Goal: Task Accomplishment & Management: Manage account settings

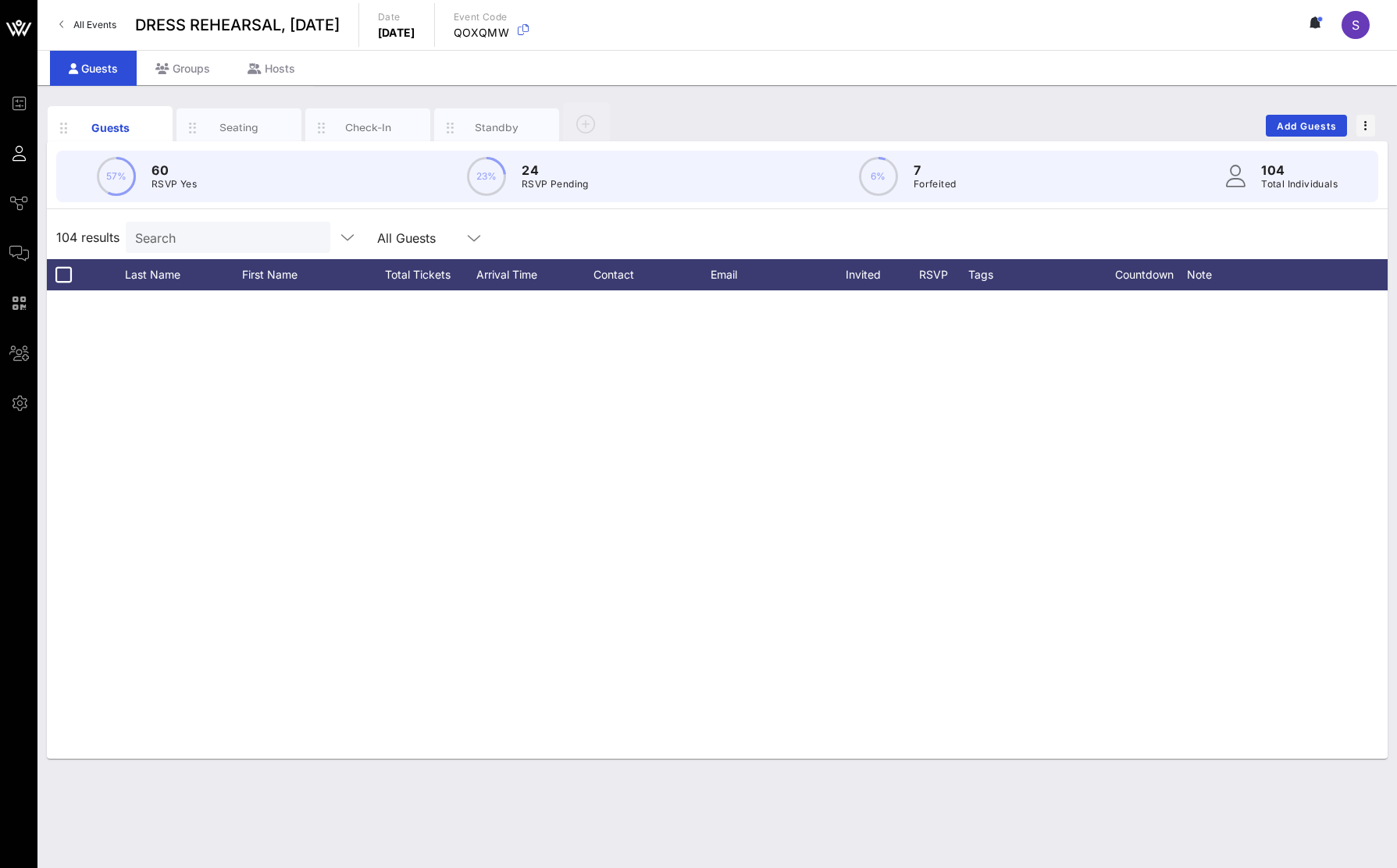
scroll to position [3689, 0]
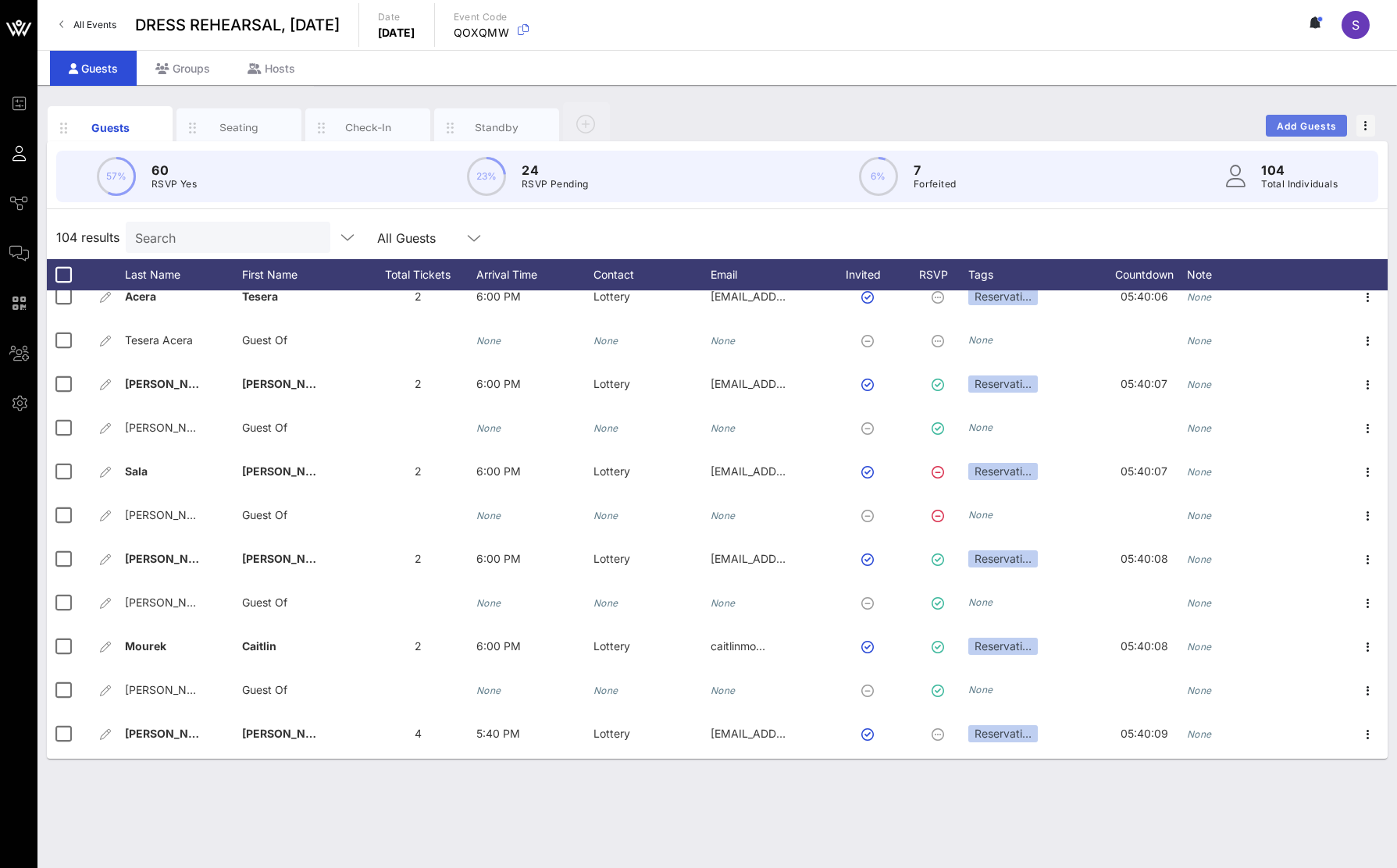
click at [1314, 136] on button "Add Guests" at bounding box center [1306, 126] width 81 height 22
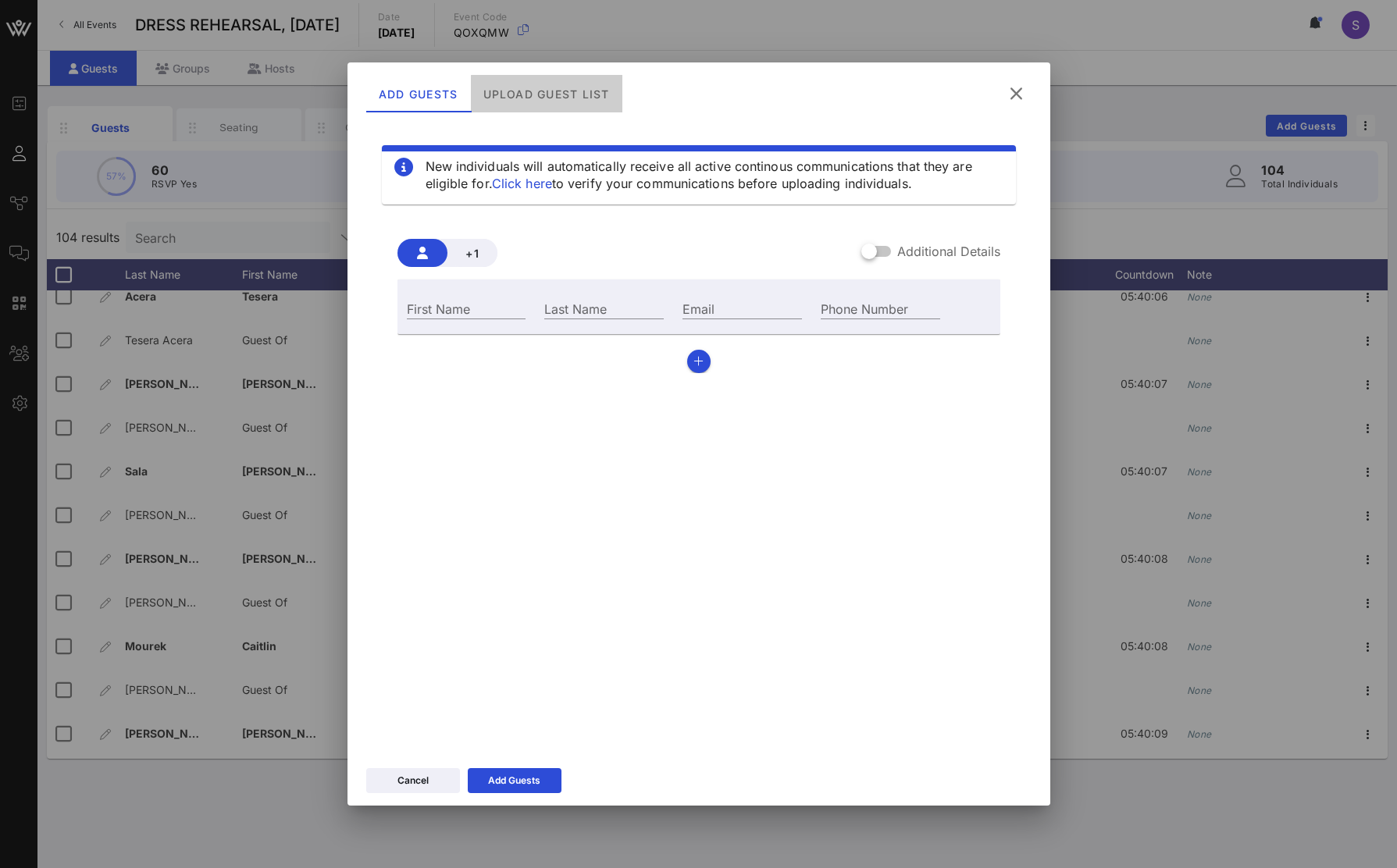
click at [520, 108] on div "Upload Guest List" at bounding box center [546, 93] width 152 height 38
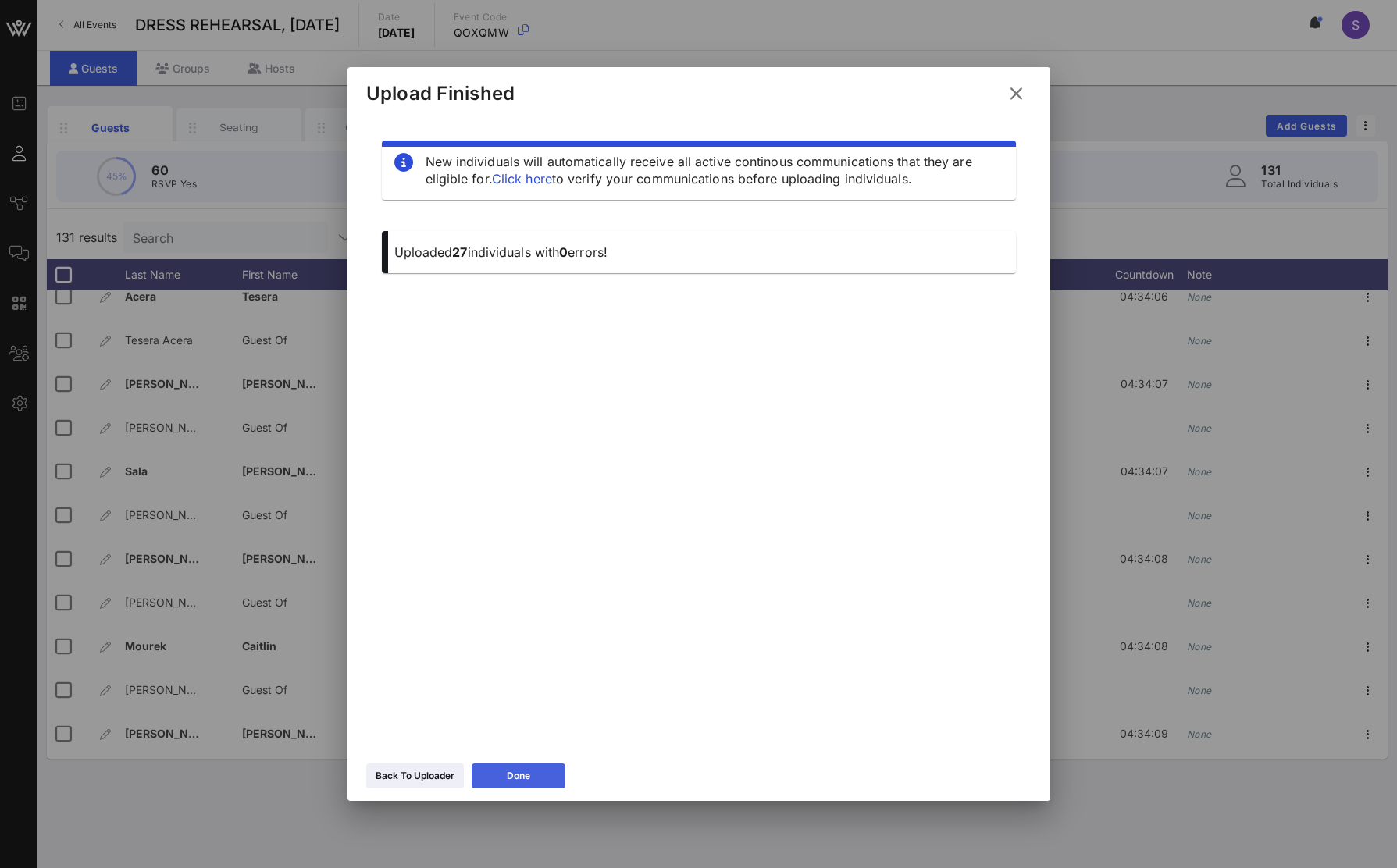
click at [502, 770] on button "Done" at bounding box center [519, 776] width 93 height 25
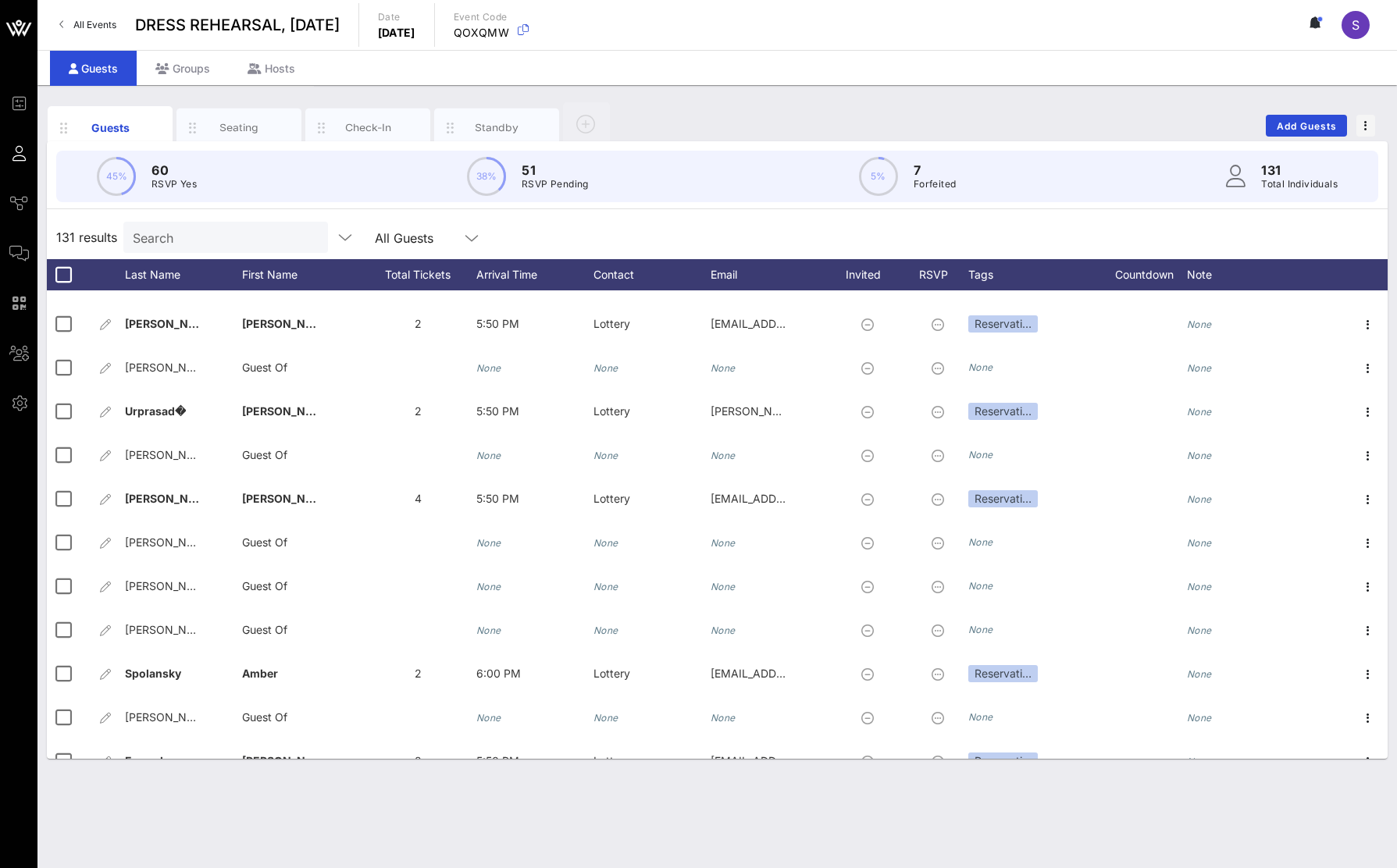
scroll to position [4714, 0]
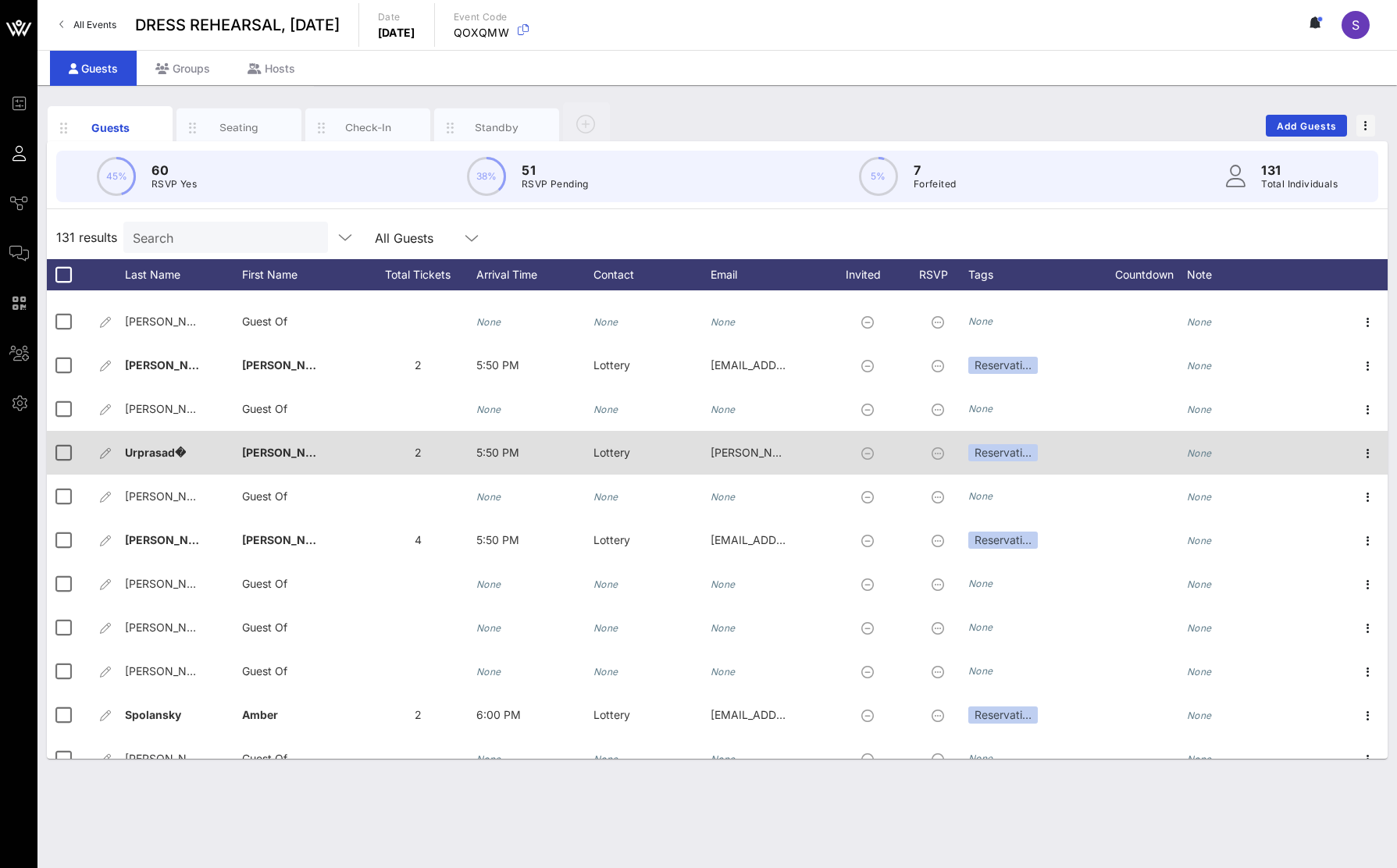
click at [196, 455] on div "Urprasad�" at bounding box center [183, 462] width 117 height 62
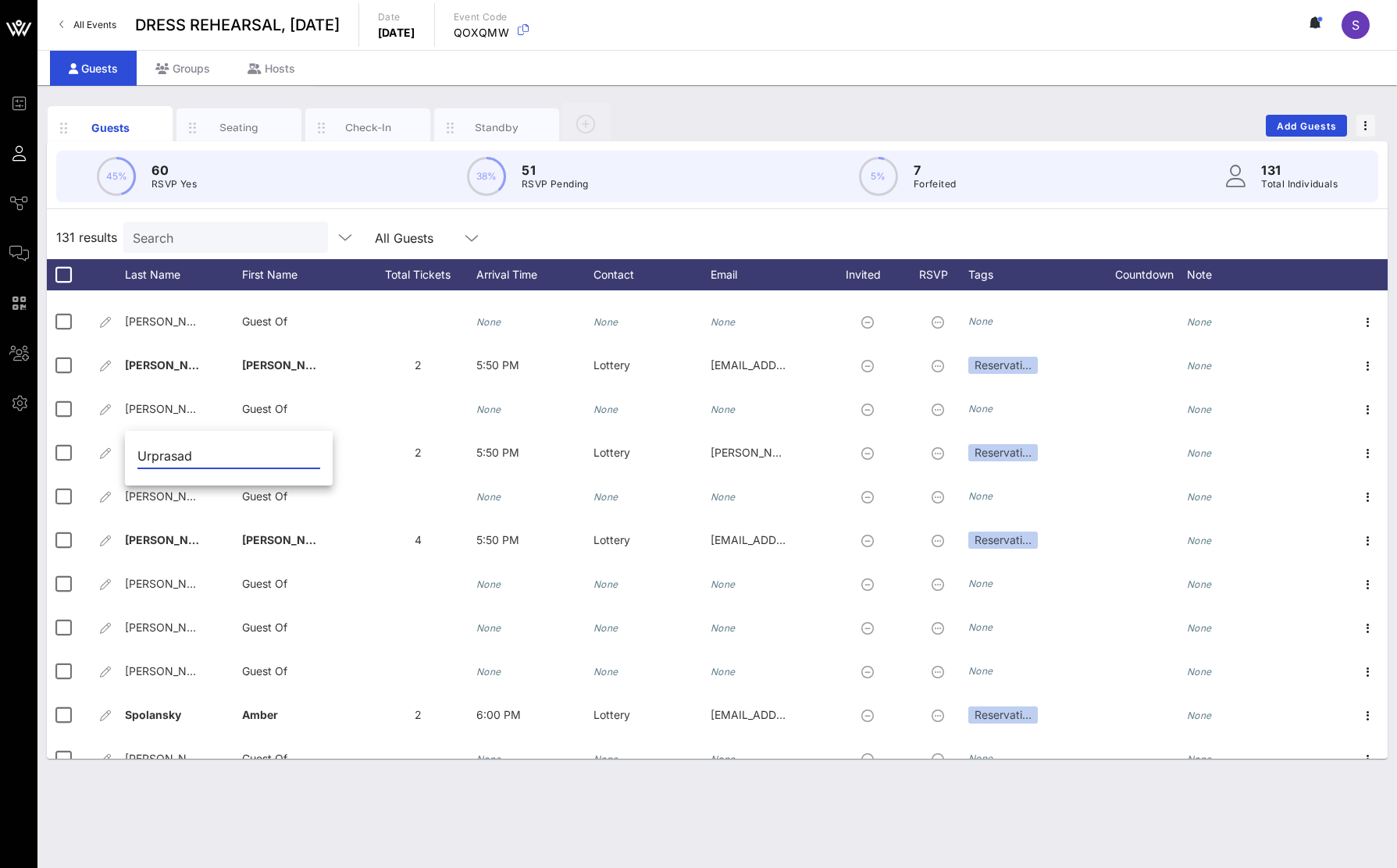
type input "Urprasad"
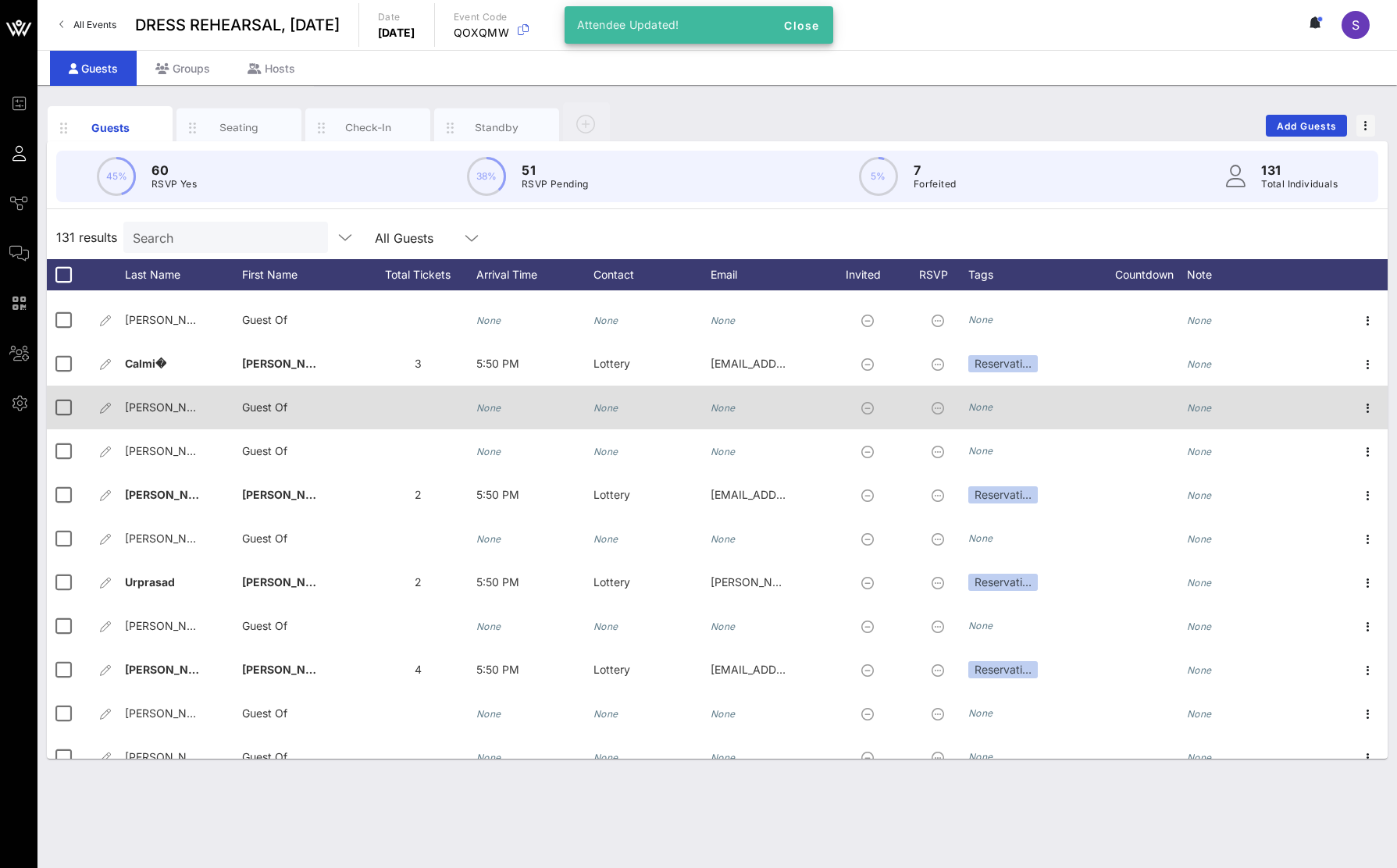
scroll to position [4557, 0]
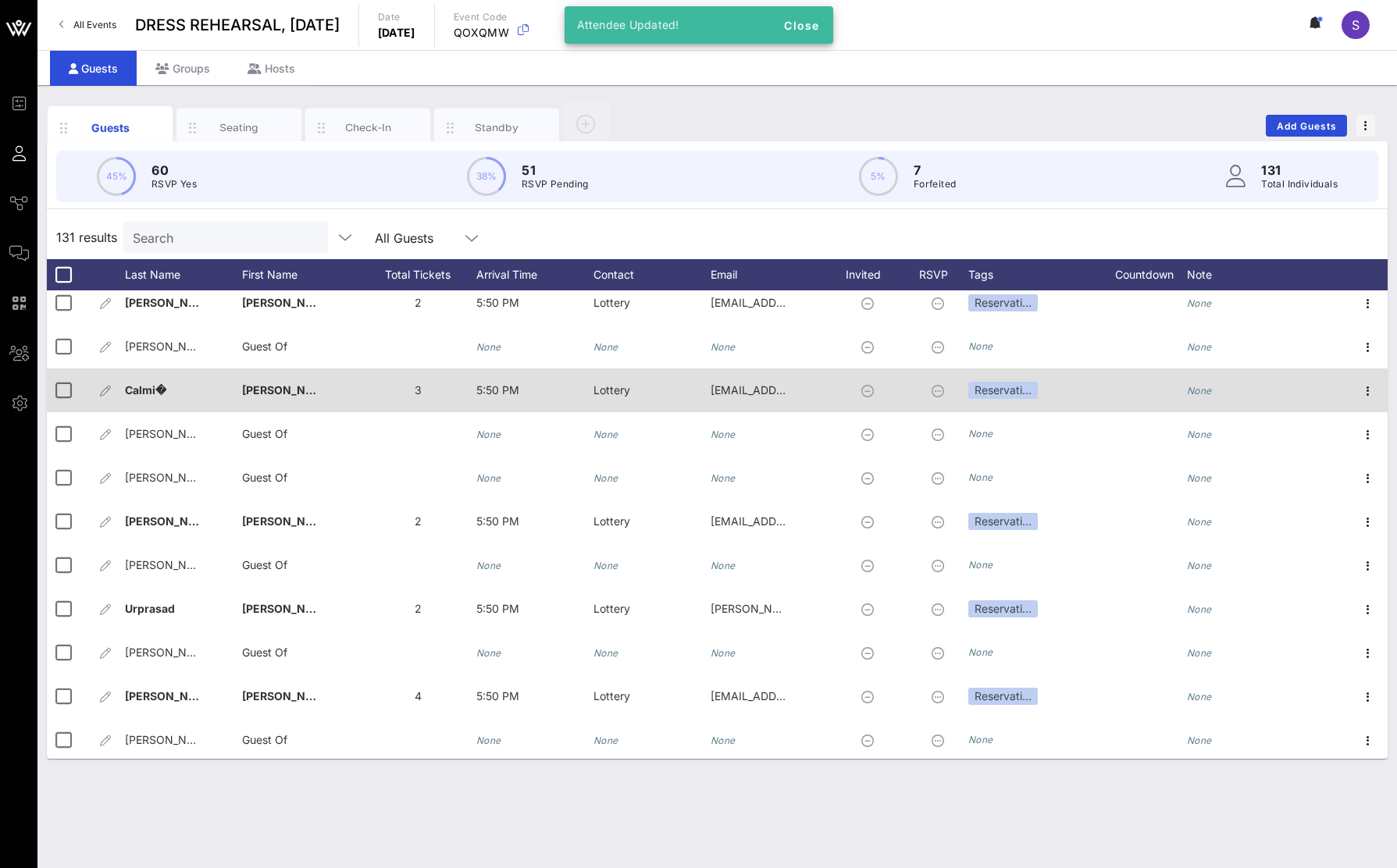
click at [179, 385] on div "Calmi�" at bounding box center [183, 399] width 117 height 62
type input "Calmi"
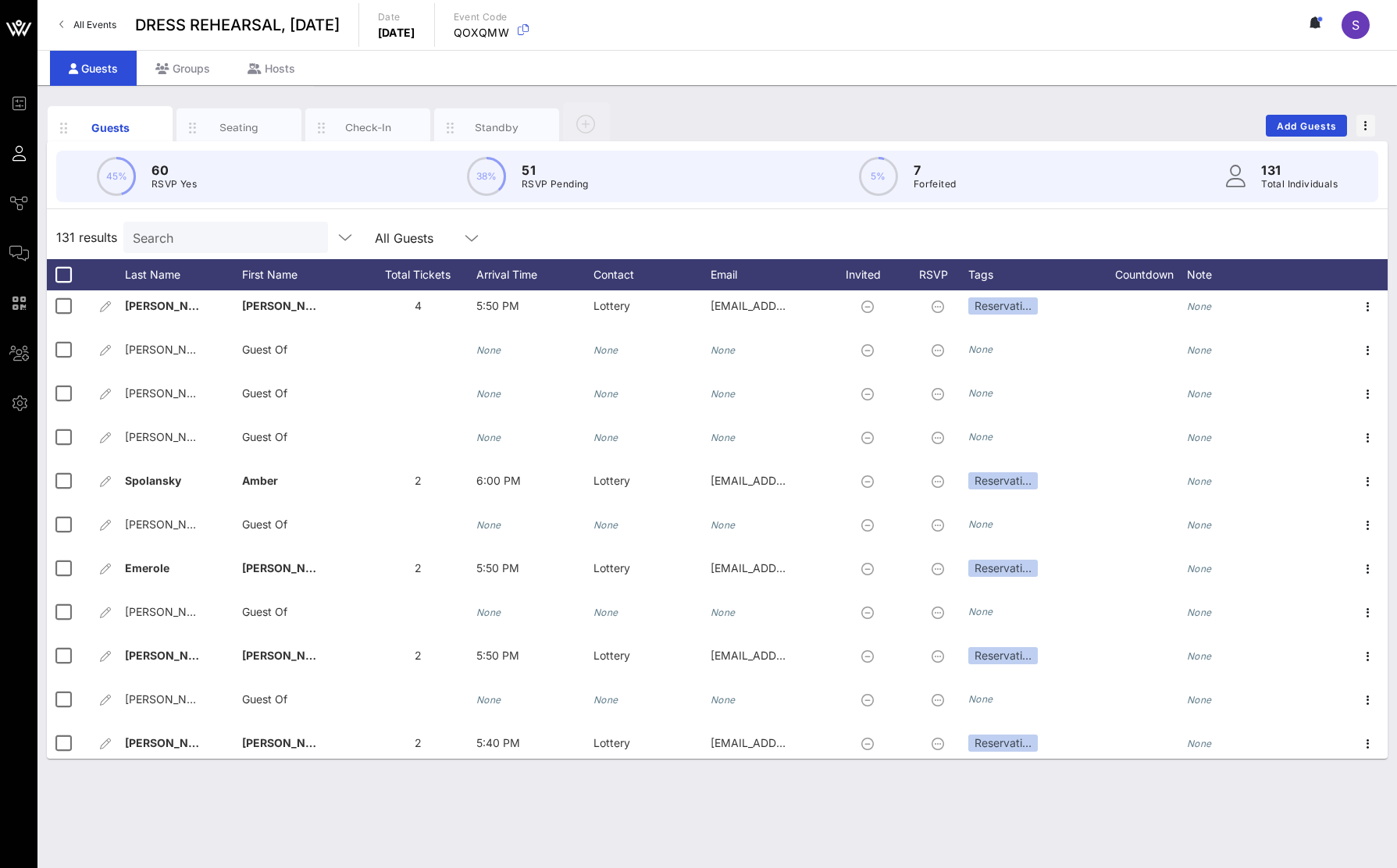
scroll to position [5260, 0]
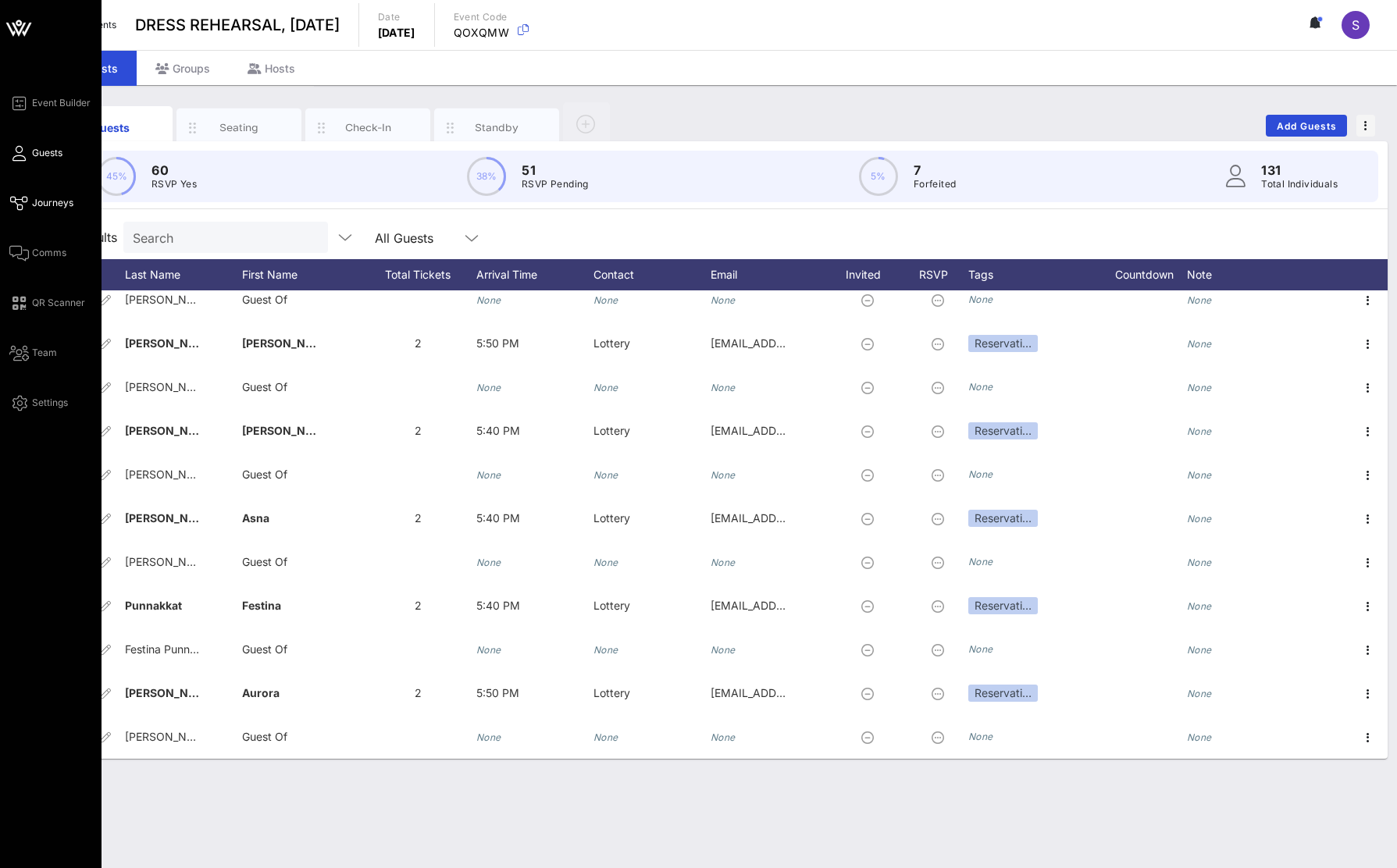
click at [23, 203] on icon at bounding box center [18, 203] width 19 height 3
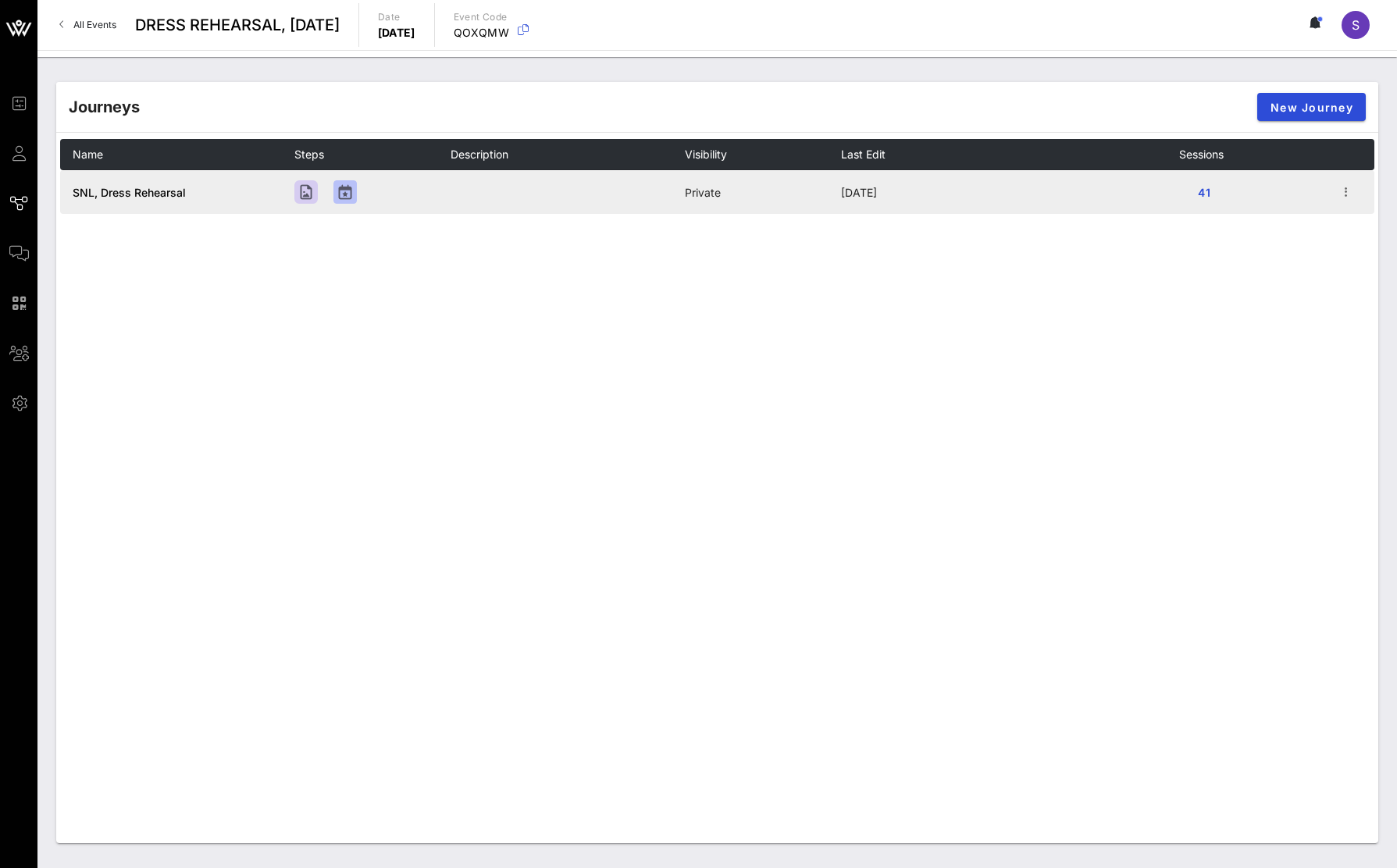
click at [1330, 191] on td "41" at bounding box center [1257, 192] width 156 height 43
drag, startPoint x: 1343, startPoint y: 194, endPoint x: 1335, endPoint y: 198, distance: 8.9
click at [1343, 193] on icon "button" at bounding box center [1346, 192] width 18 height 18
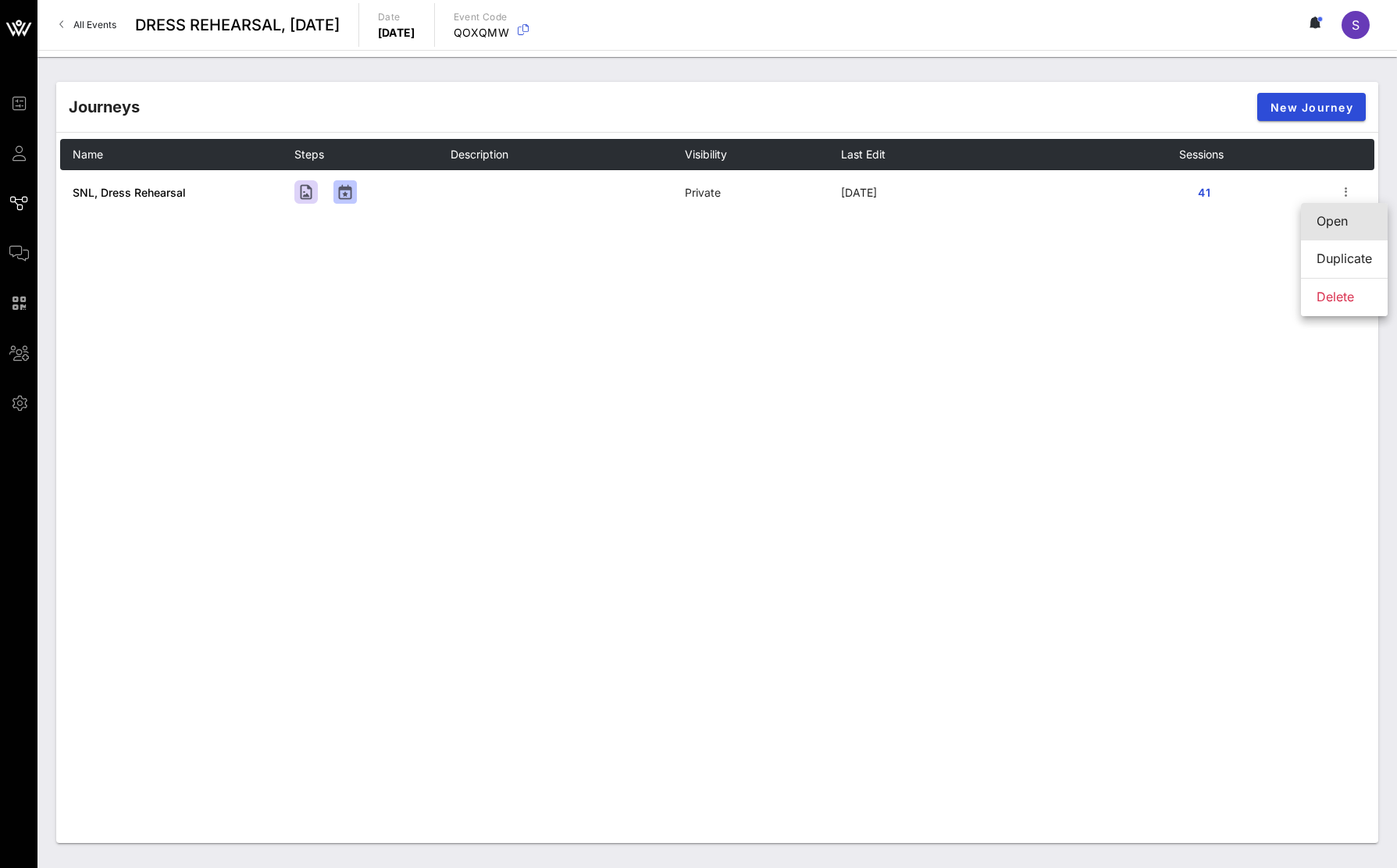
click at [1326, 215] on div "Open" at bounding box center [1344, 222] width 55 height 15
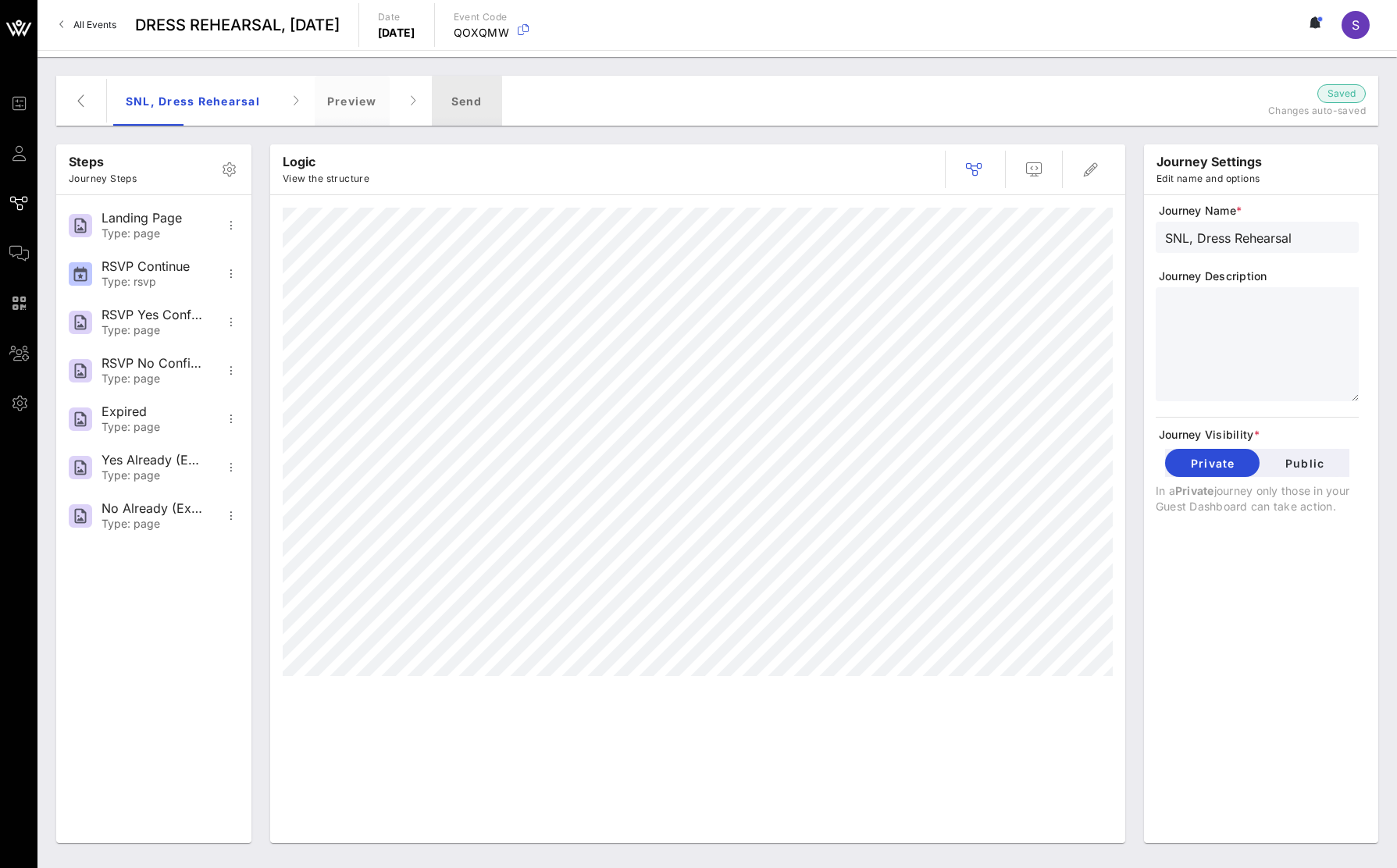
click at [498, 103] on div "Send" at bounding box center [467, 101] width 70 height 50
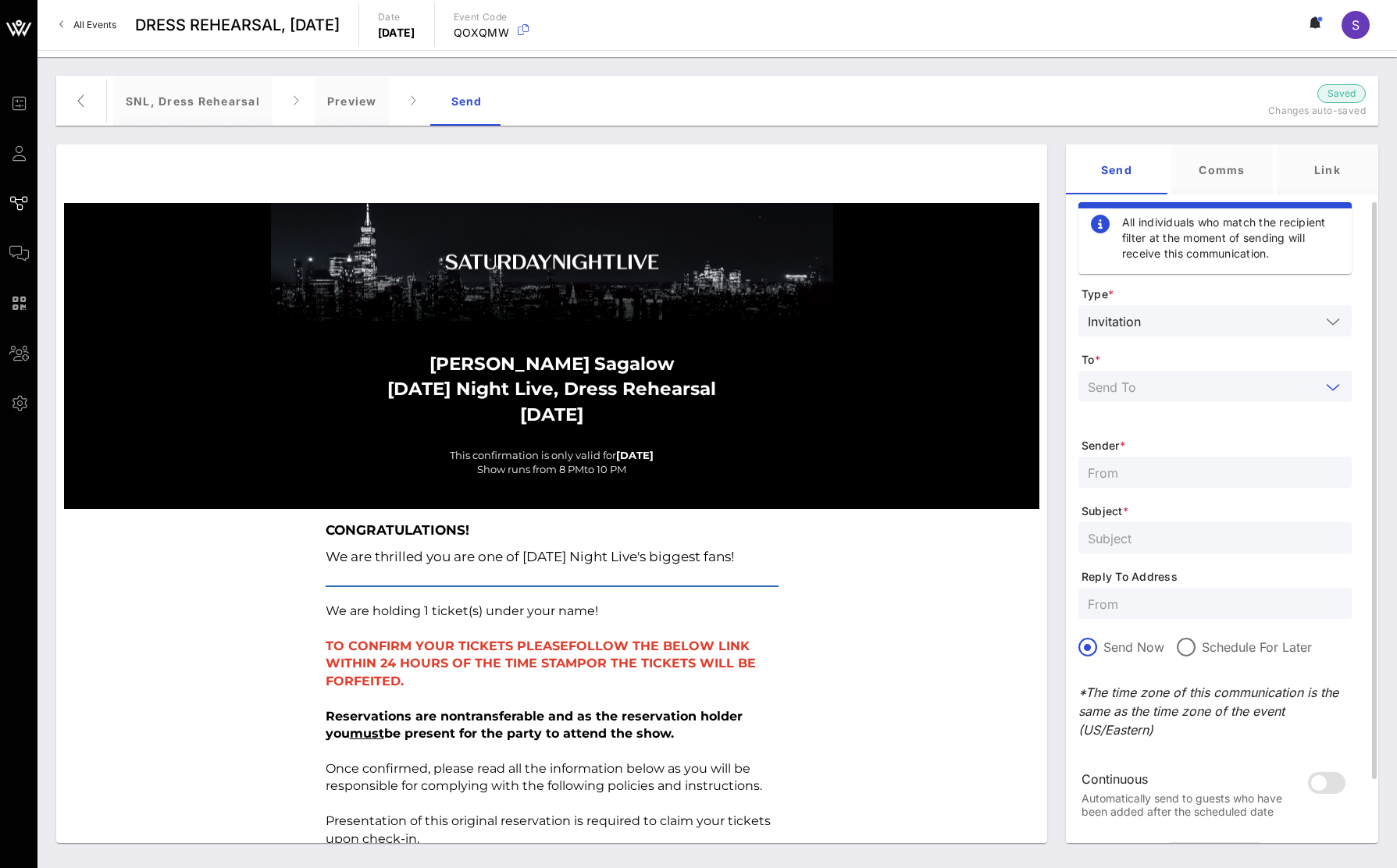
click at [1155, 380] on input "text" at bounding box center [1204, 386] width 233 height 20
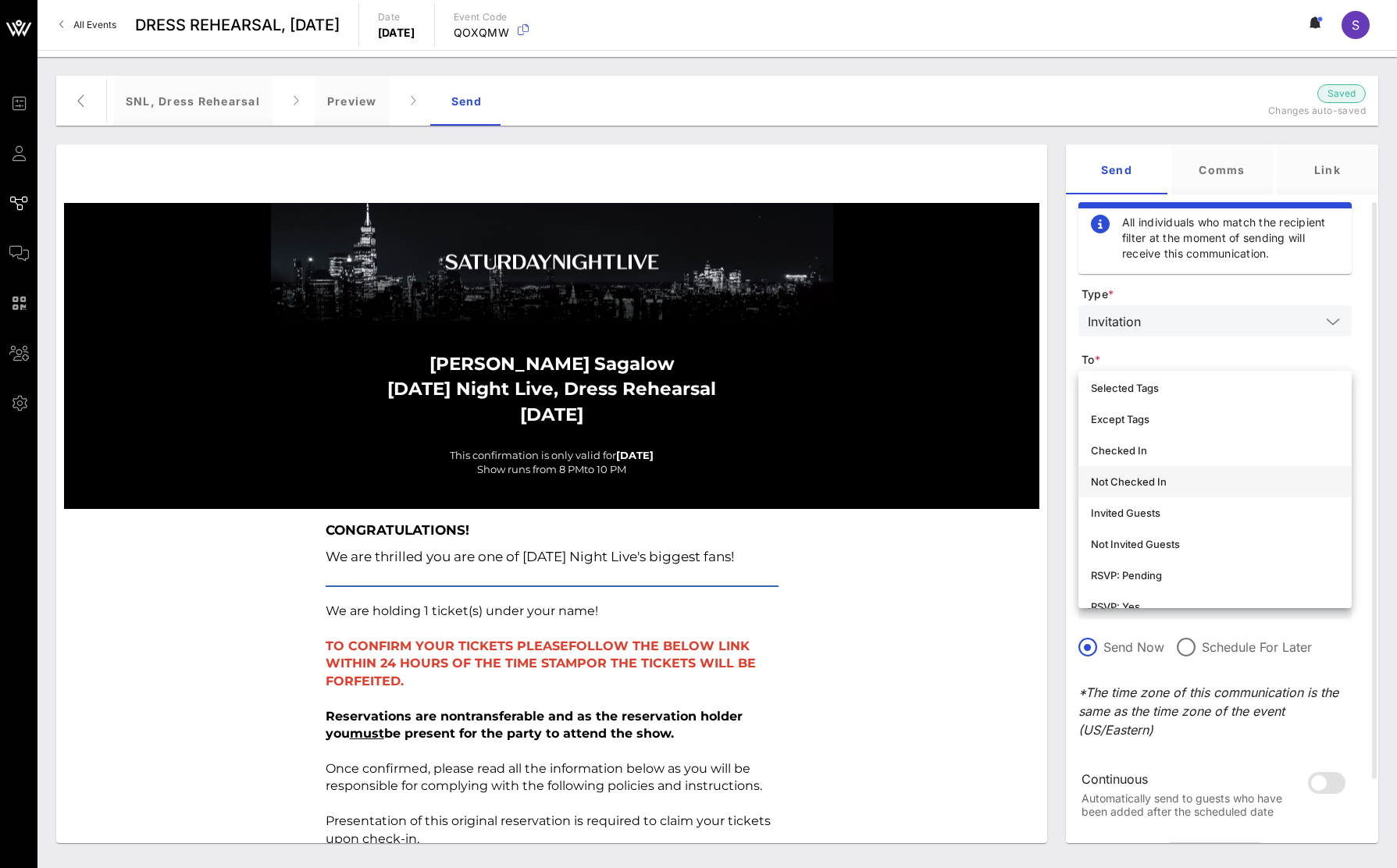
scroll to position [156, 0]
click at [1113, 523] on div "Not Invited Guests" at bounding box center [1215, 517] width 249 height 13
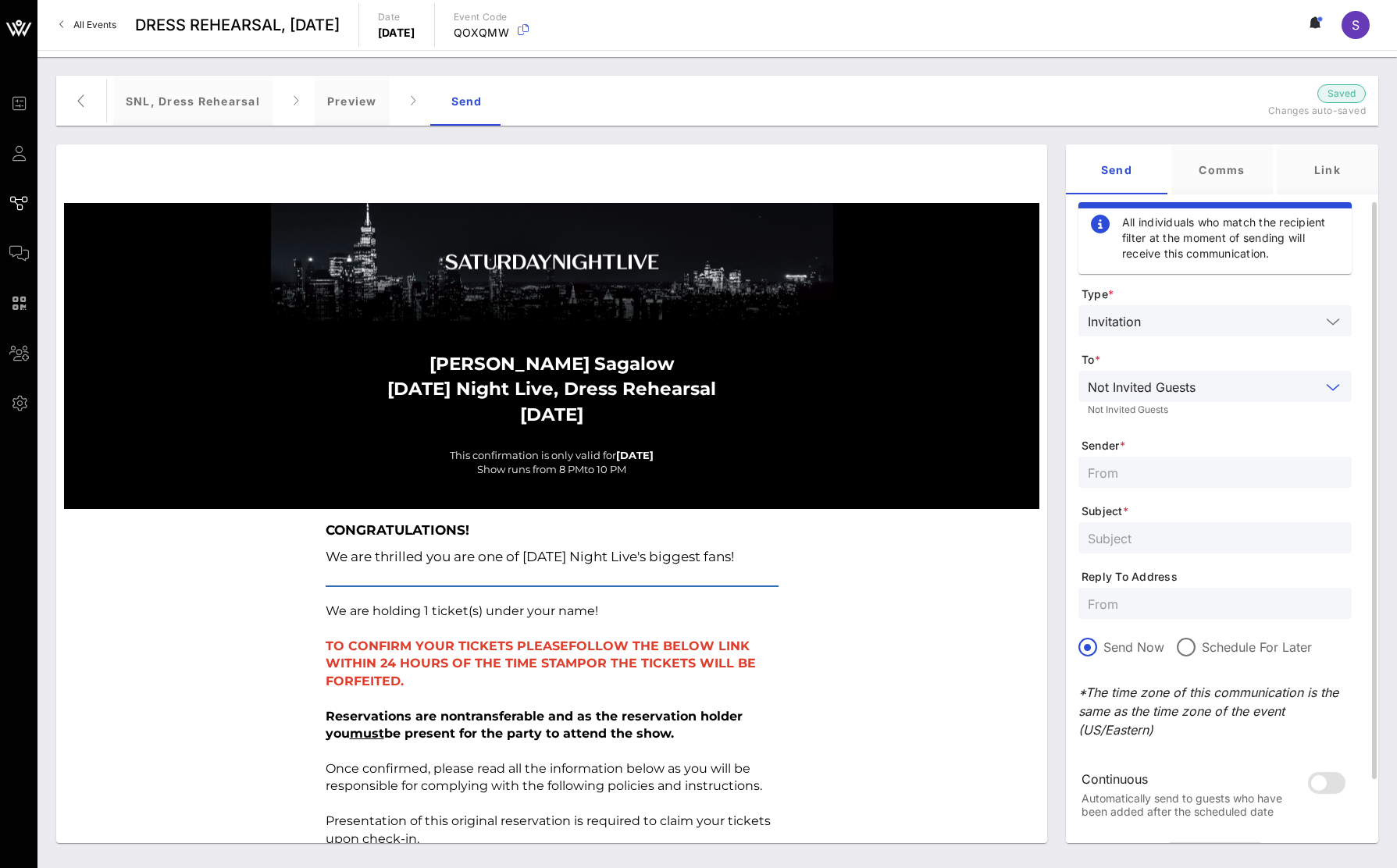
click at [1113, 606] on input "text" at bounding box center [1215, 604] width 254 height 20
paste input "snl.confirmation@nbcuni.com"
type input "snl.confirmation@nbcuni.com"
click at [1144, 481] on input "text" at bounding box center [1215, 472] width 254 height 20
type input "SNL Reservations"
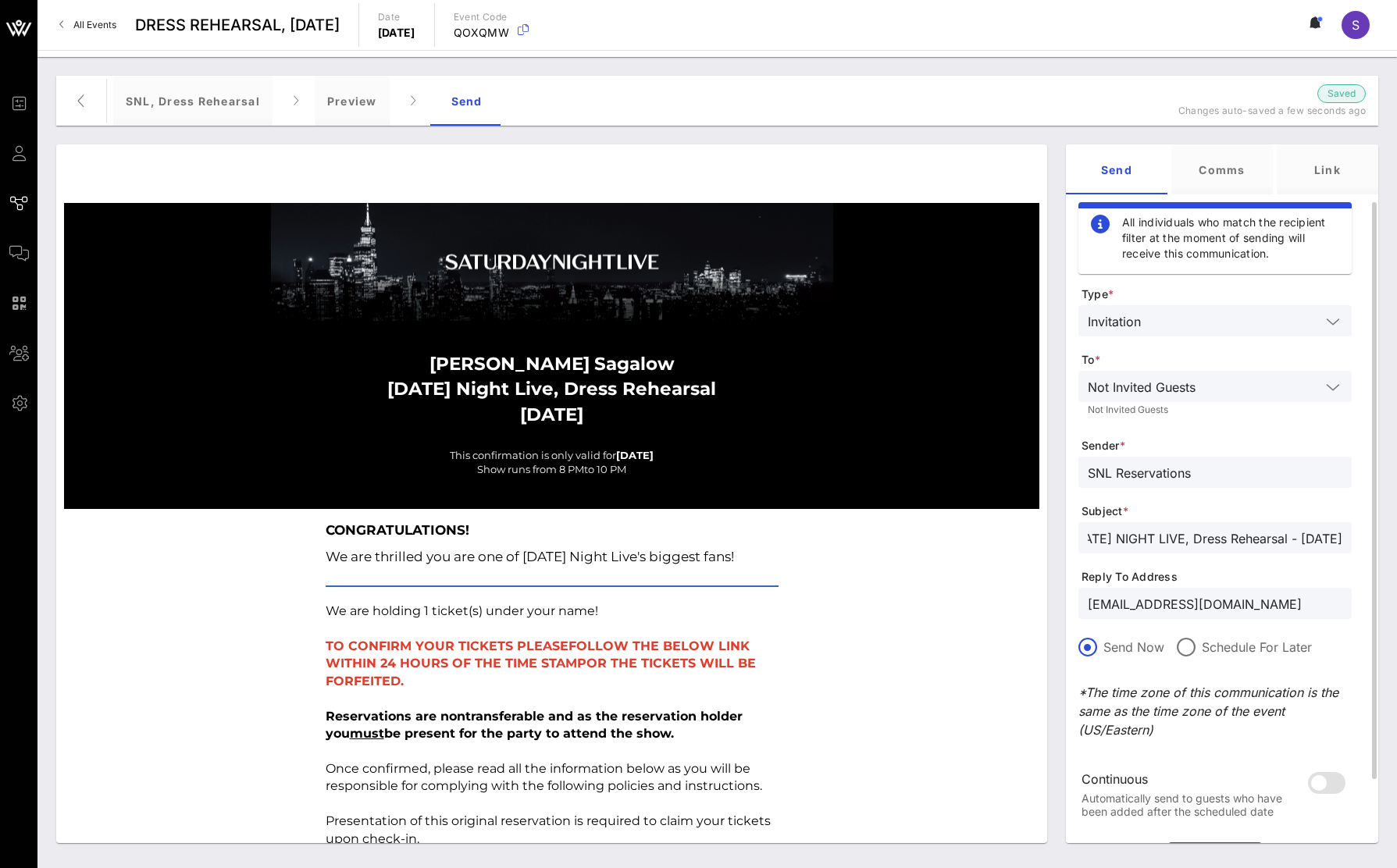
scroll to position [80, 0]
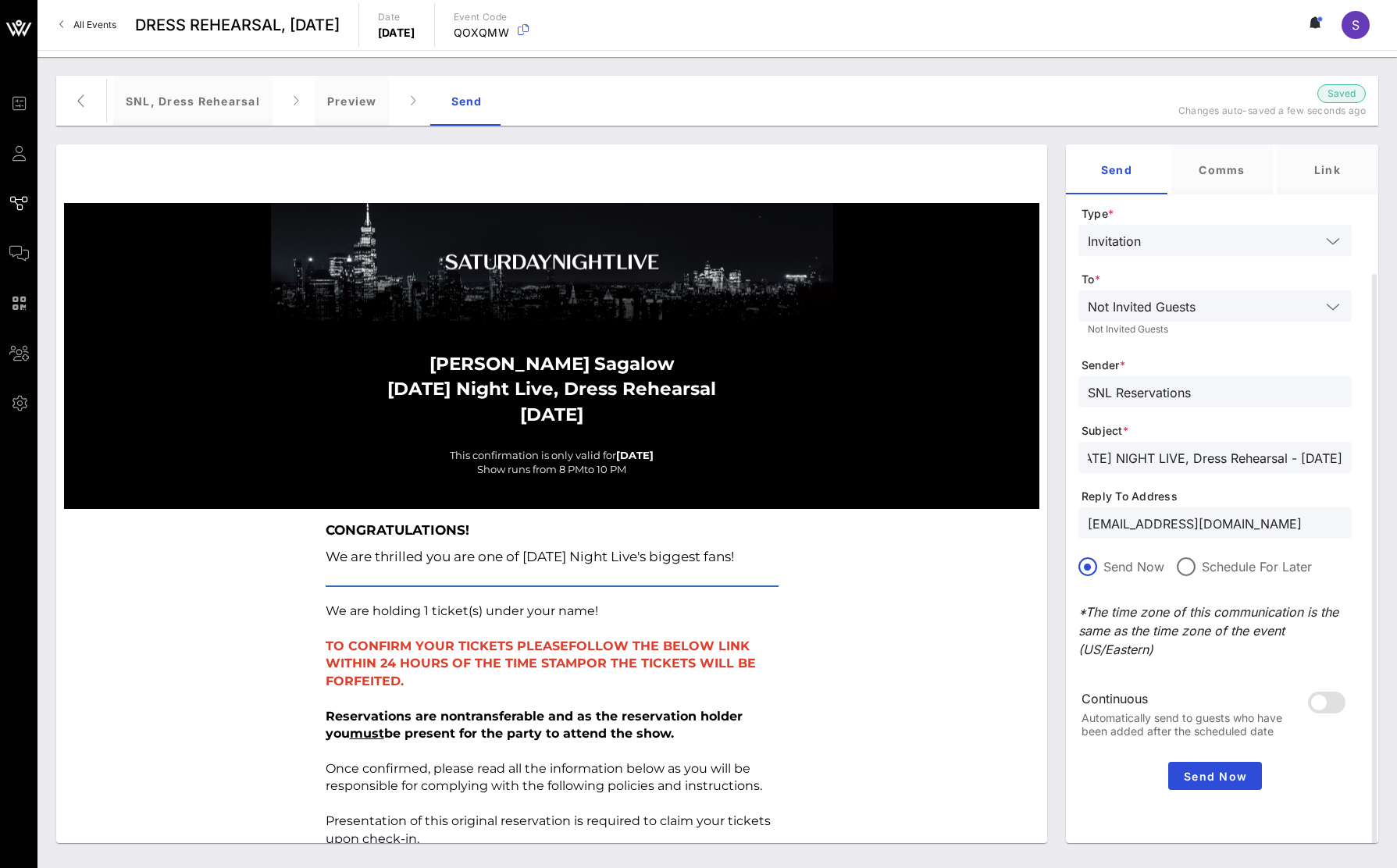
type input "SATURDAY NIGHT LIVE, Dress Rehearsal - October 11, 2025"
click at [1211, 769] on button "Send Now" at bounding box center [1215, 776] width 93 height 28
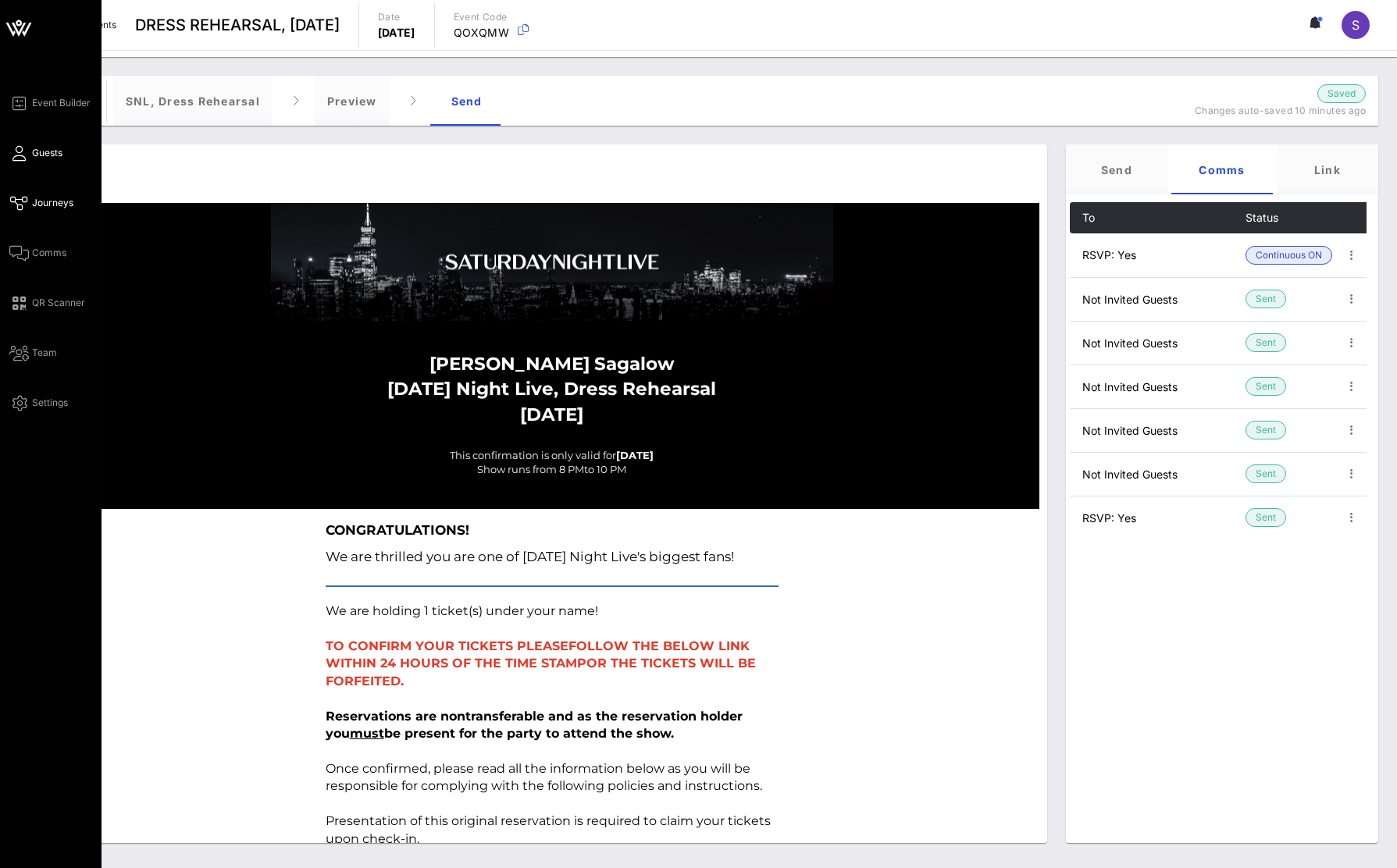
click at [33, 154] on span "Guests" at bounding box center [47, 153] width 31 height 14
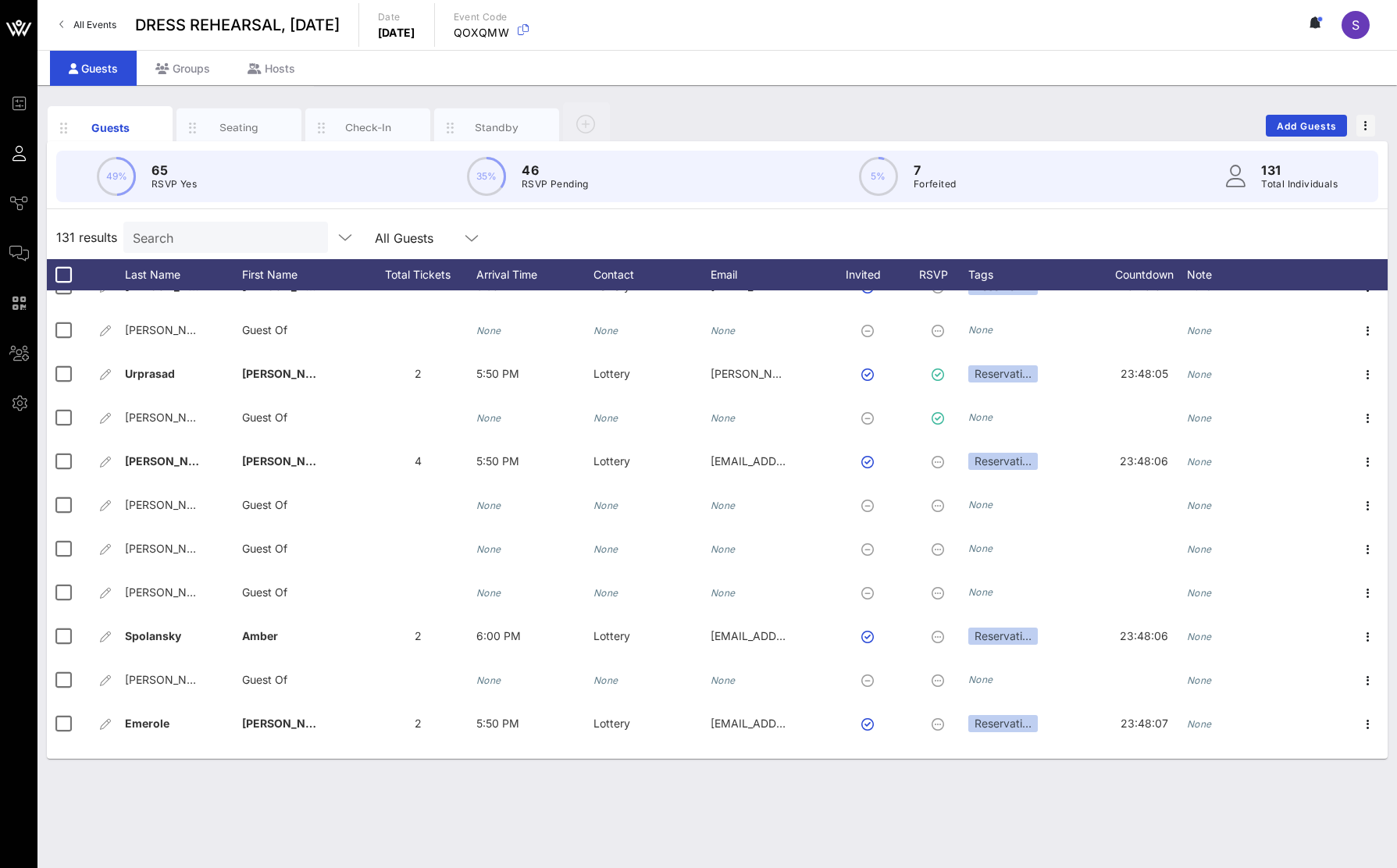
scroll to position [4791, 0]
drag, startPoint x: 780, startPoint y: 106, endPoint x: 779, endPoint y: 121, distance: 15.0
click at [780, 107] on div "Guests Seating Check-In Standby Add Guests" at bounding box center [717, 126] width 1341 height 50
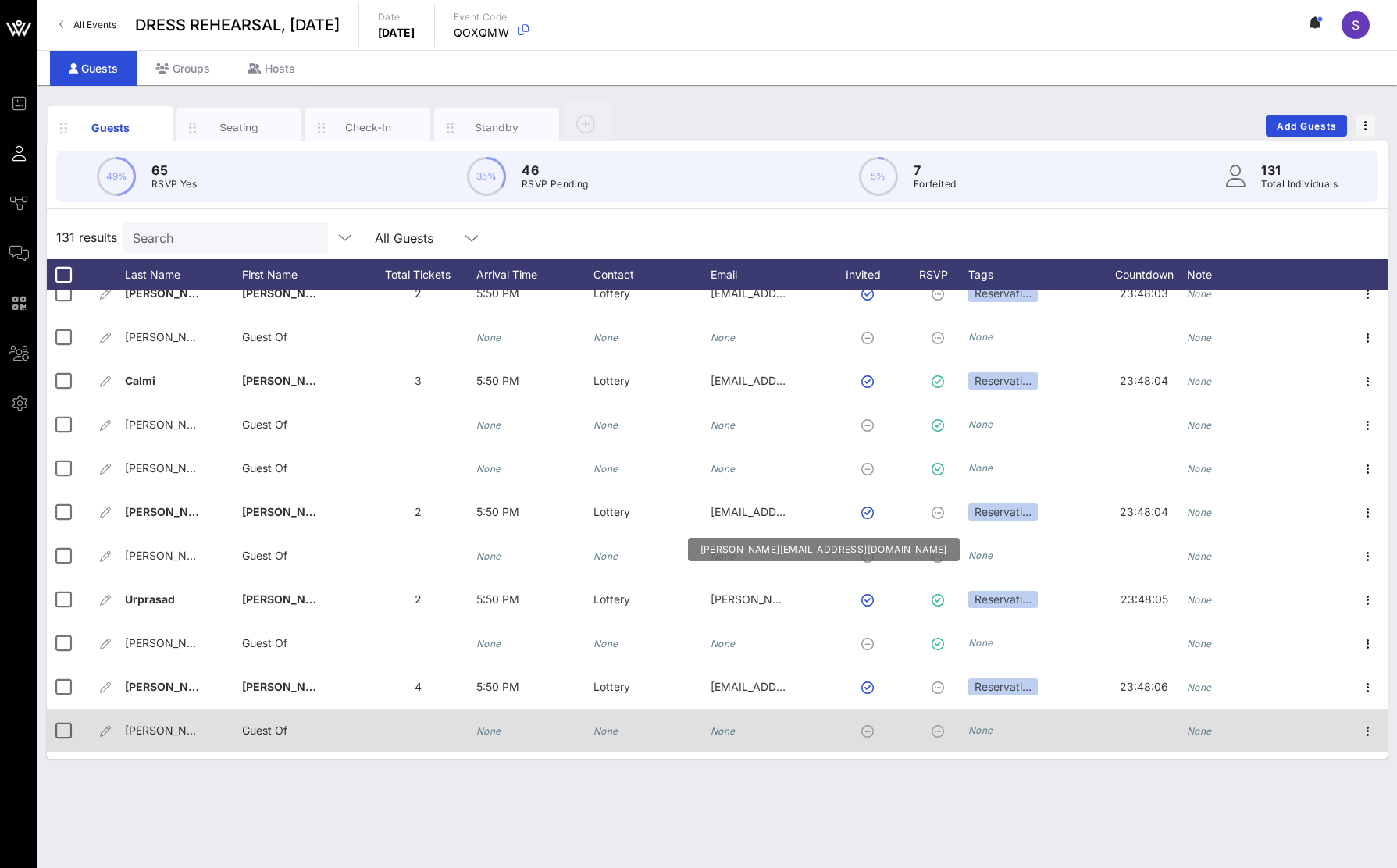
scroll to position [4557, 0]
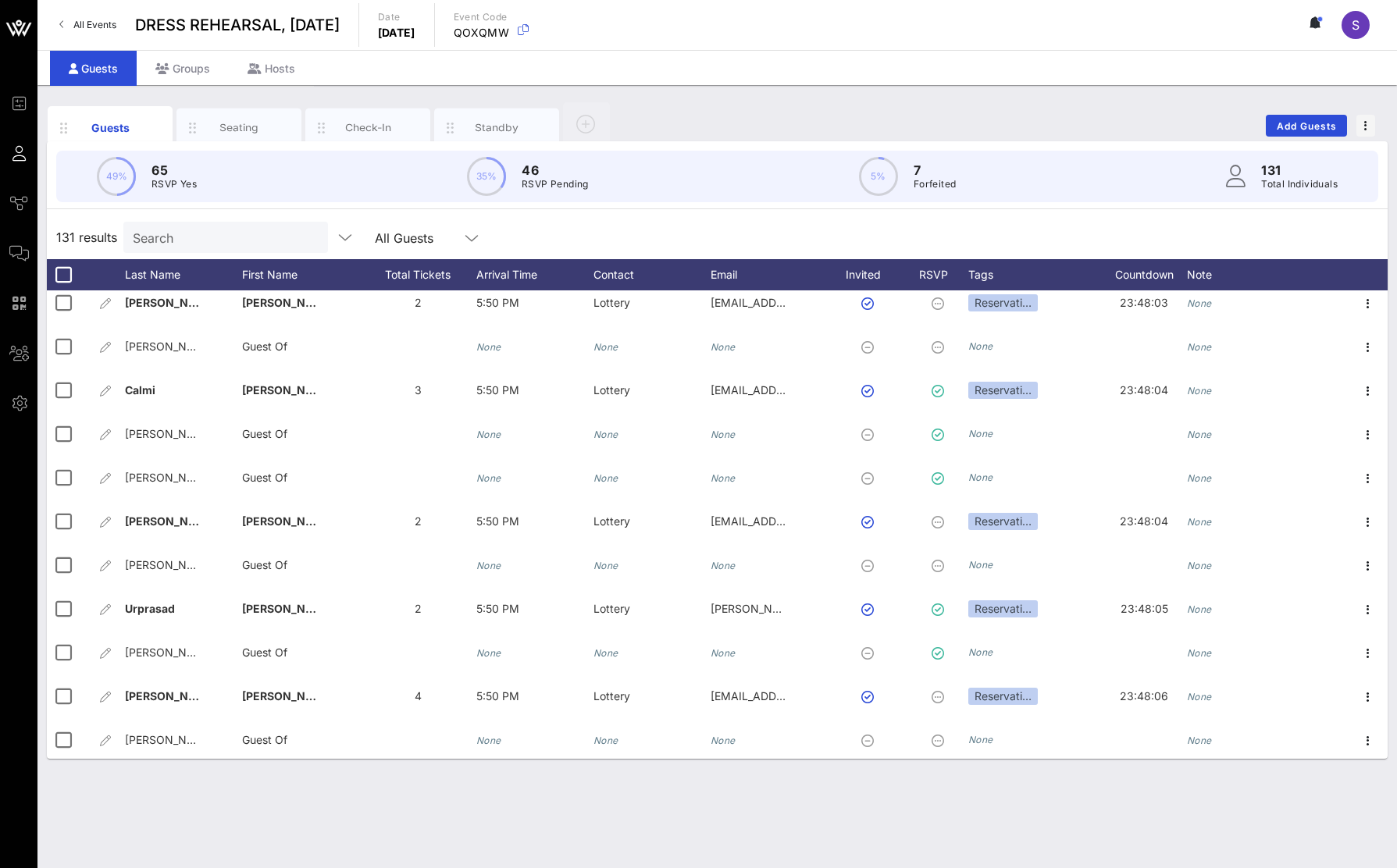
click at [772, 123] on div "Guests Seating Check-In Standby Add Guests" at bounding box center [717, 126] width 1341 height 50
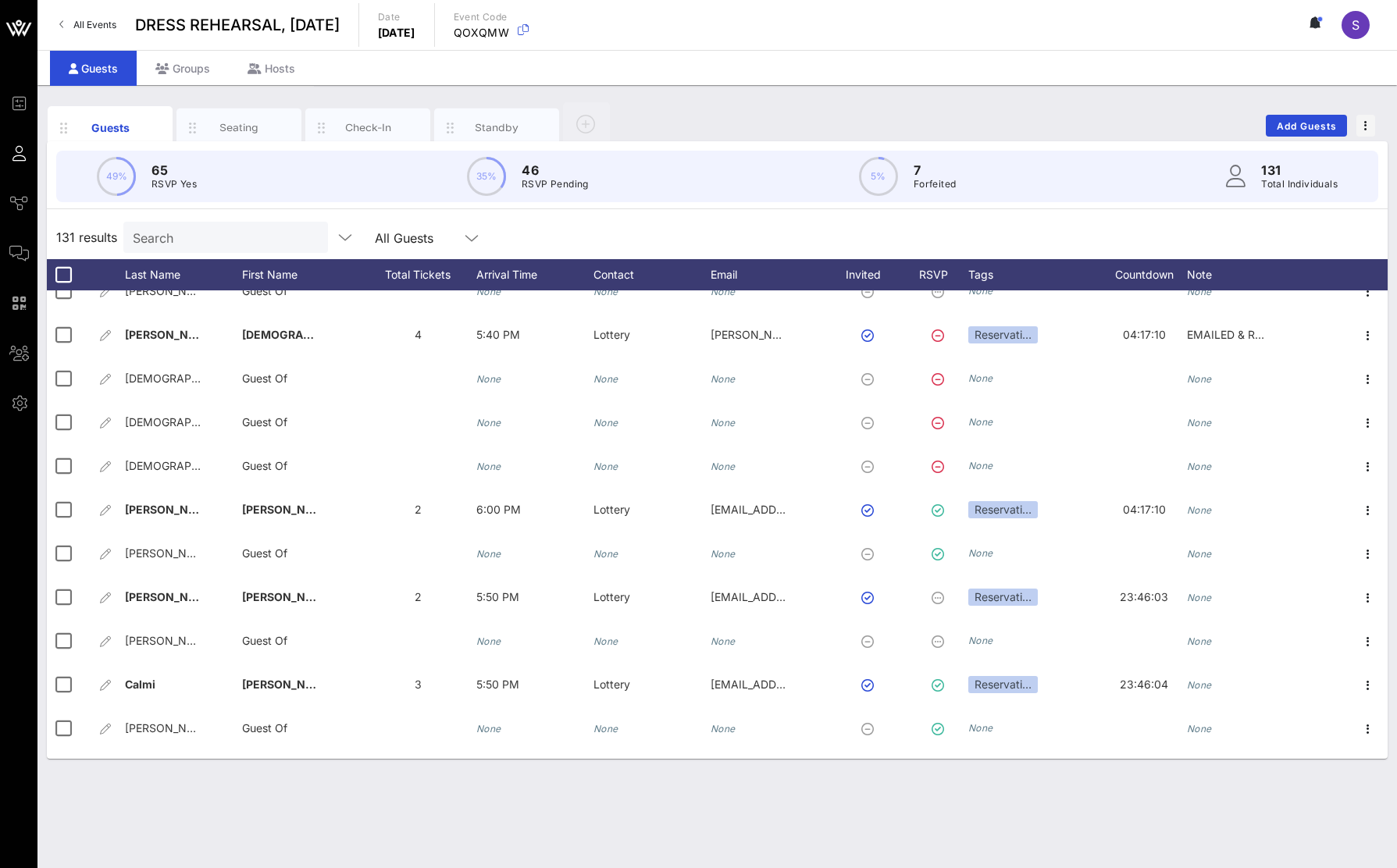
scroll to position [4245, 0]
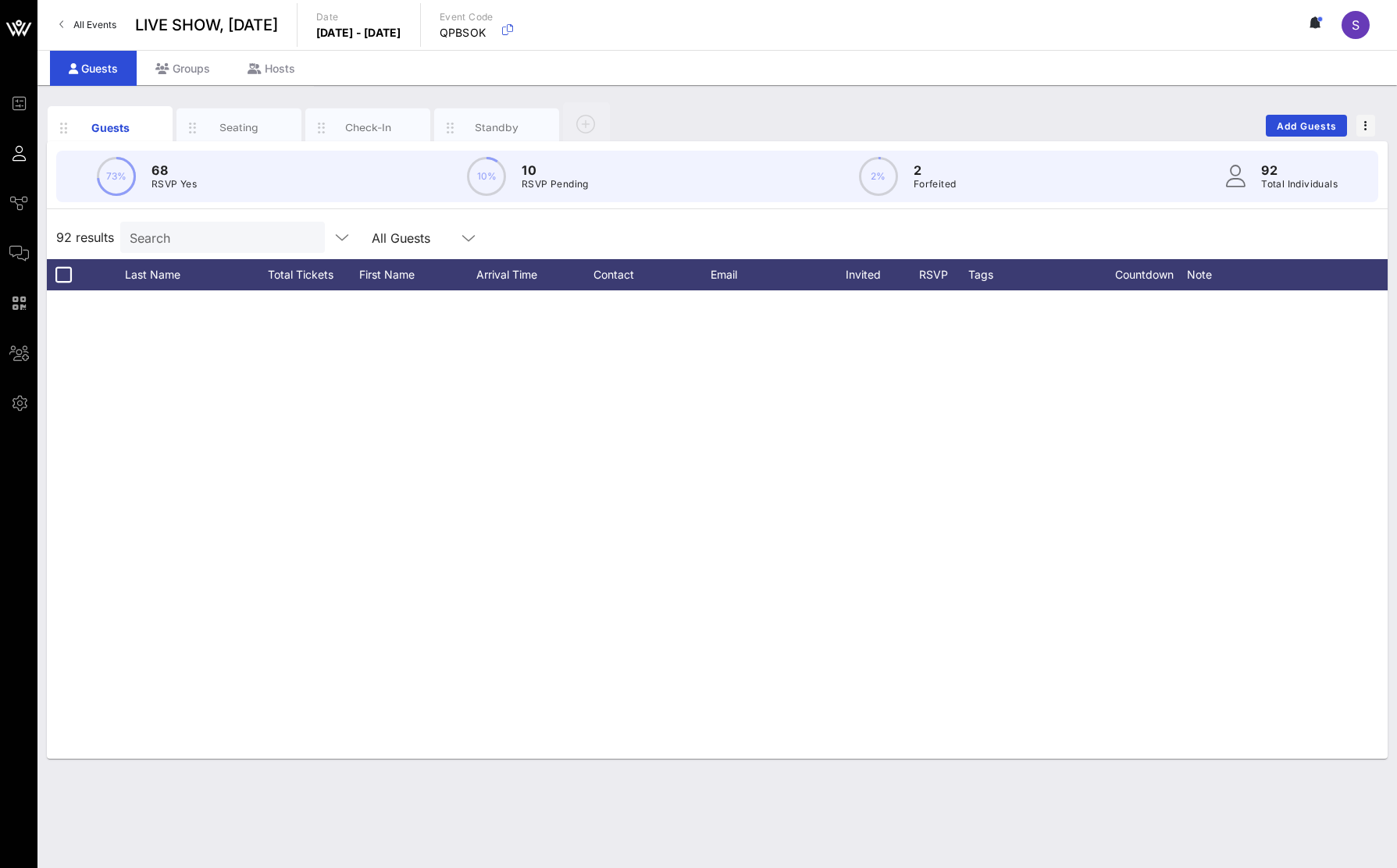
scroll to position [2852, 0]
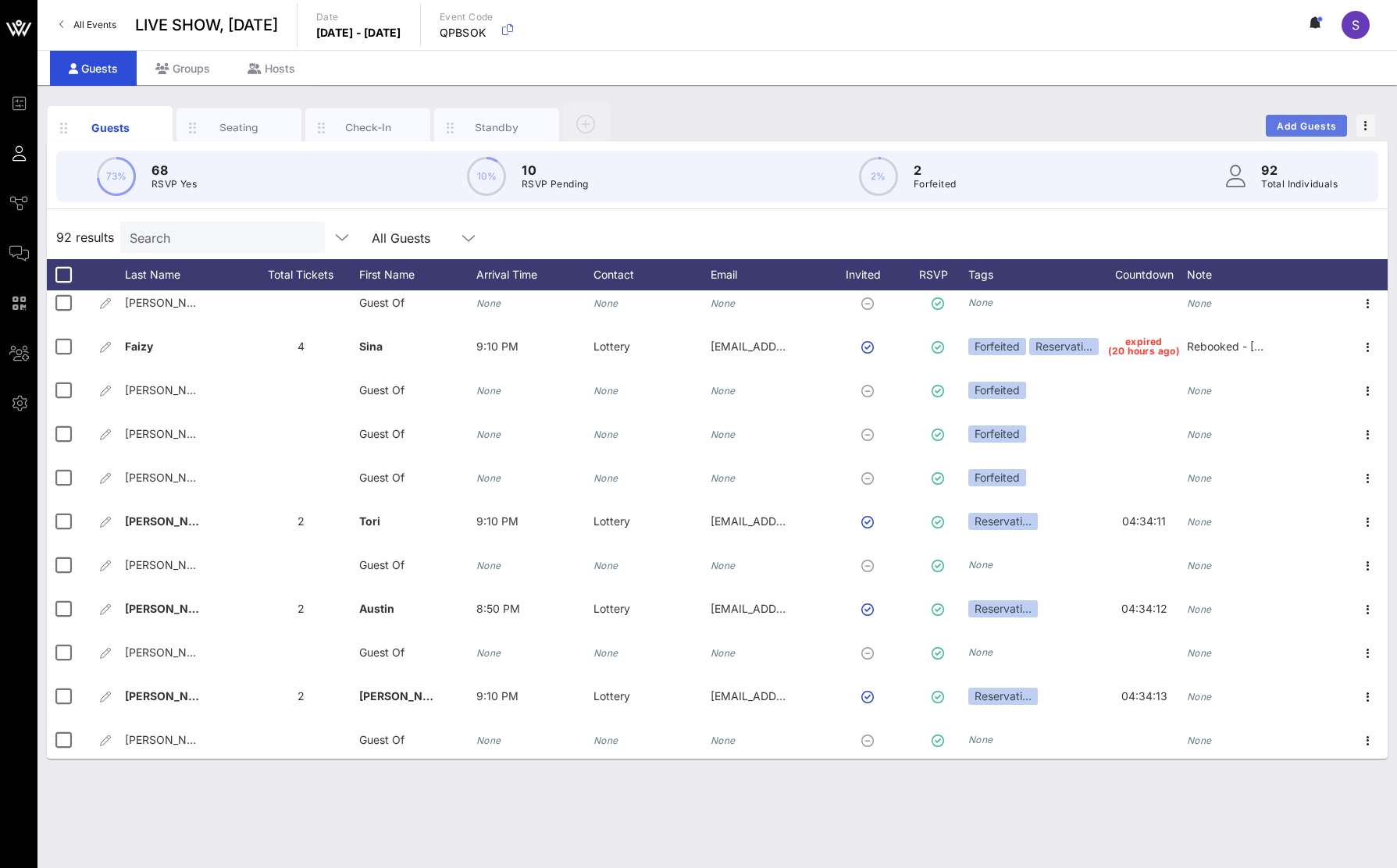
click at [1289, 118] on button "Add Guests" at bounding box center [1306, 126] width 81 height 22
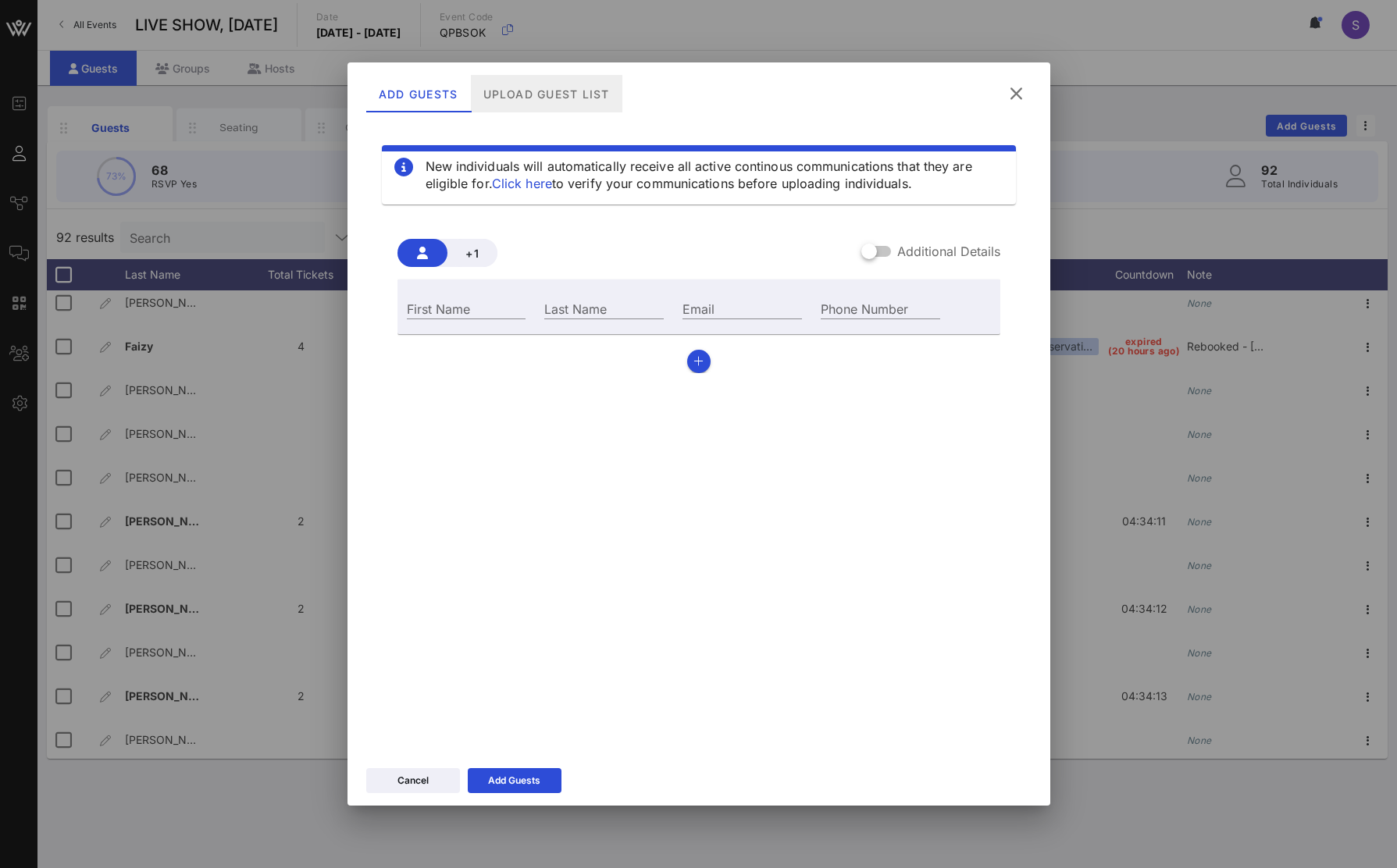
drag, startPoint x: 561, startPoint y: 109, endPoint x: 596, endPoint y: 117, distance: 35.9
click at [561, 109] on div "Upload Guest List" at bounding box center [546, 93] width 152 height 38
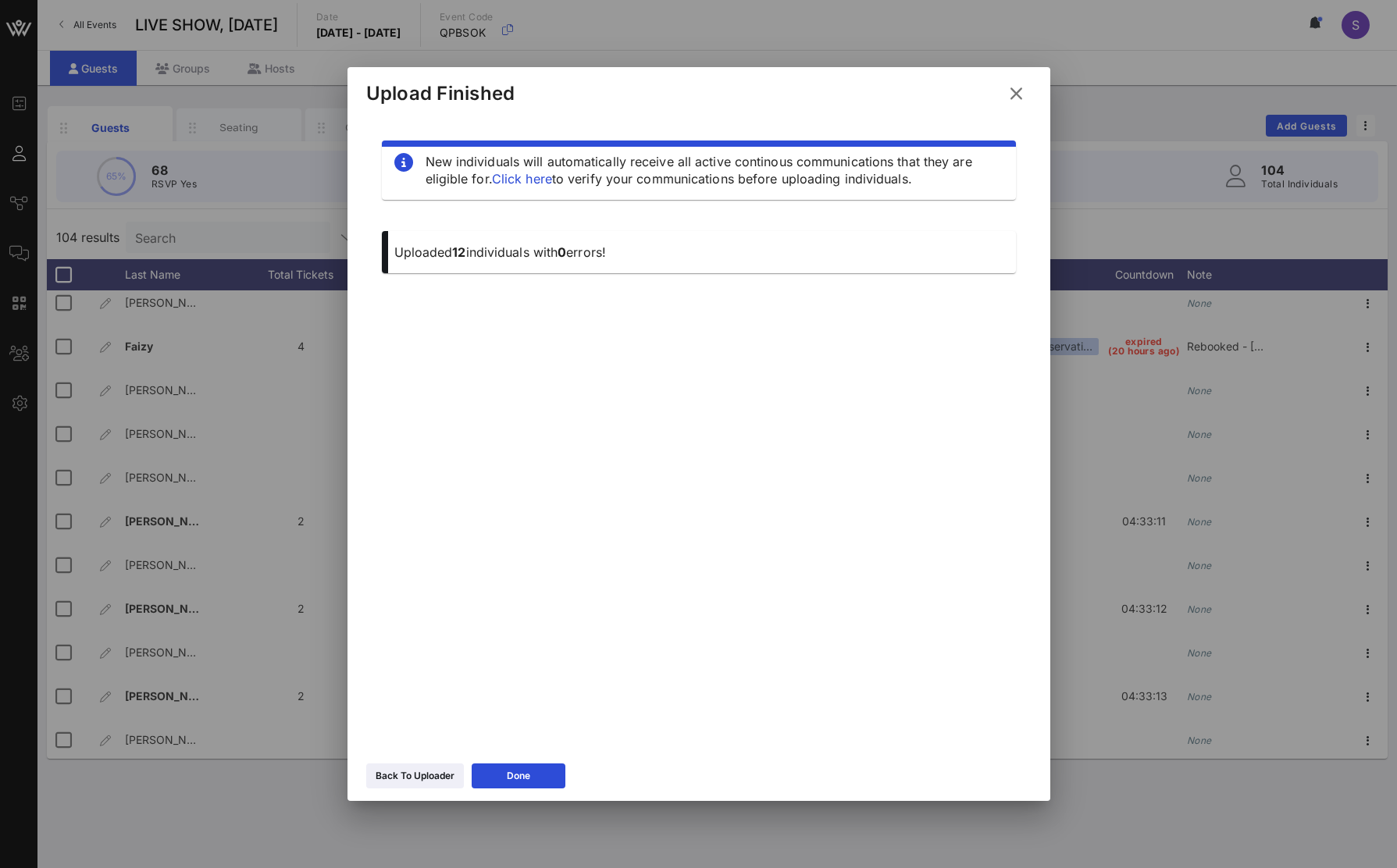
click at [515, 781] on icon at bounding box center [518, 775] width 11 height 9
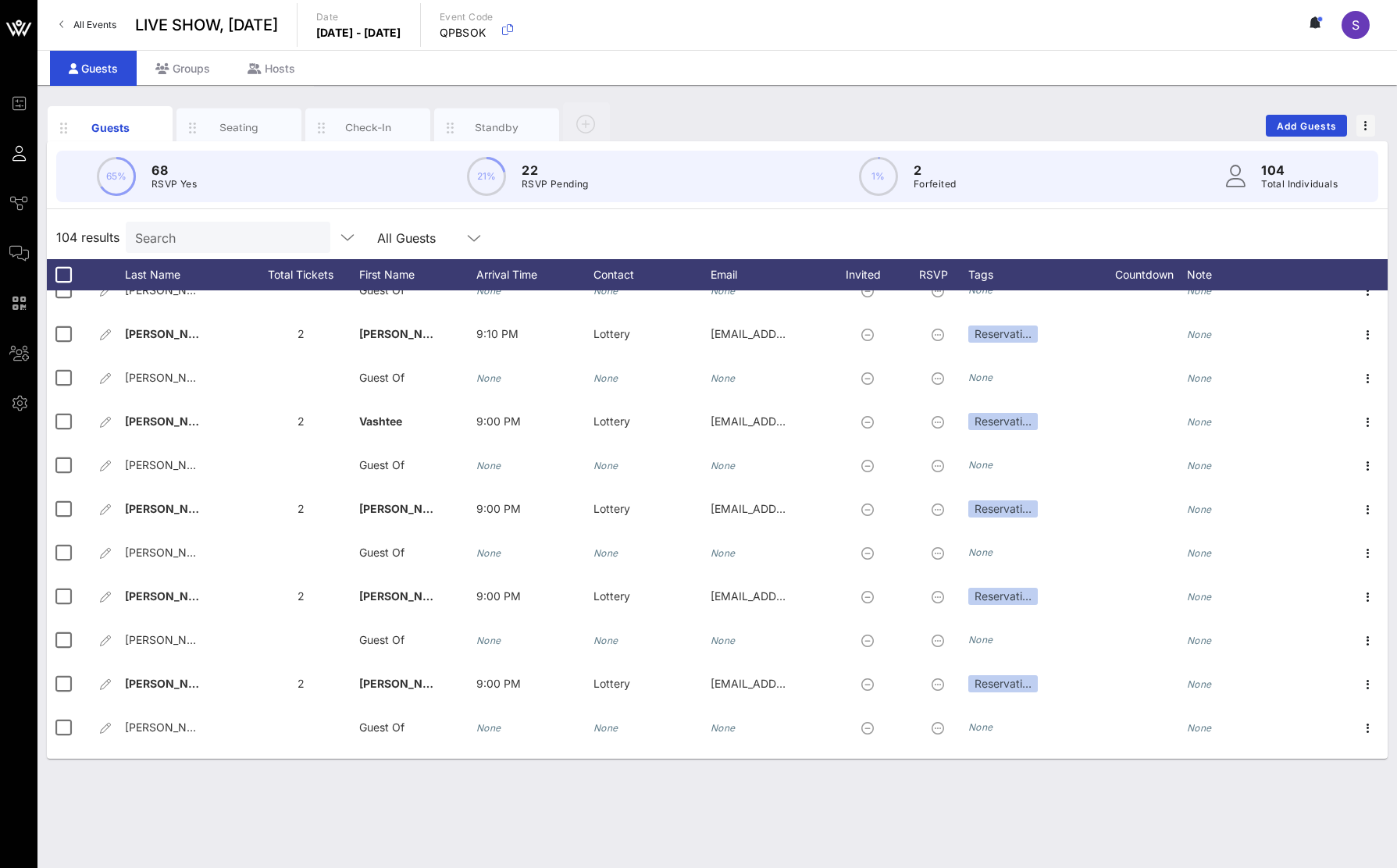
scroll to position [4079, 0]
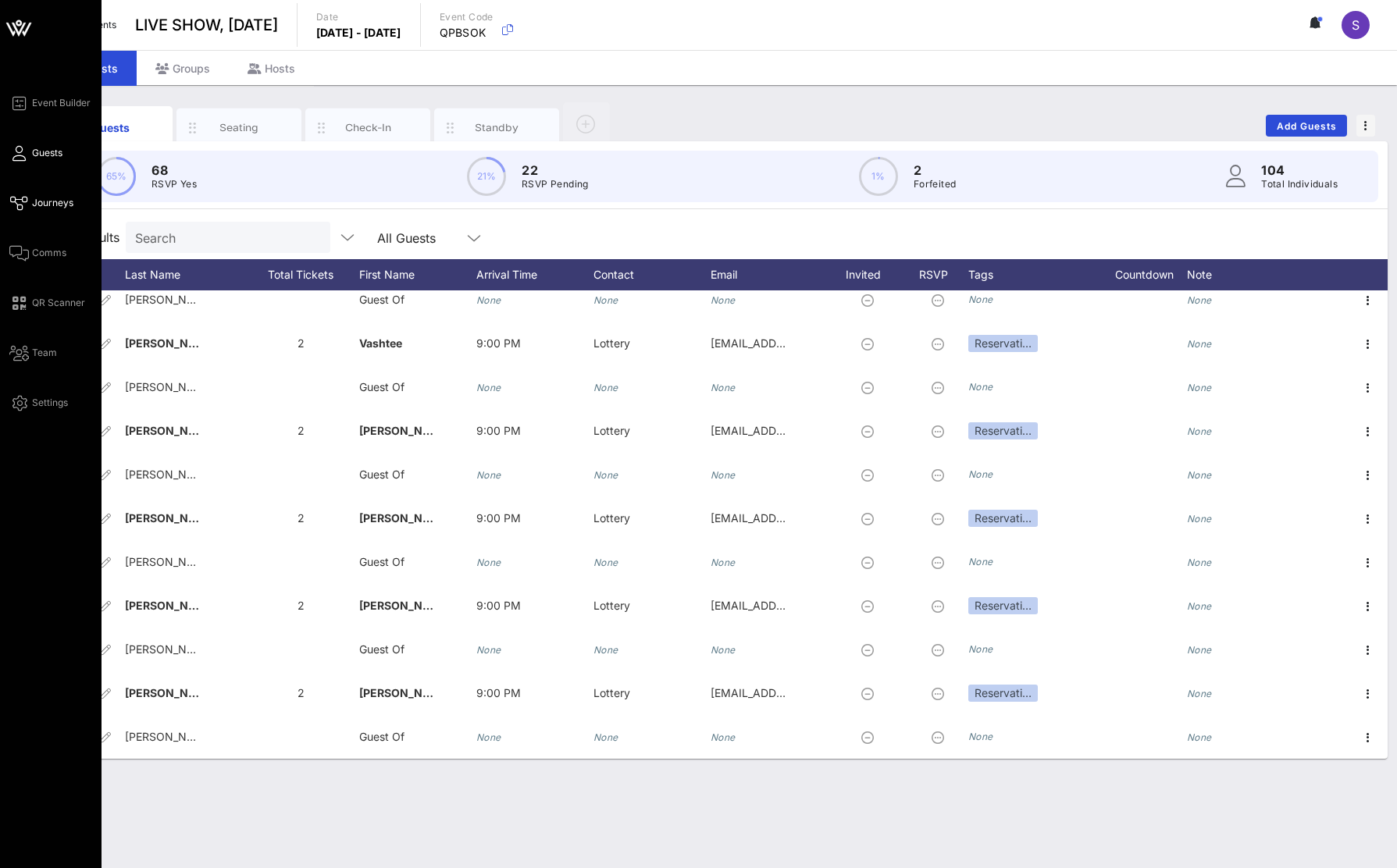
click at [31, 204] on link "Journeys" at bounding box center [41, 203] width 64 height 18
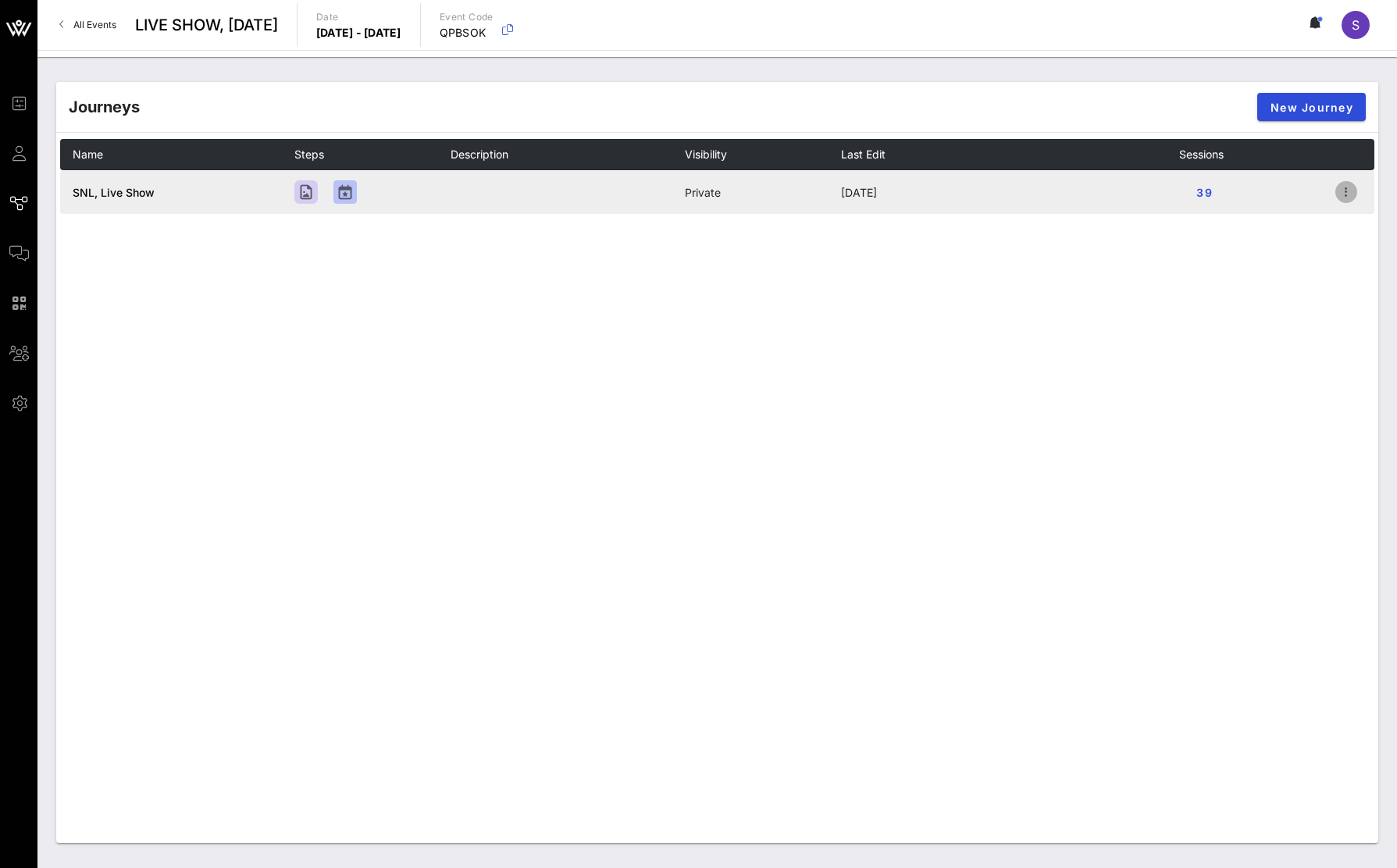
click at [1347, 190] on icon "button" at bounding box center [1346, 192] width 18 height 18
click at [1346, 210] on div "Open" at bounding box center [1344, 221] width 55 height 33
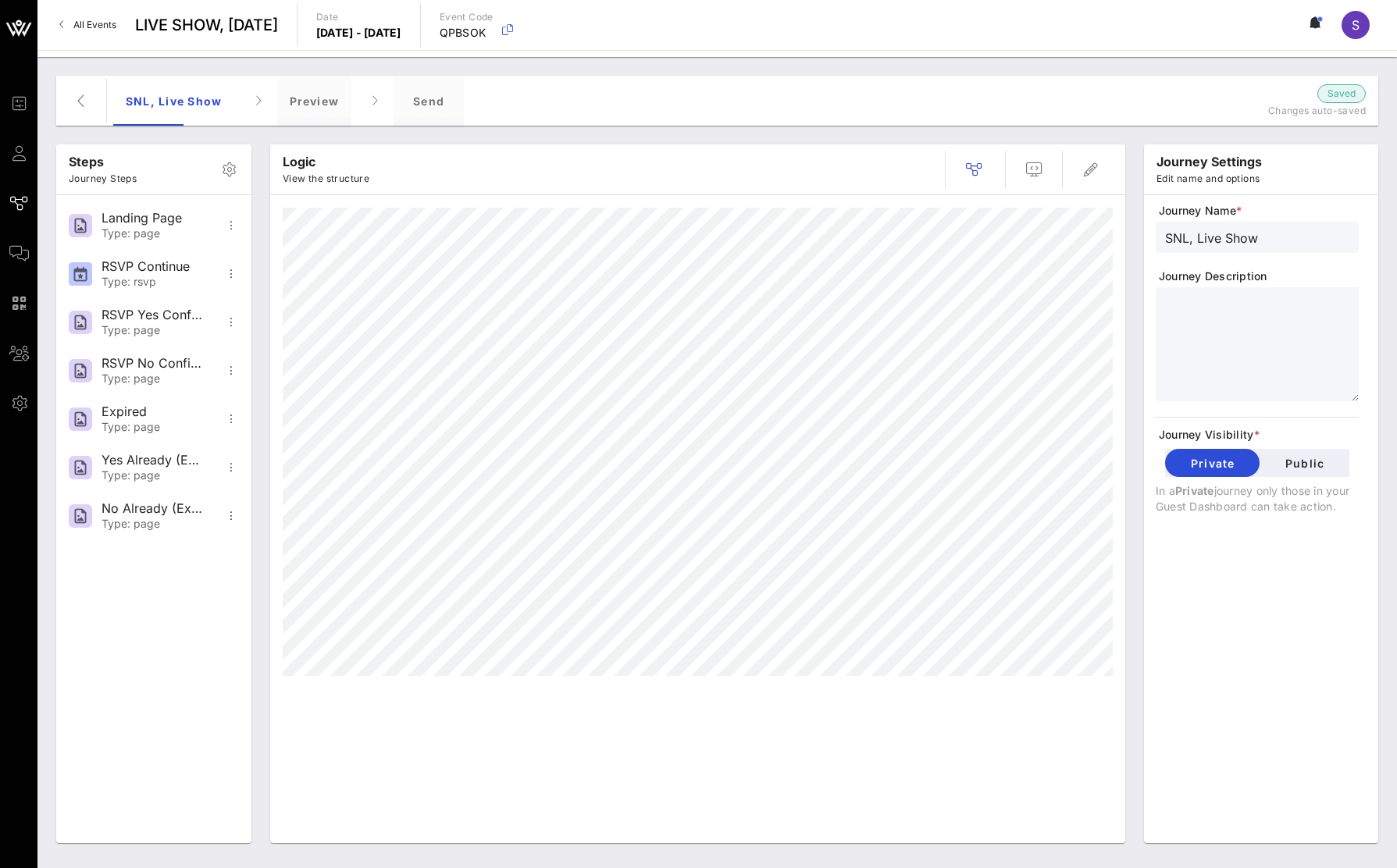
drag, startPoint x: 375, startPoint y: 102, endPoint x: 616, endPoint y: 139, distance: 243.8
click at [375, 102] on icon at bounding box center [374, 101] width 7 height 50
click at [435, 99] on div "Send" at bounding box center [429, 101] width 70 height 50
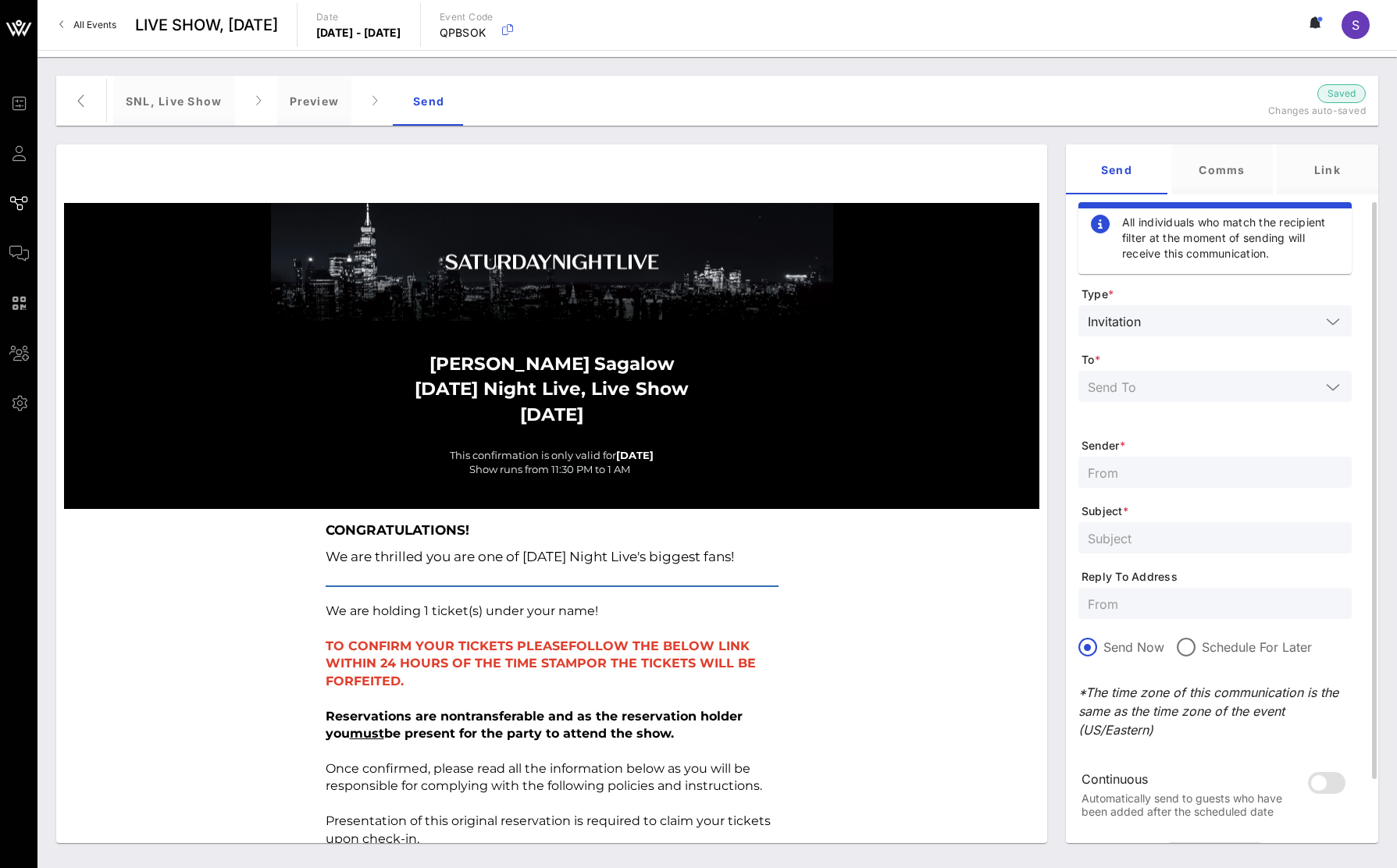
click at [1298, 380] on input "text" at bounding box center [1204, 386] width 233 height 20
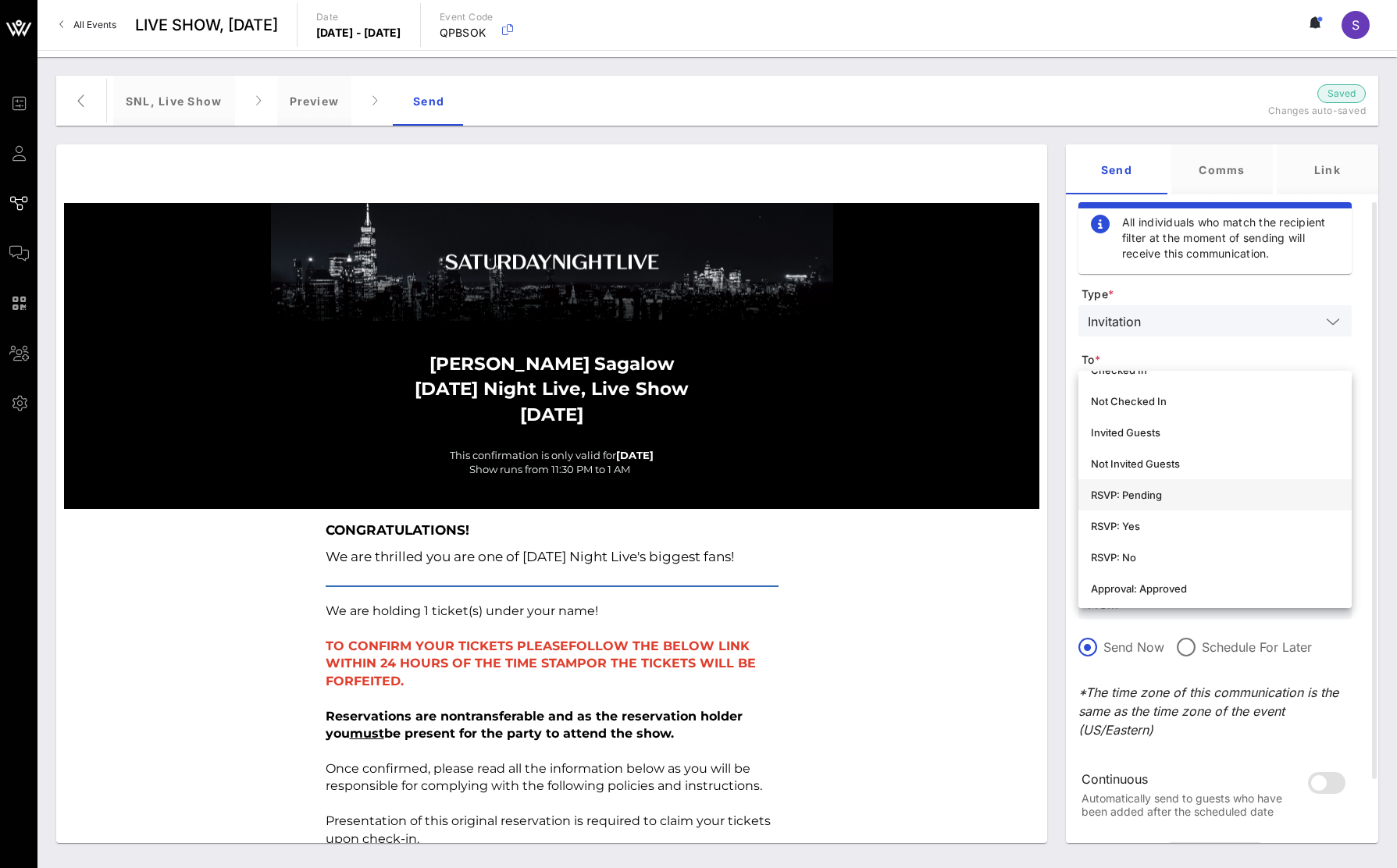
scroll to position [234, 0]
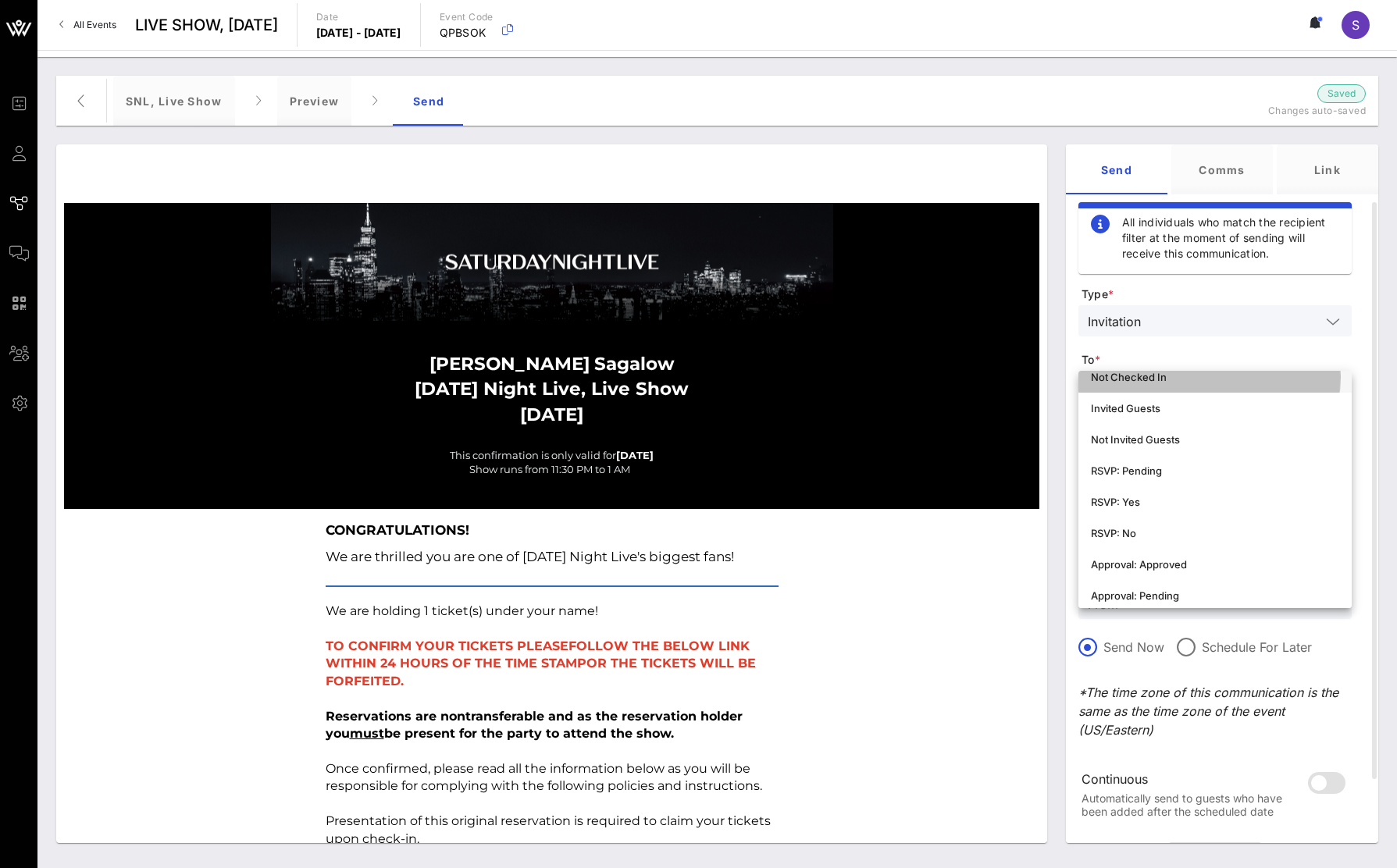
click at [1187, 389] on div "Not Checked In" at bounding box center [1215, 377] width 249 height 25
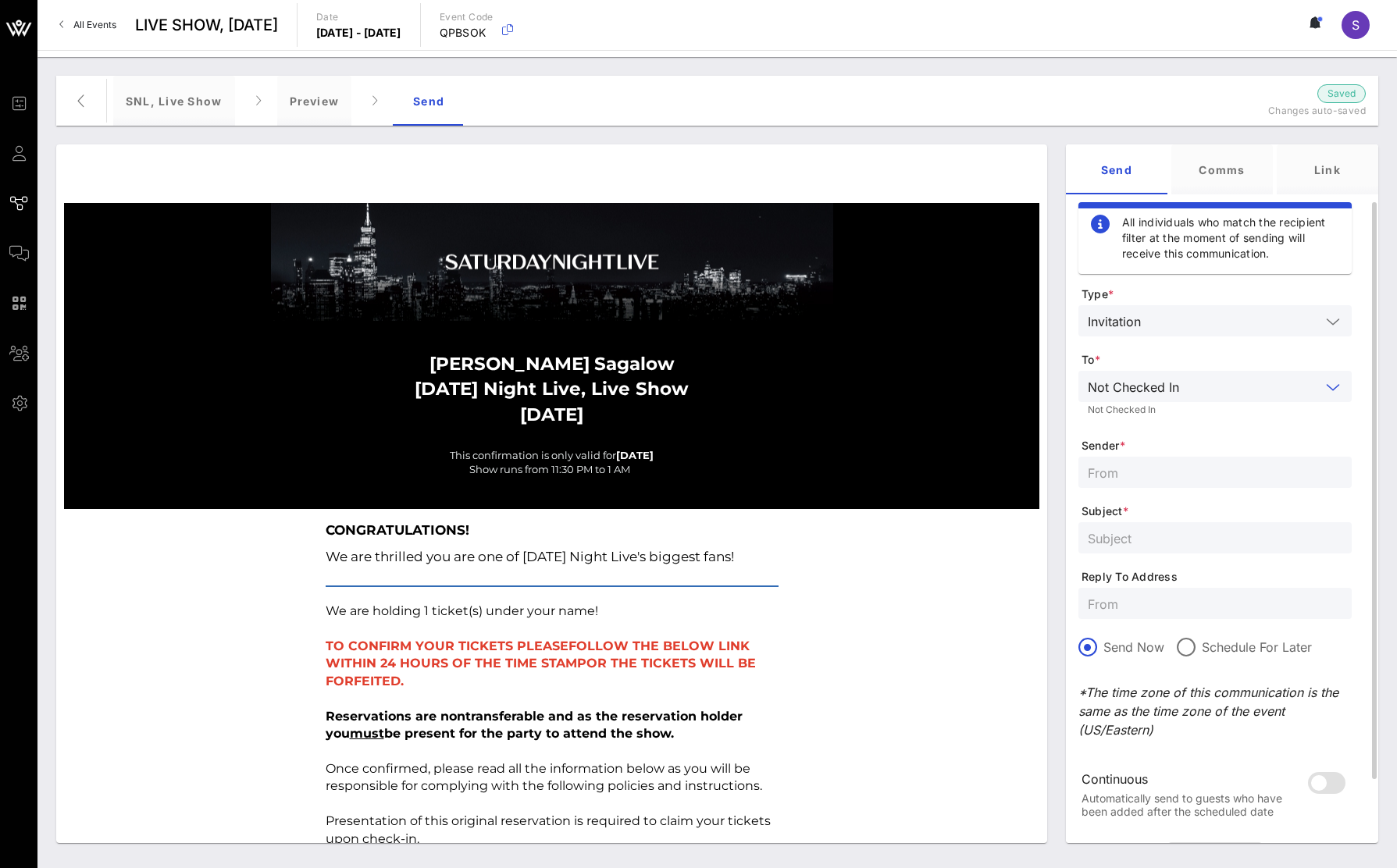
scroll to position [0, 0]
click at [1176, 473] on input "text" at bounding box center [1215, 472] width 254 height 20
type input "SNL Reservations"
type input "SATURDAY NIGHT LIVE, Live Show - October 11, 2025"
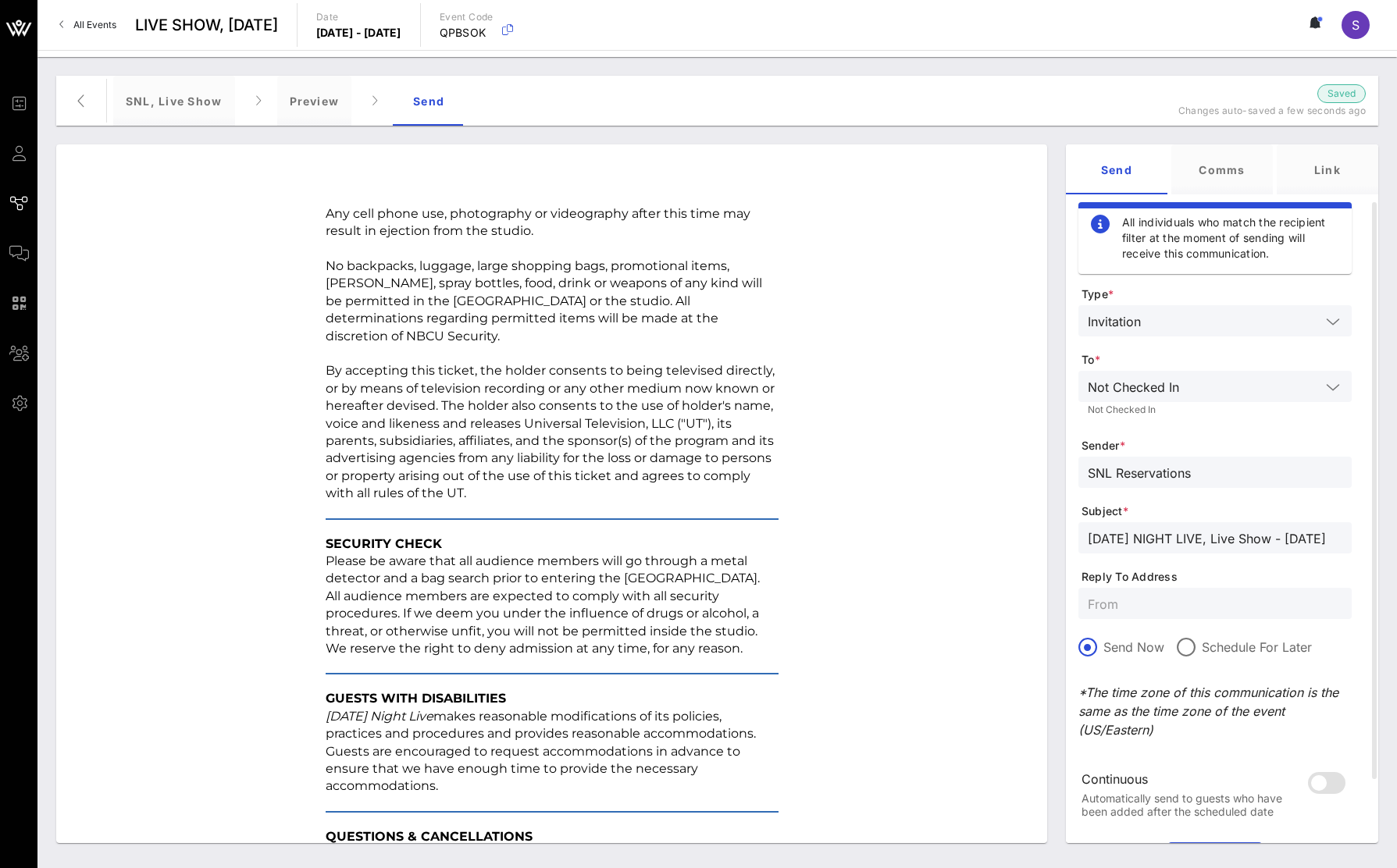
scroll to position [1824, 0]
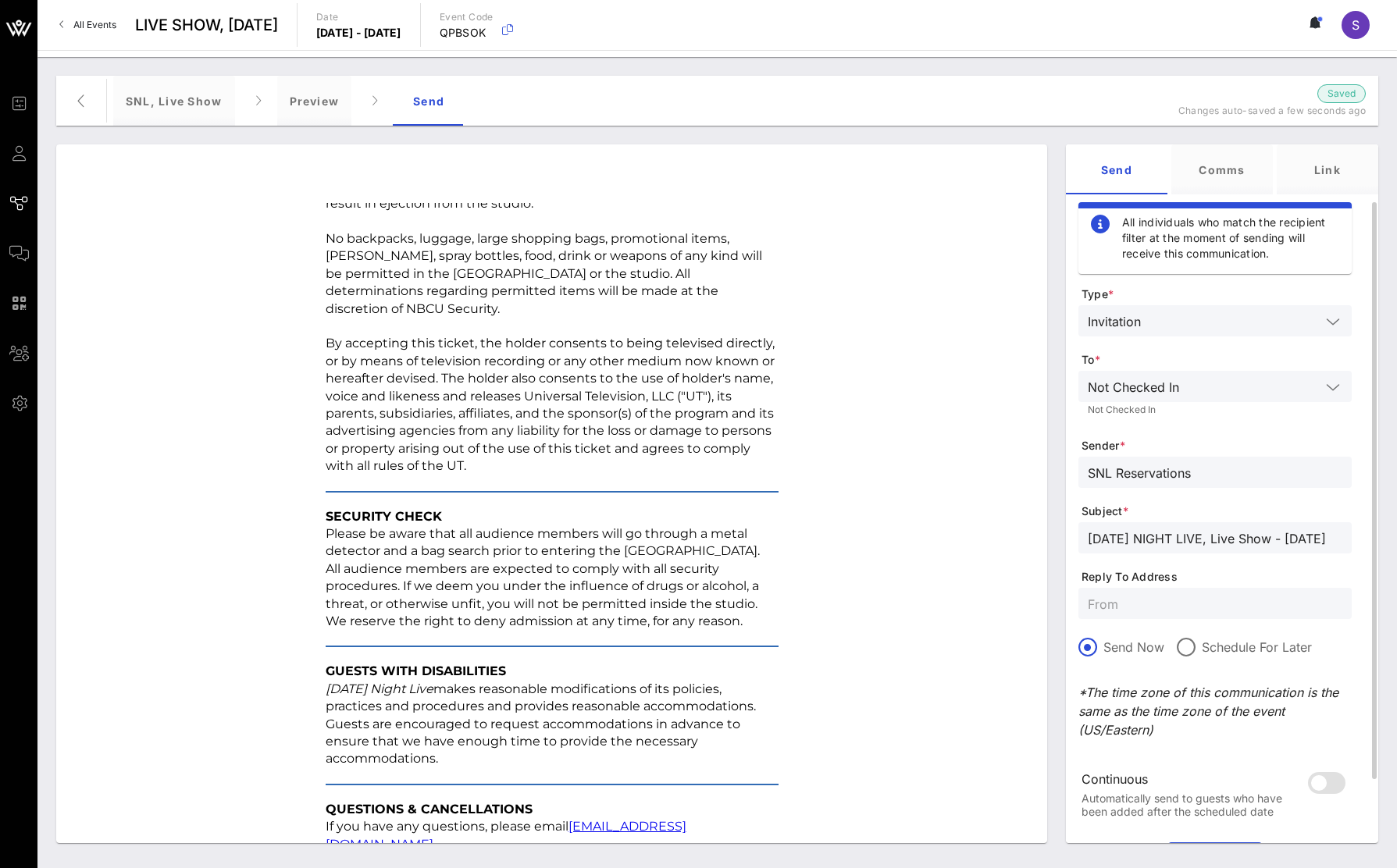
click at [1184, 607] on input "text" at bounding box center [1215, 604] width 254 height 20
paste input "snl.confirmation@nbcuni.com"
type input "snl.confirmation@nbcuni.com"
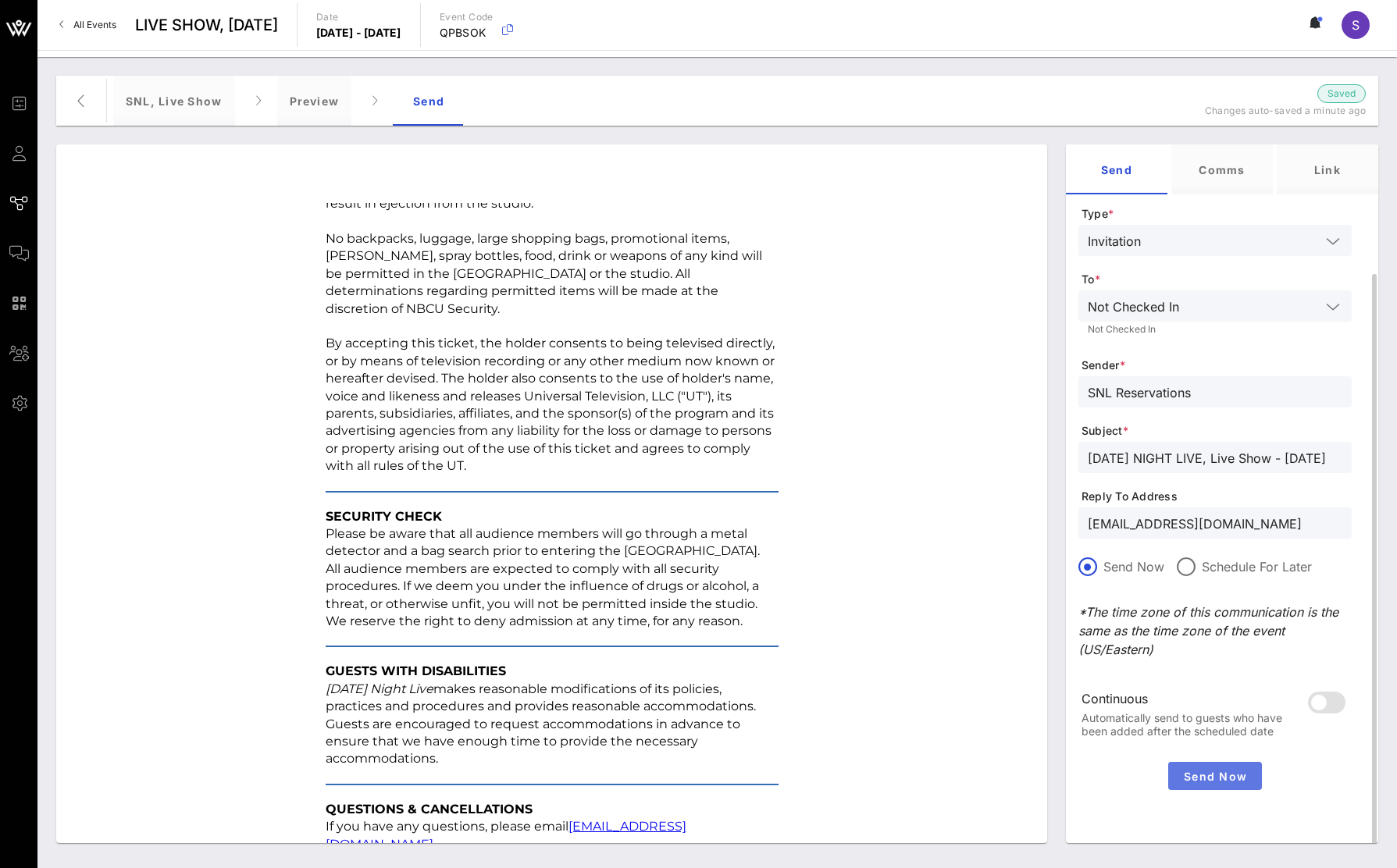
click at [1211, 772] on span "Send Now" at bounding box center [1215, 776] width 81 height 13
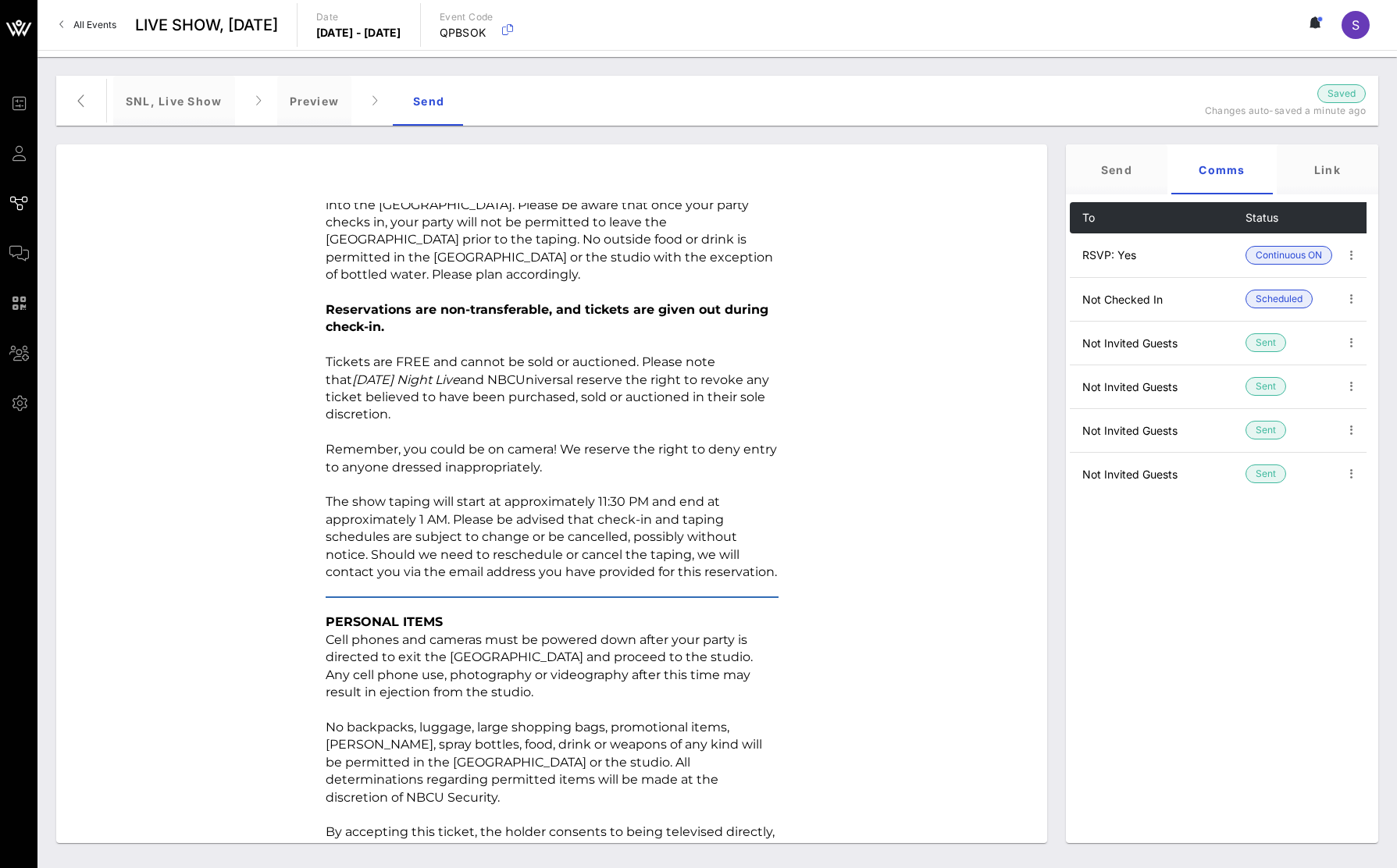
scroll to position [1042, 0]
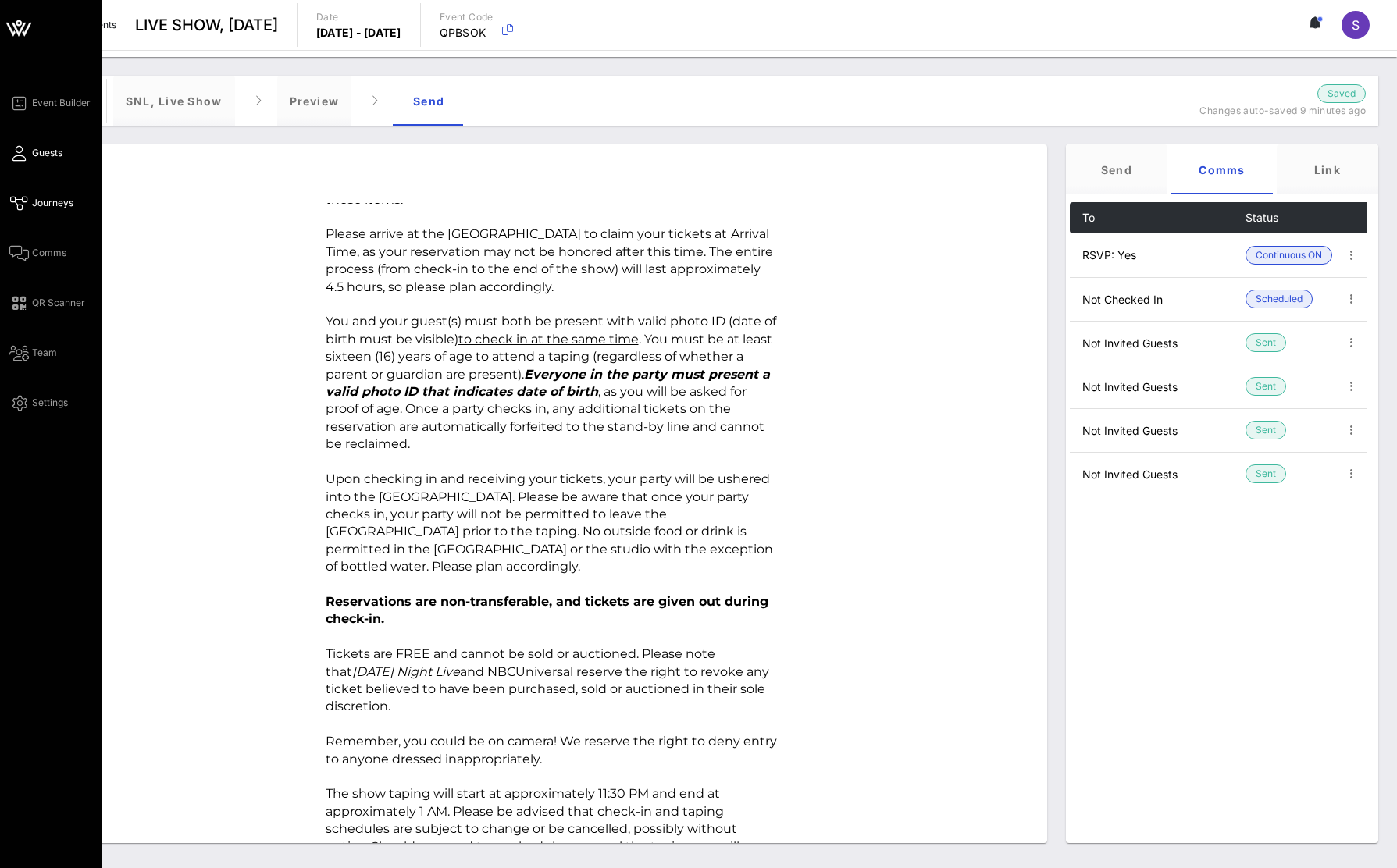
click at [42, 150] on span "Guests" at bounding box center [47, 153] width 31 height 14
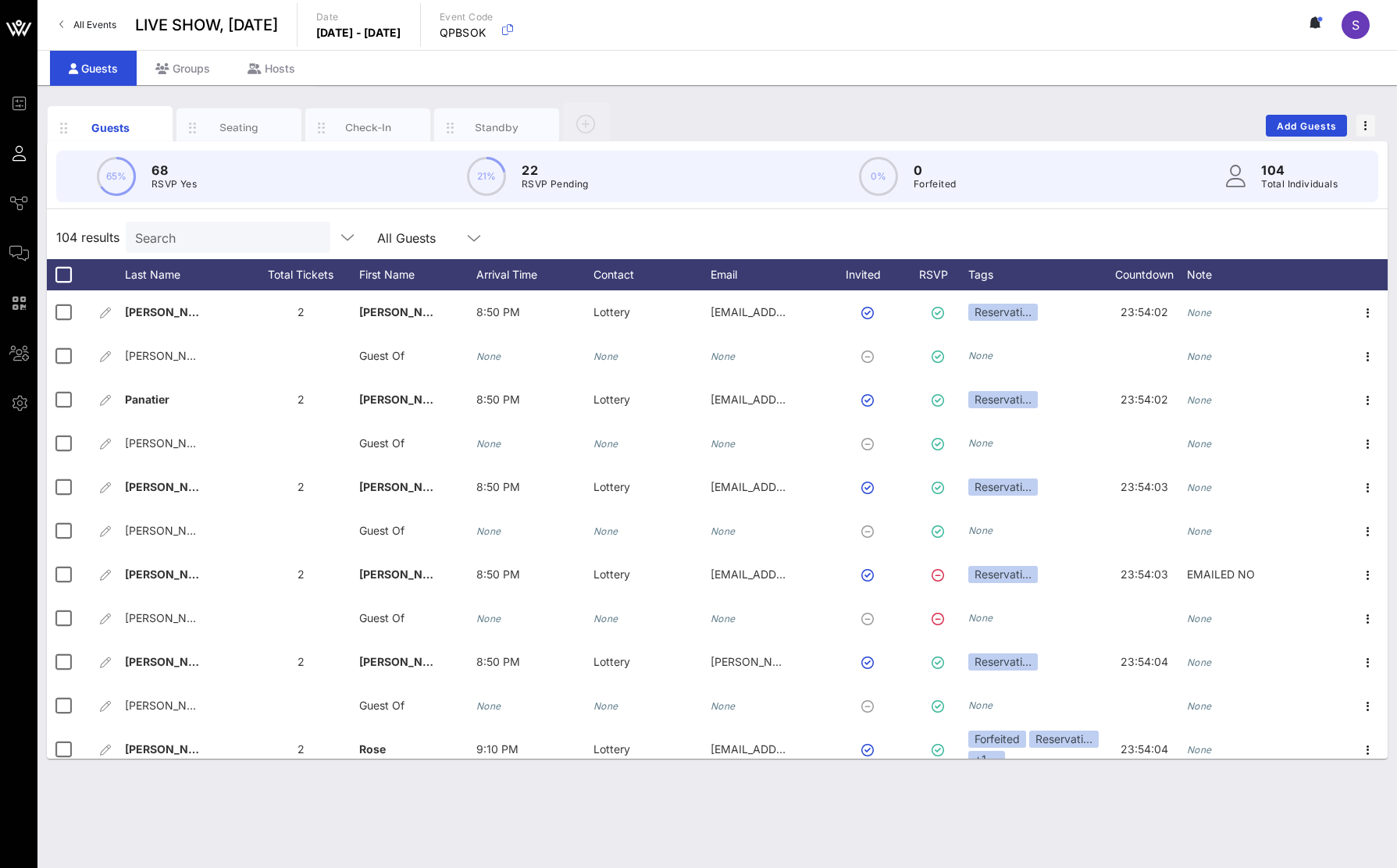
drag, startPoint x: 684, startPoint y: 106, endPoint x: 680, endPoint y: 118, distance: 12.6
click at [685, 106] on div "Guests Seating Check-In Standby Add Guests" at bounding box center [717, 126] width 1341 height 50
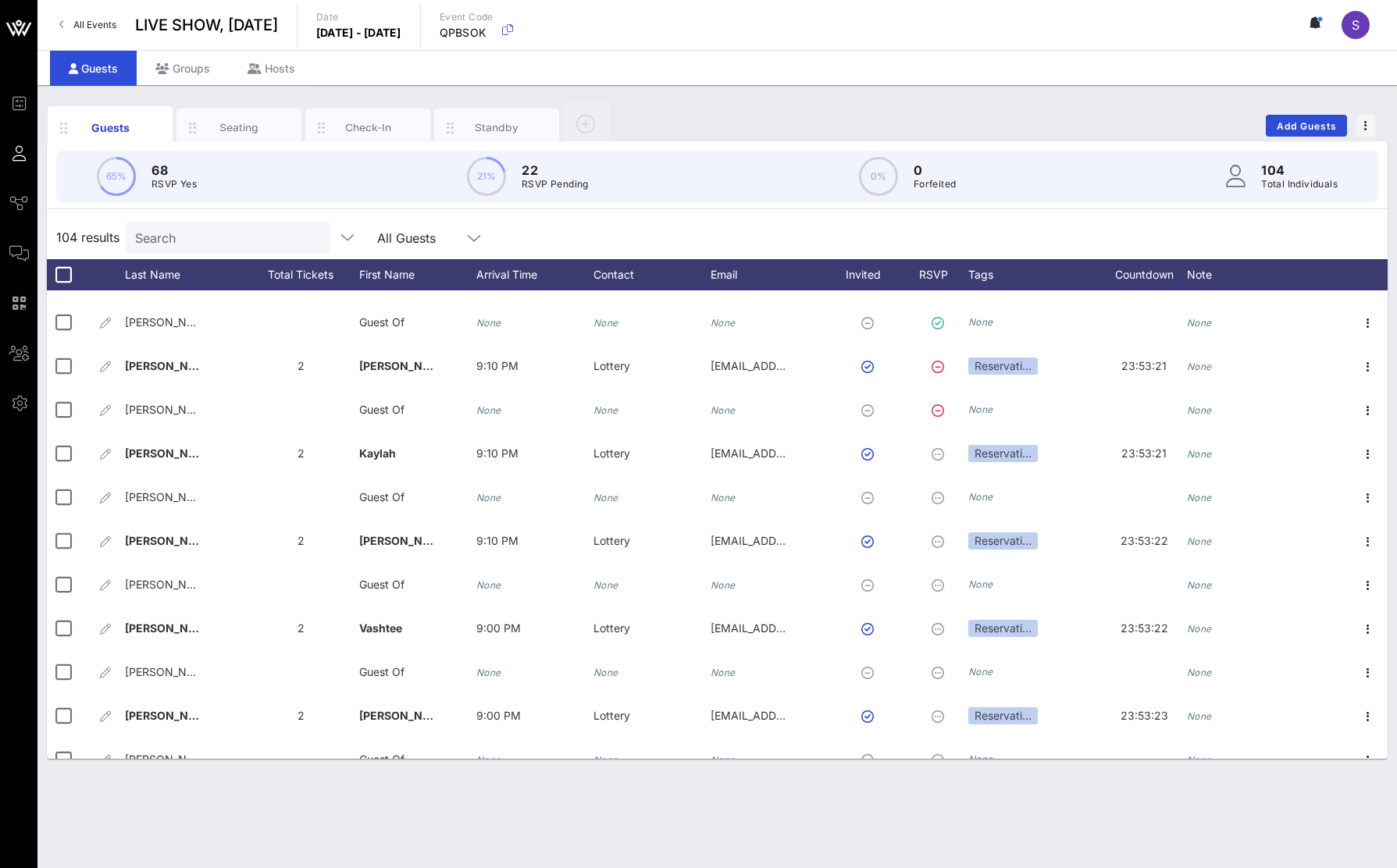
scroll to position [3767, 0]
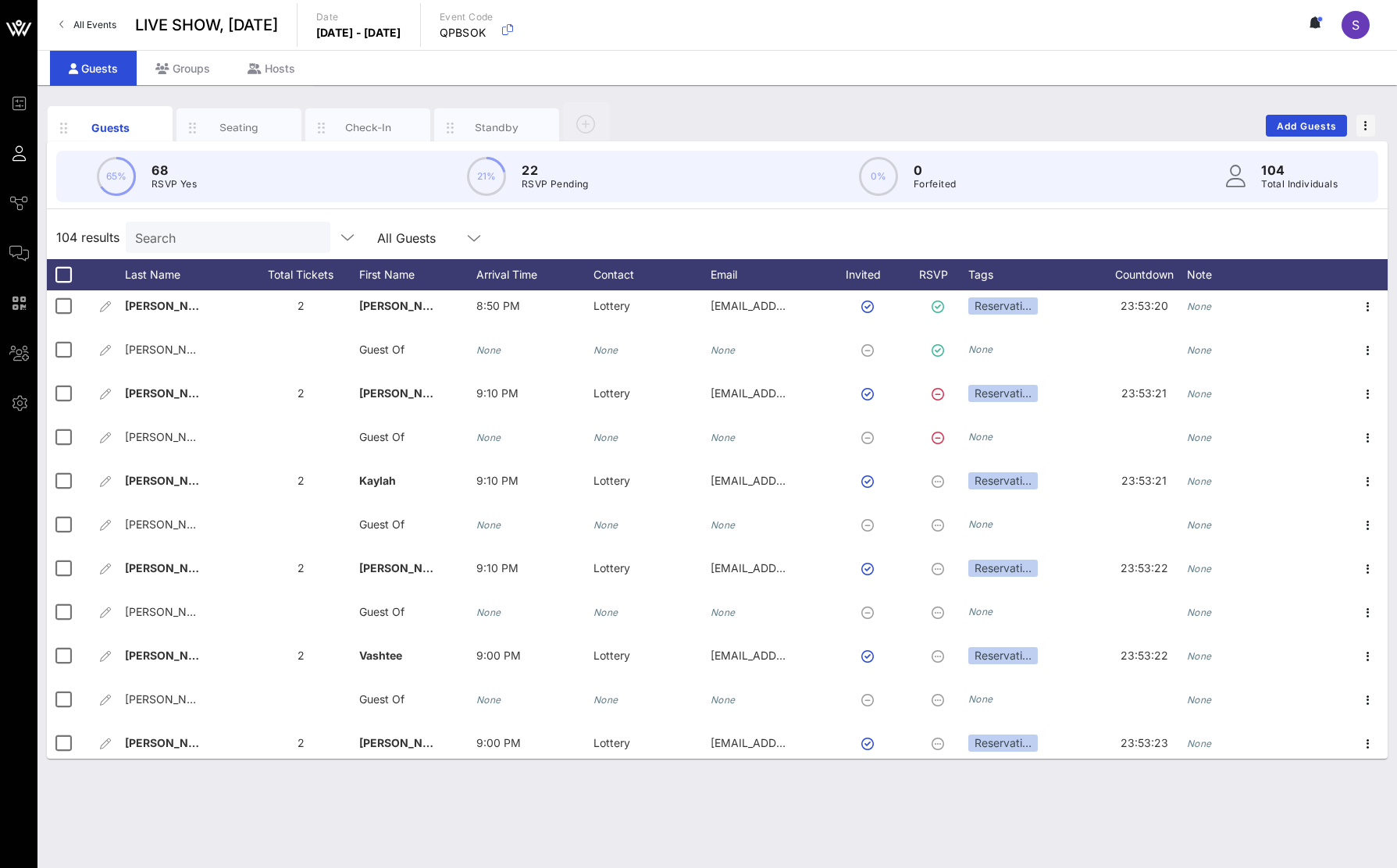
click at [1015, 228] on div "104 results Search All Guests" at bounding box center [717, 237] width 1341 height 43
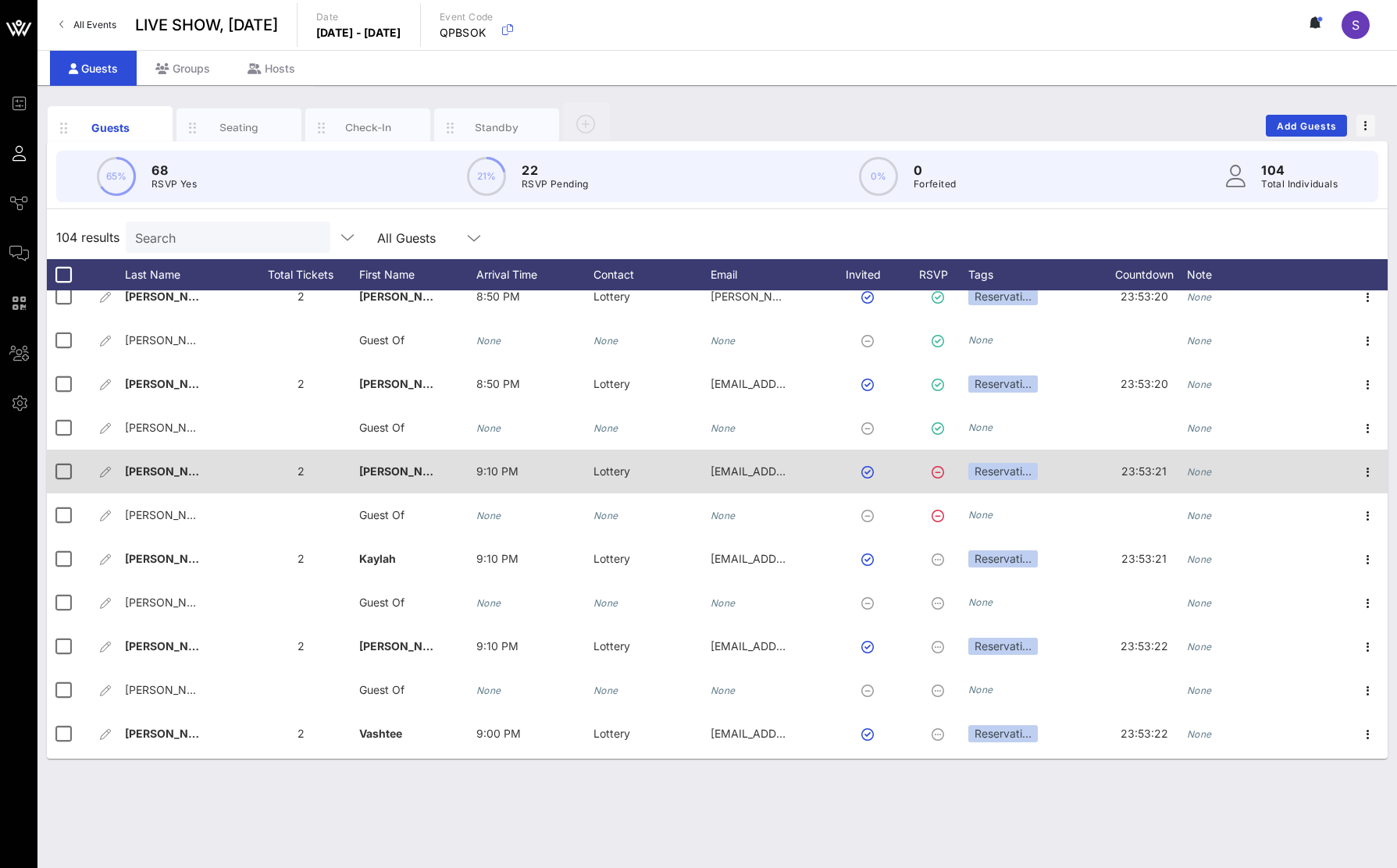
scroll to position [3610, 0]
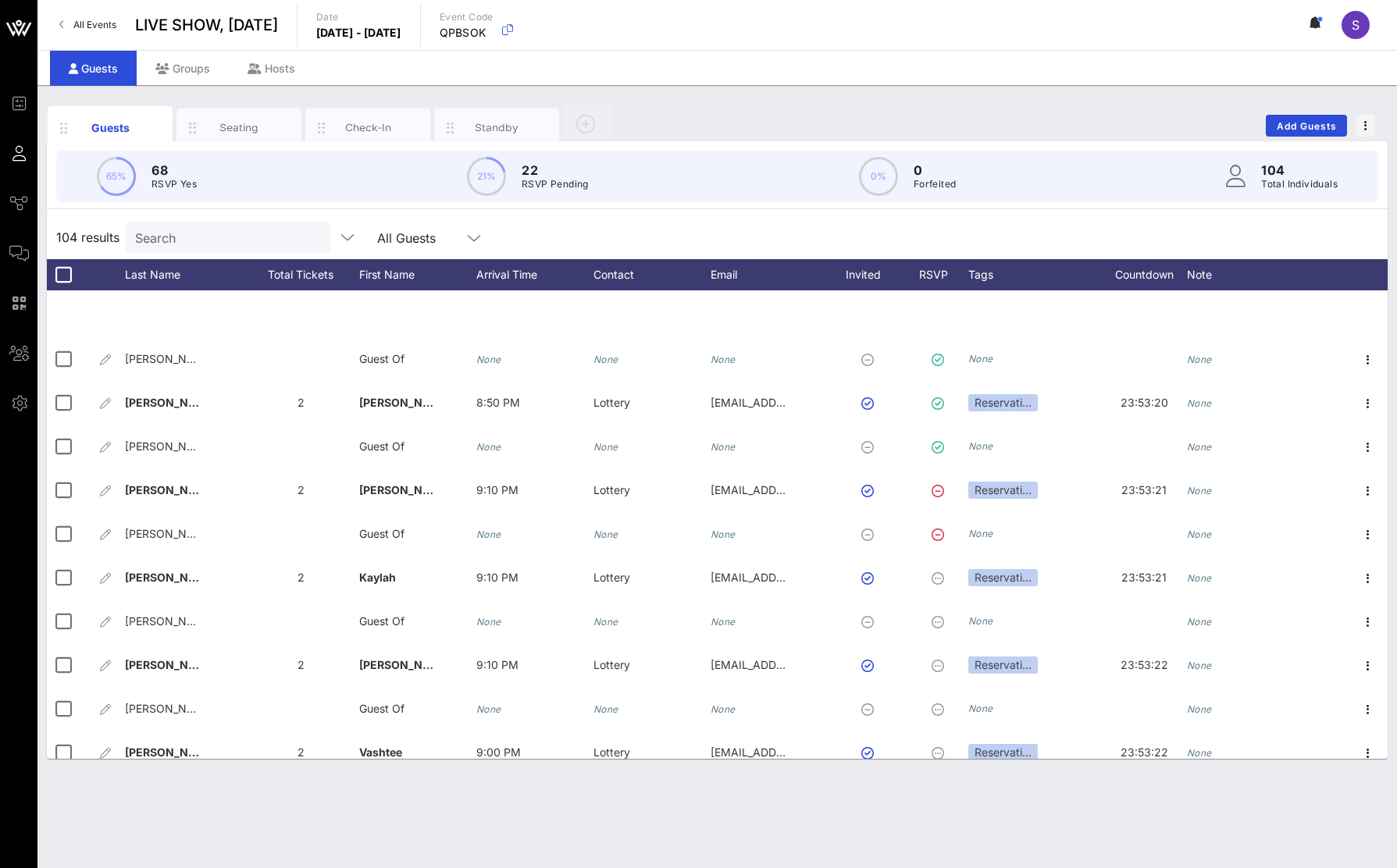
scroll to position [4079, 0]
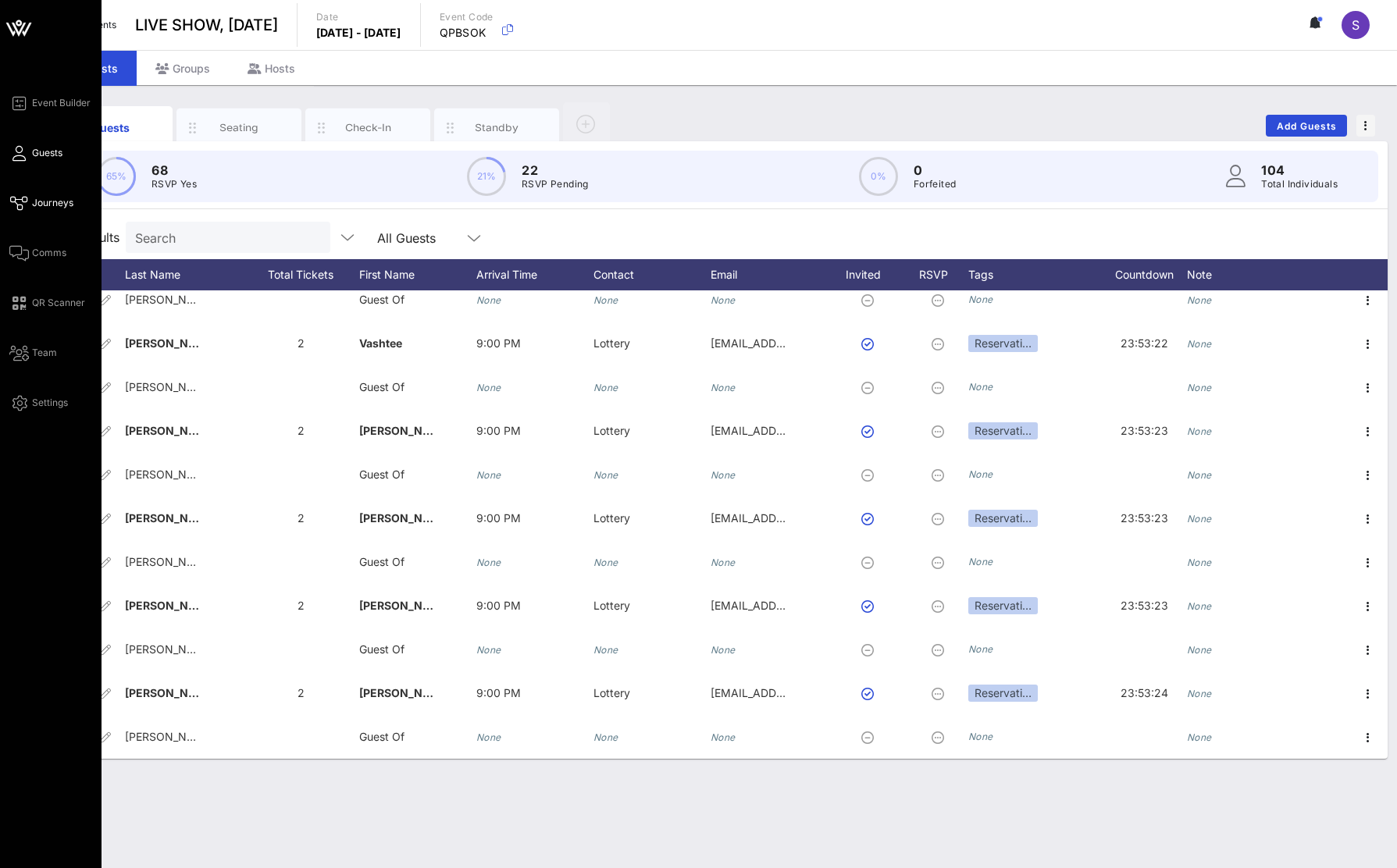
drag, startPoint x: 34, startPoint y: 203, endPoint x: 61, endPoint y: 210, distance: 27.9
click at [35, 203] on span "Journeys" at bounding box center [53, 203] width 42 height 14
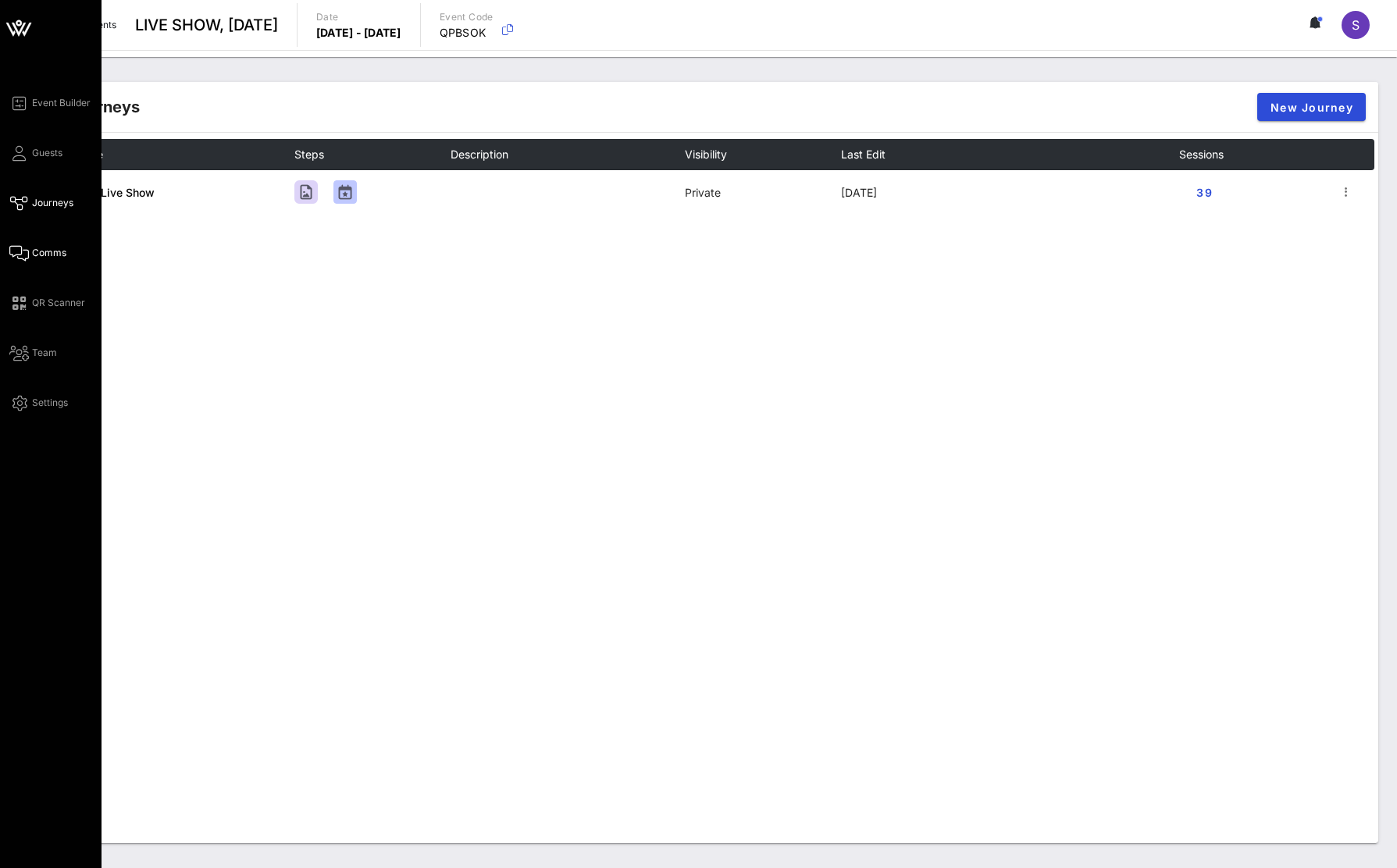
click at [21, 252] on icon at bounding box center [18, 253] width 19 height 3
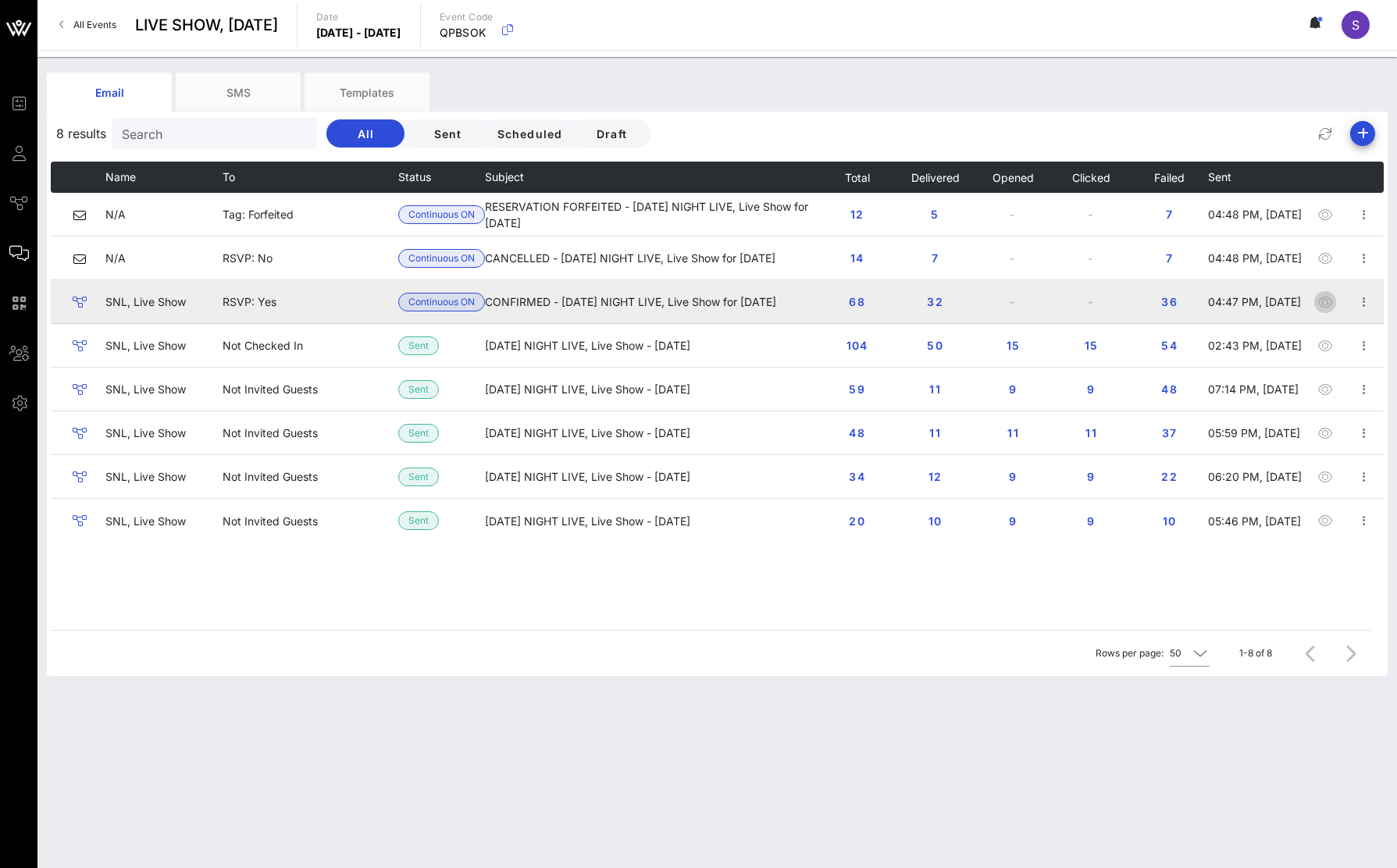
click at [1333, 300] on icon "button" at bounding box center [1325, 302] width 18 height 18
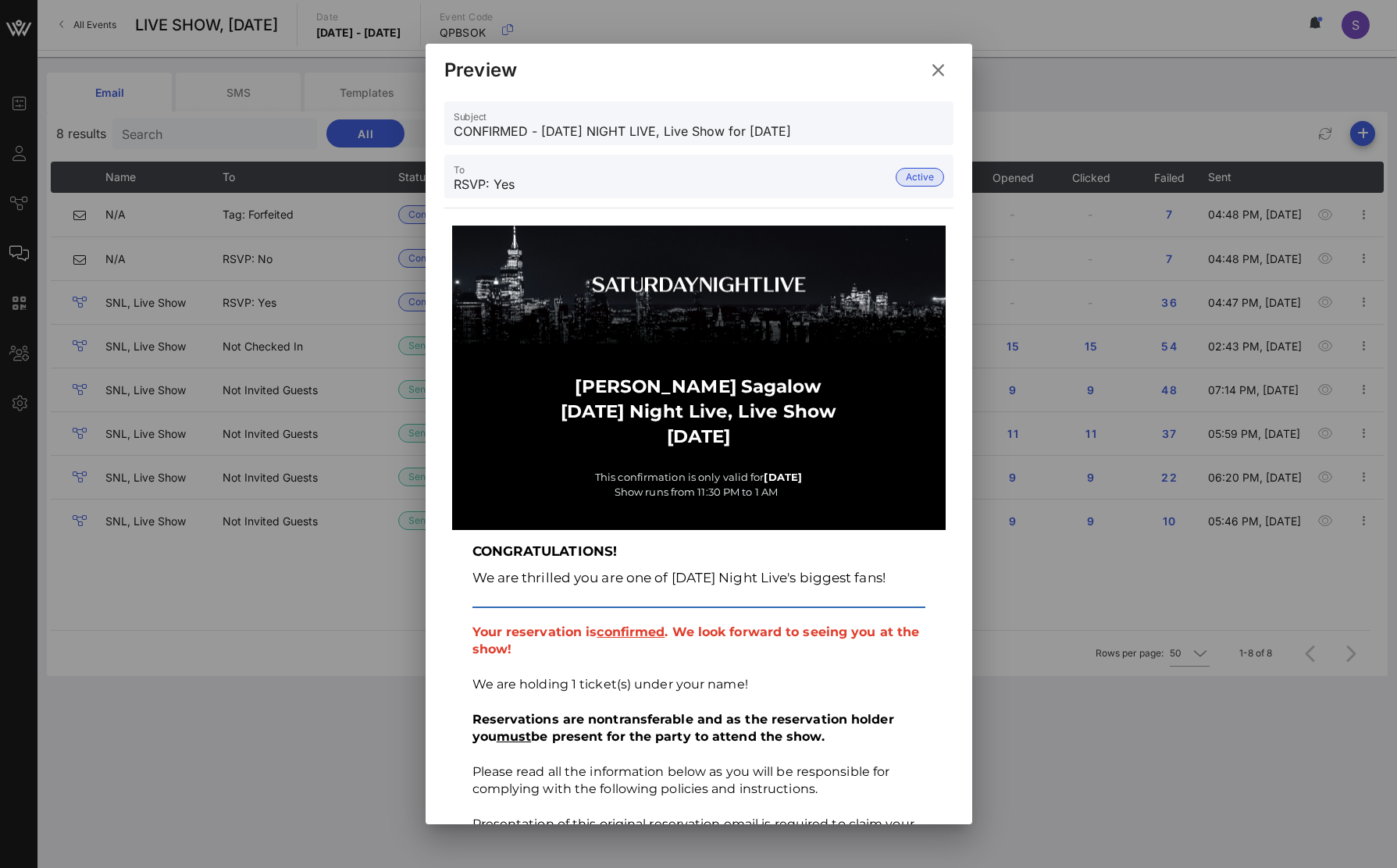
click at [929, 74] on icon at bounding box center [938, 70] width 21 height 18
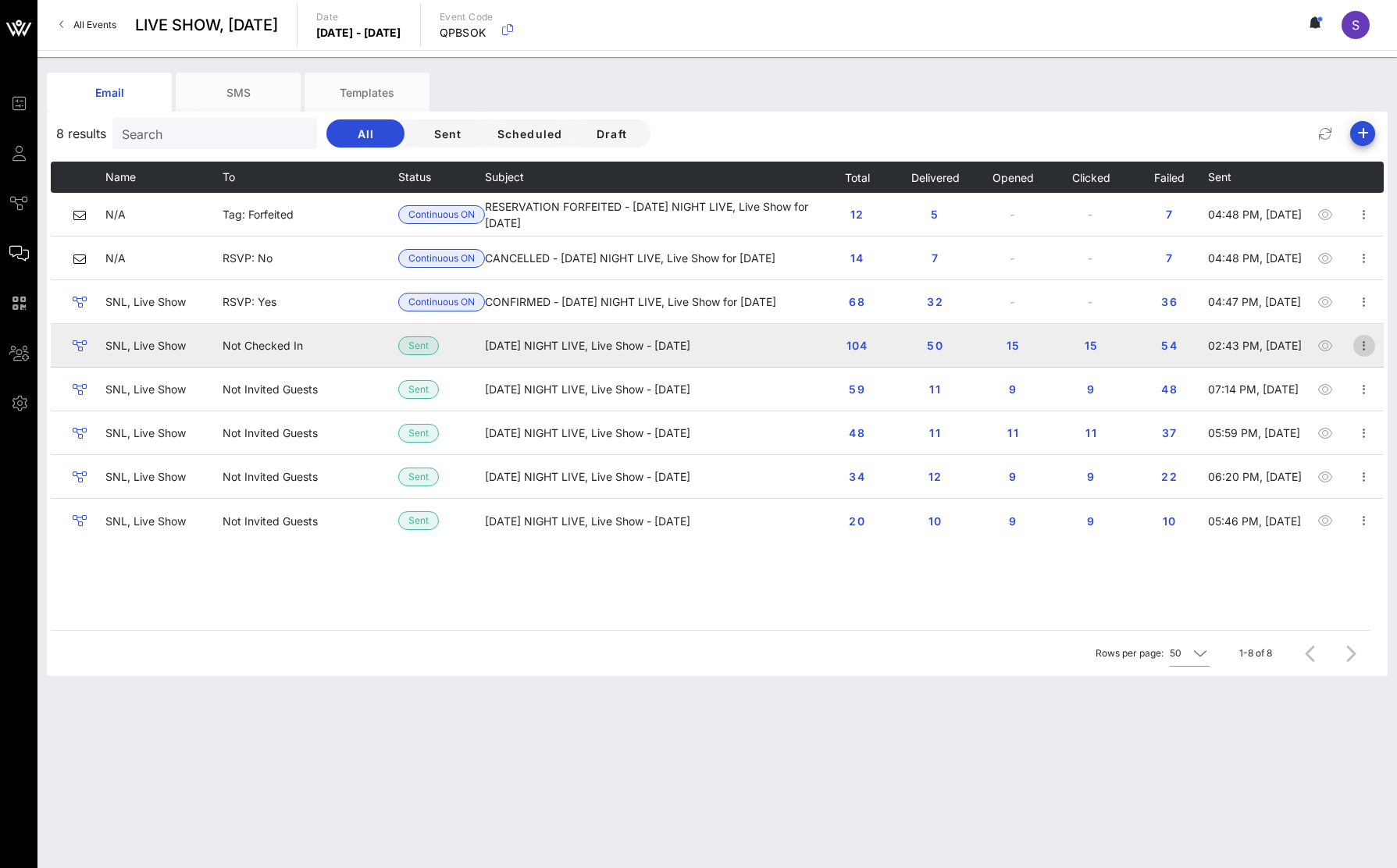
click at [1362, 345] on icon "button" at bounding box center [1364, 346] width 18 height 18
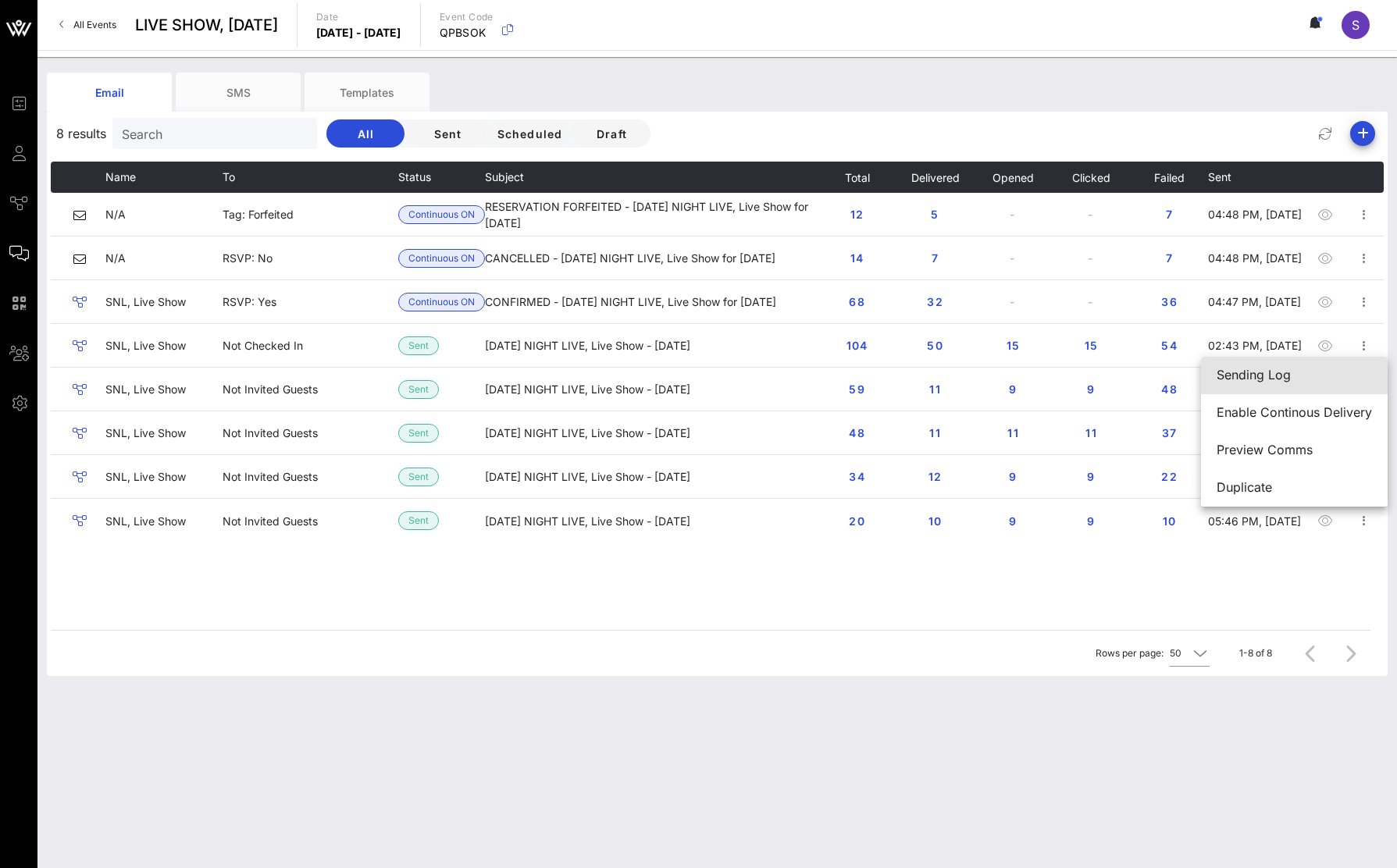
click at [1349, 376] on div "Sending Log" at bounding box center [1294, 375] width 155 height 15
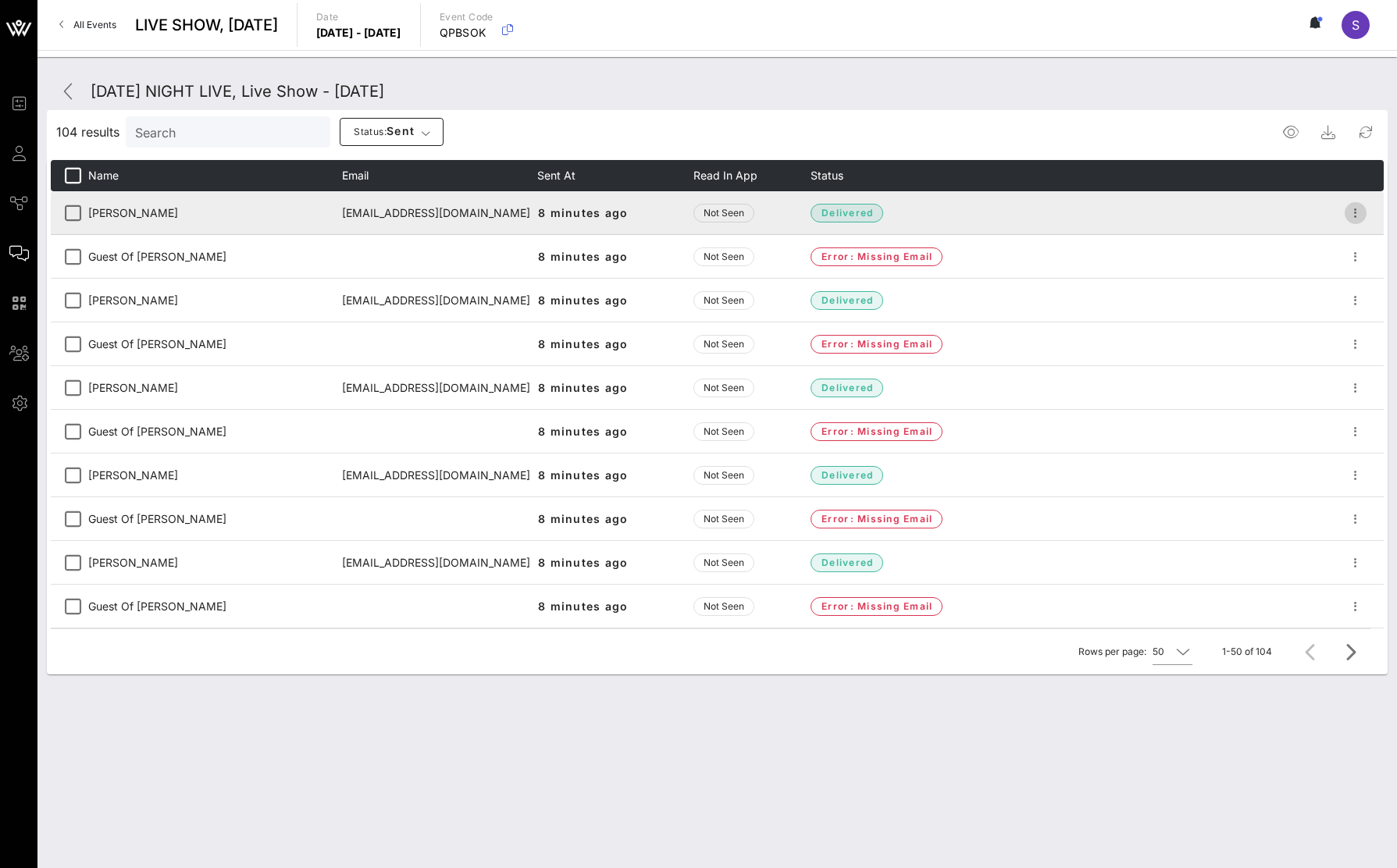
click at [1347, 212] on icon "button" at bounding box center [1356, 213] width 18 height 18
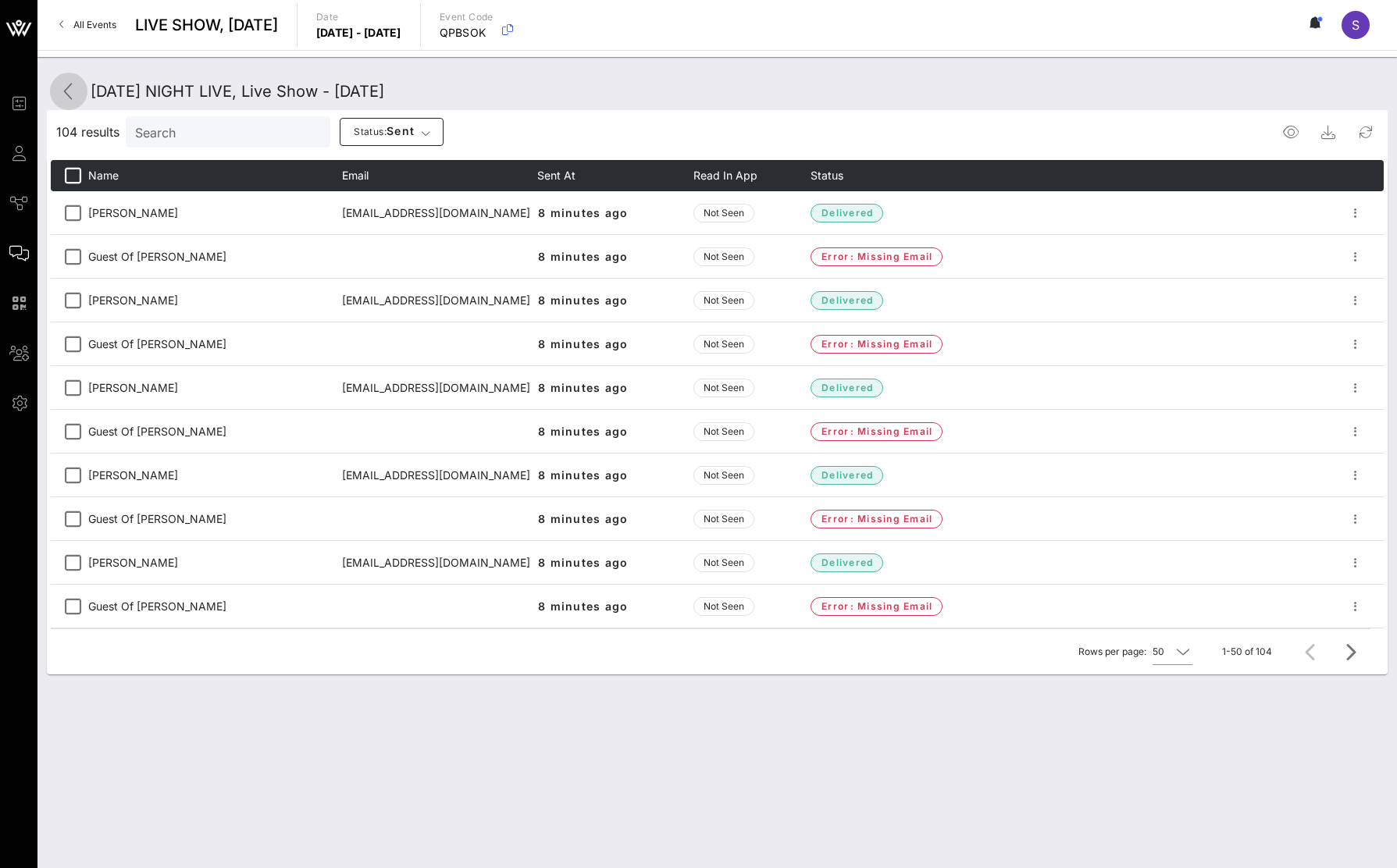
click at [63, 93] on icon at bounding box center [68, 91] width 18 height 18
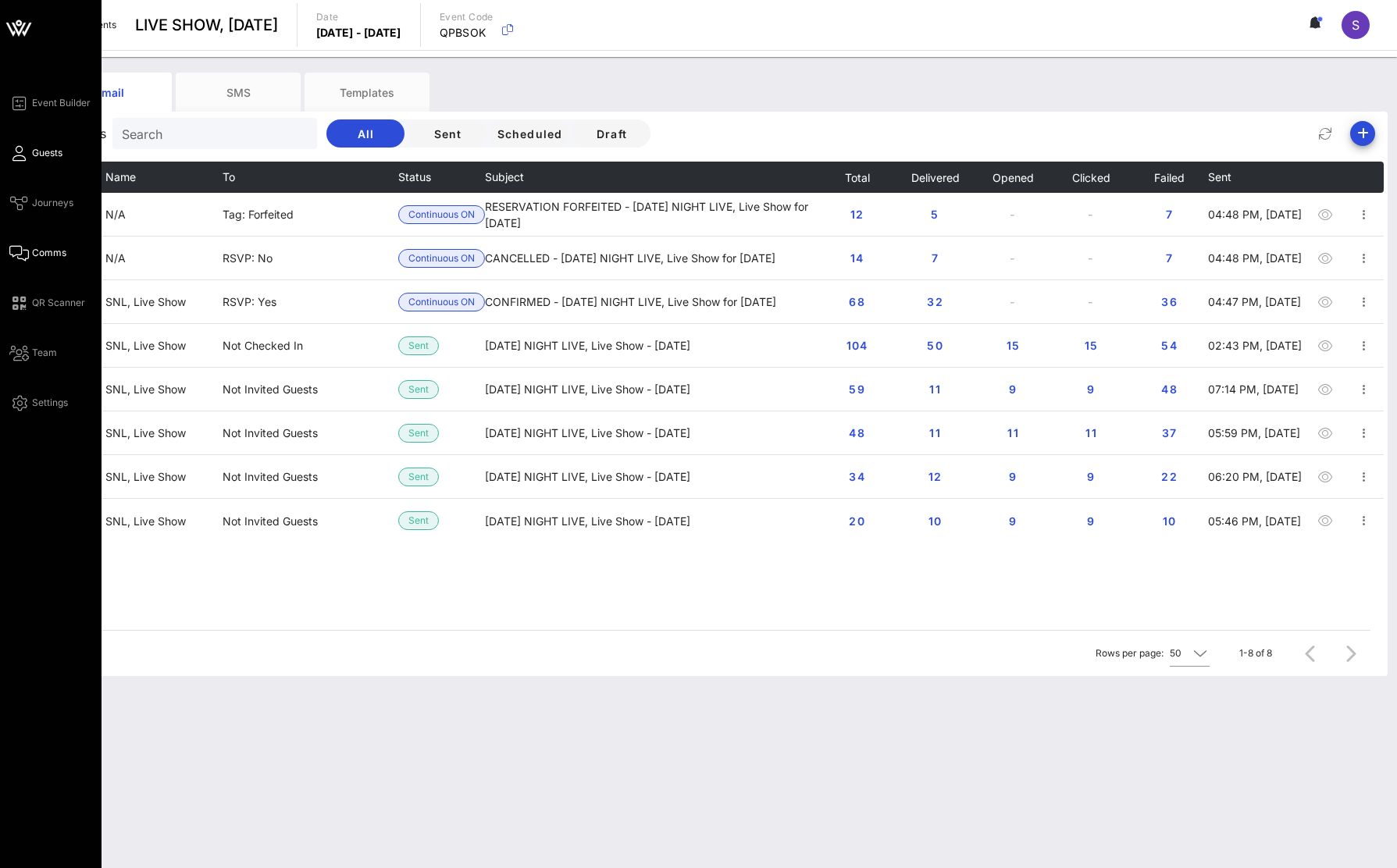
click at [27, 147] on link "Guests" at bounding box center [36, 153] width 53 height 18
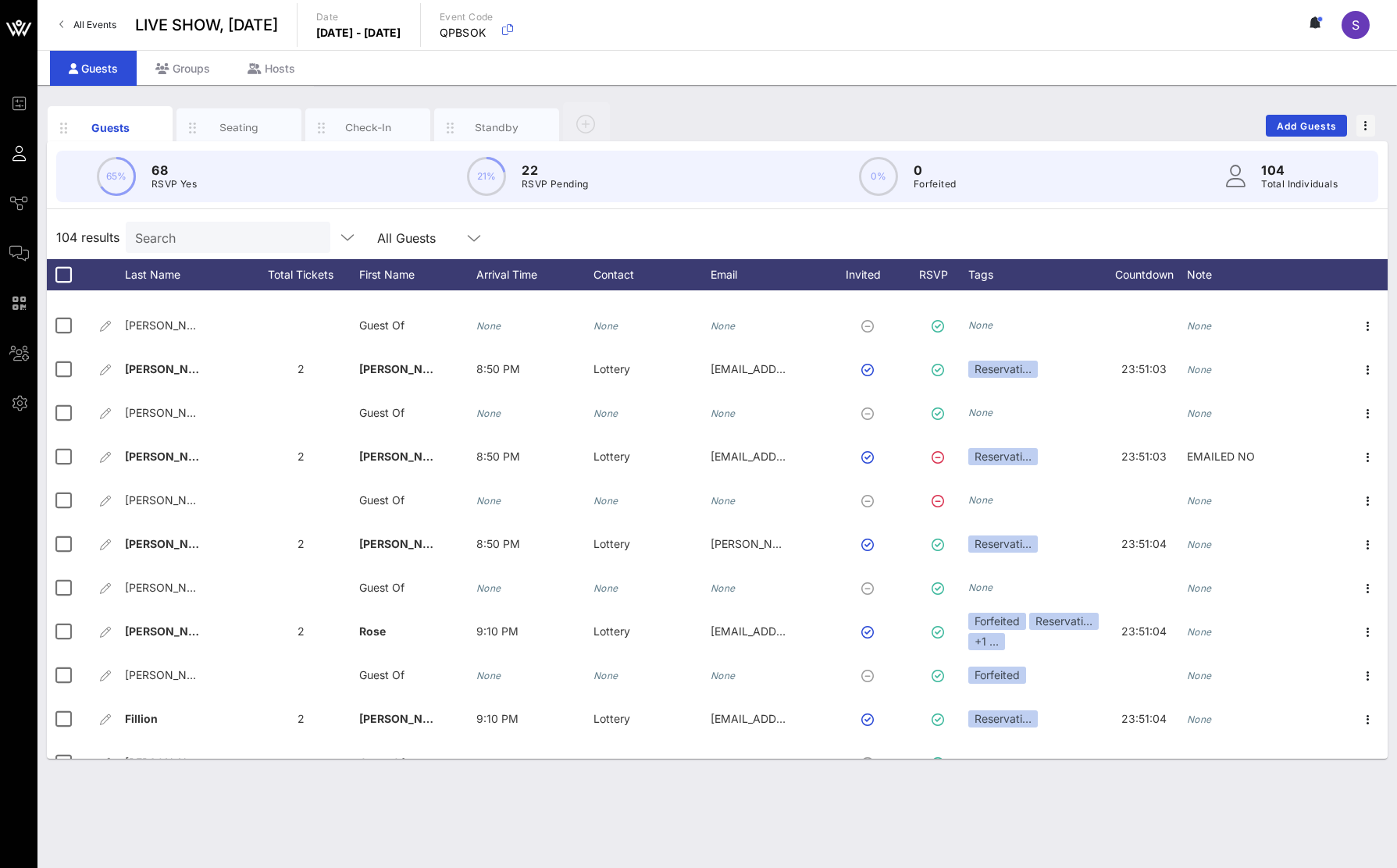
scroll to position [156, 0]
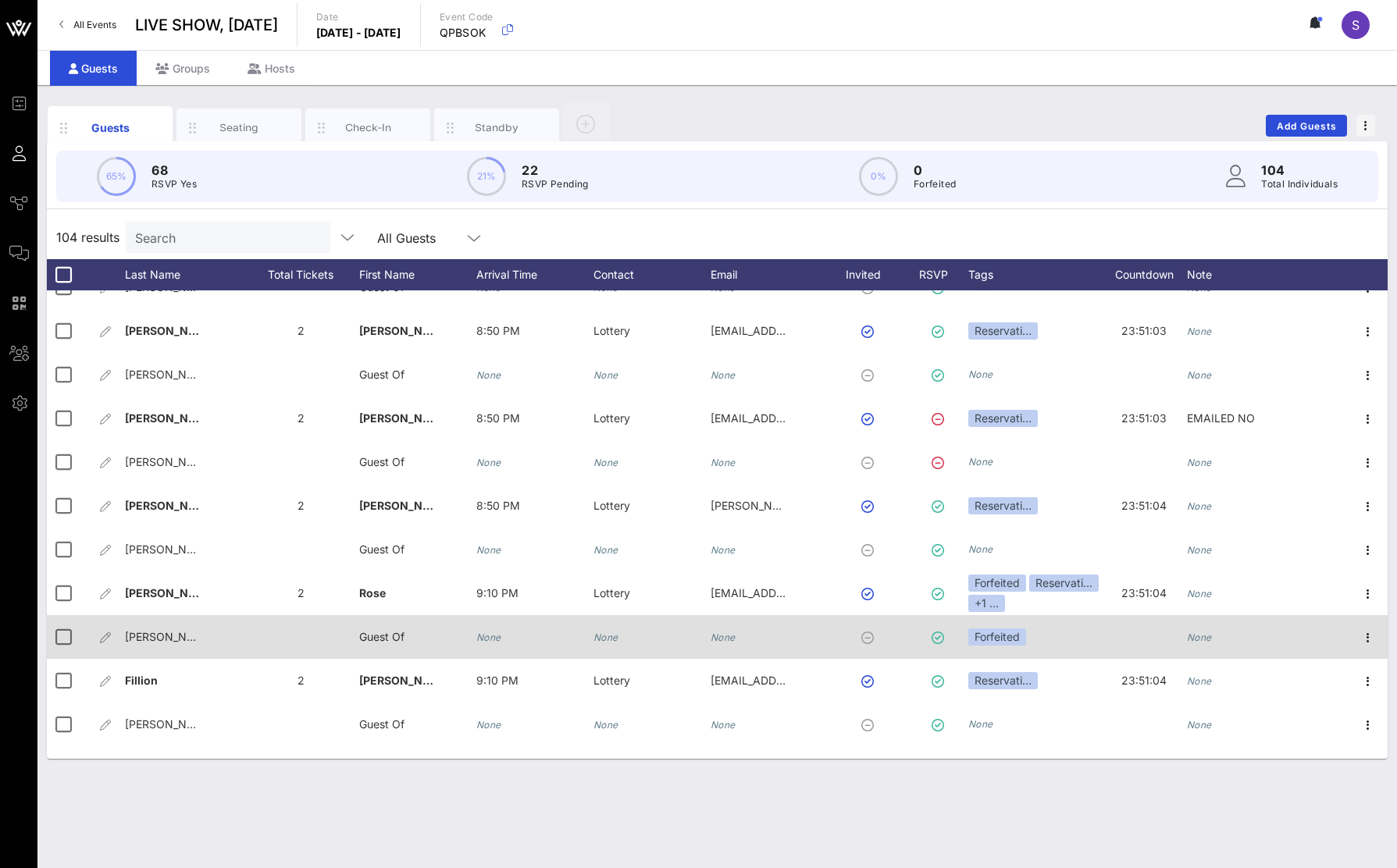
click at [68, 598] on div at bounding box center [63, 594] width 27 height 27
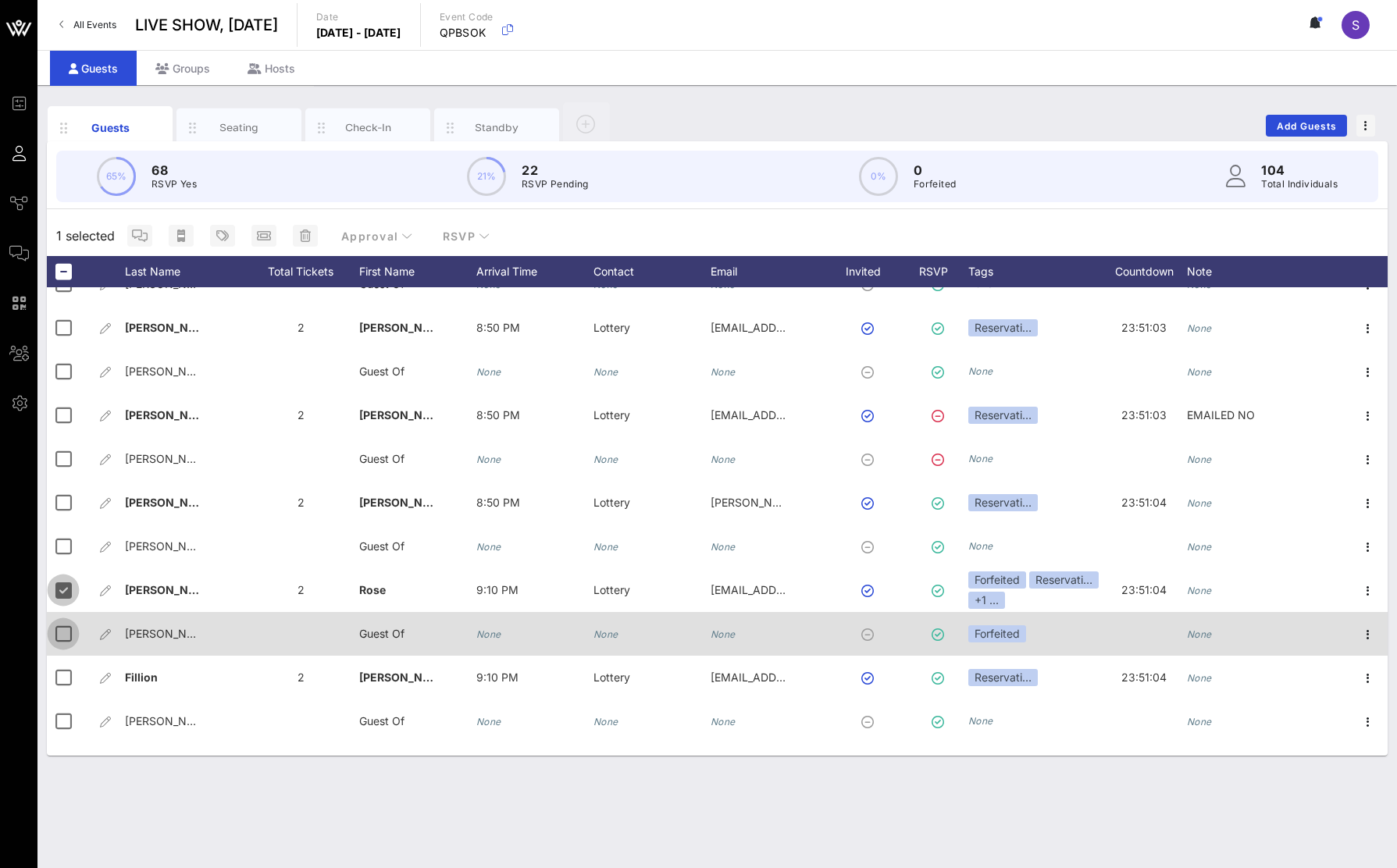
click at [71, 632] on div at bounding box center [63, 635] width 27 height 27
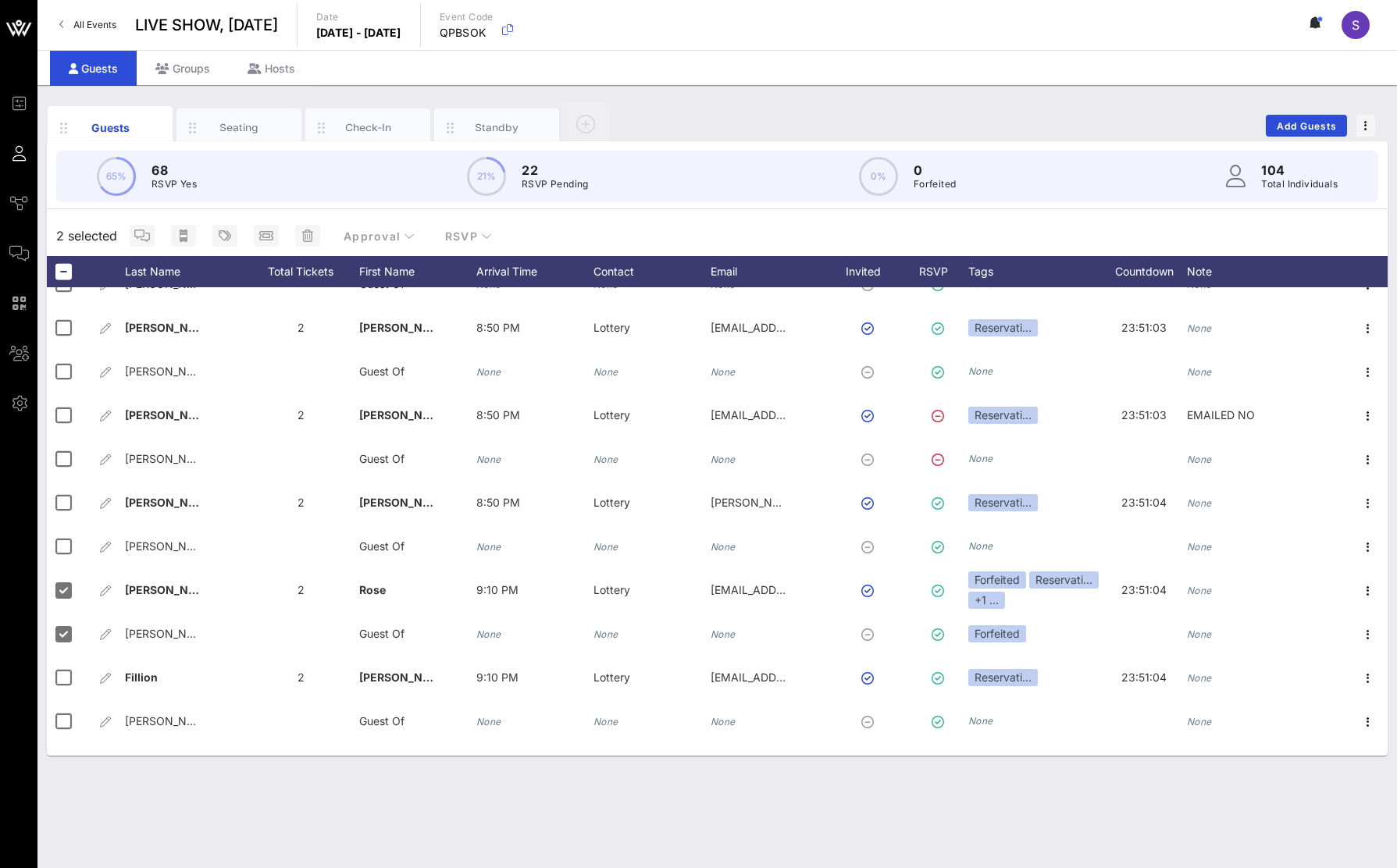
click at [474, 250] on div "2 selected Approval RSVP" at bounding box center [717, 235] width 1341 height 41
click at [474, 243] on button "RSVP" at bounding box center [469, 236] width 73 height 28
click at [583, 228] on div "2 selected Approval RSVP" at bounding box center [717, 235] width 1341 height 41
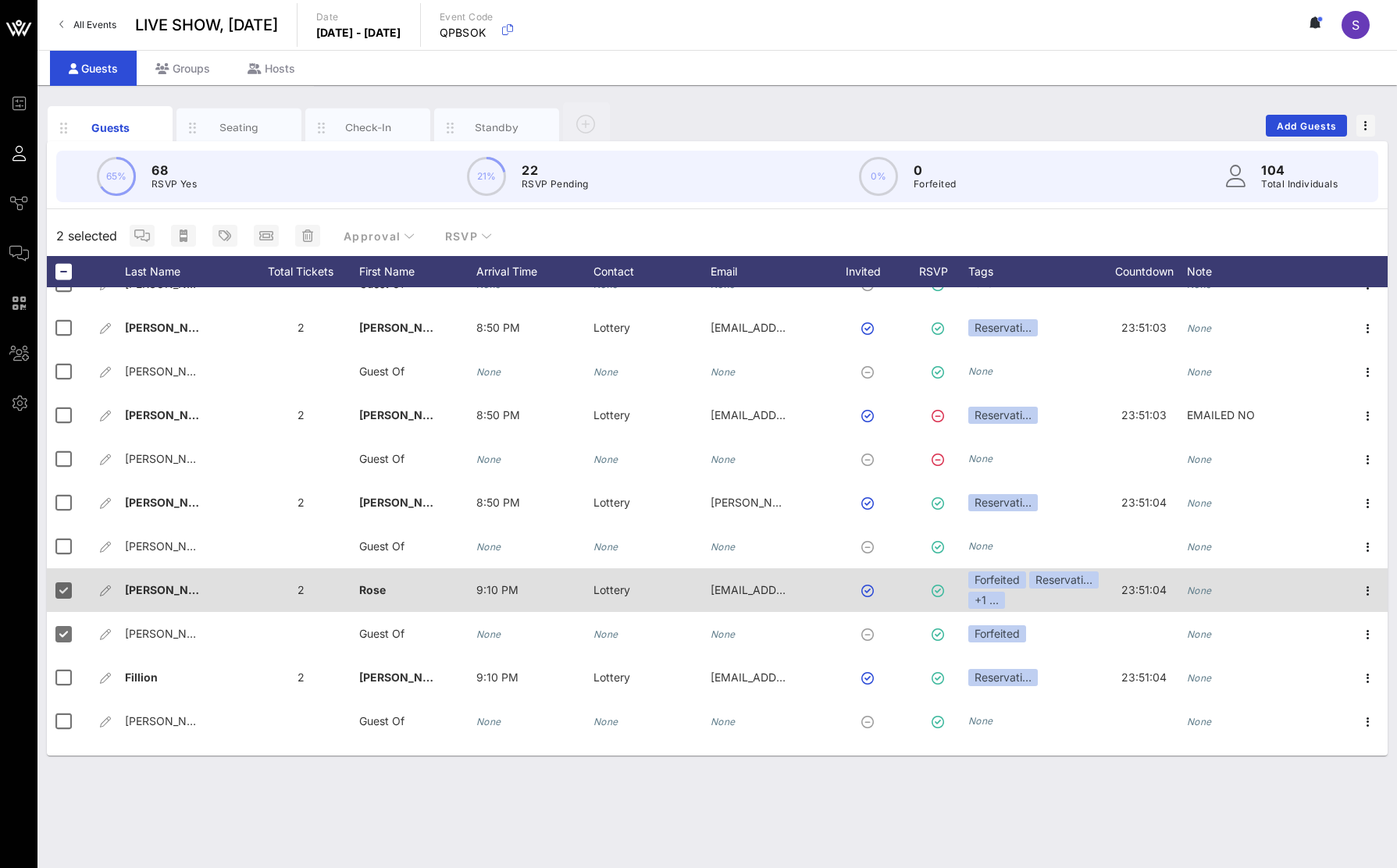
click at [1222, 592] on div "None" at bounding box center [1245, 600] width 117 height 62
type input "Rebooked - 10/11/25"
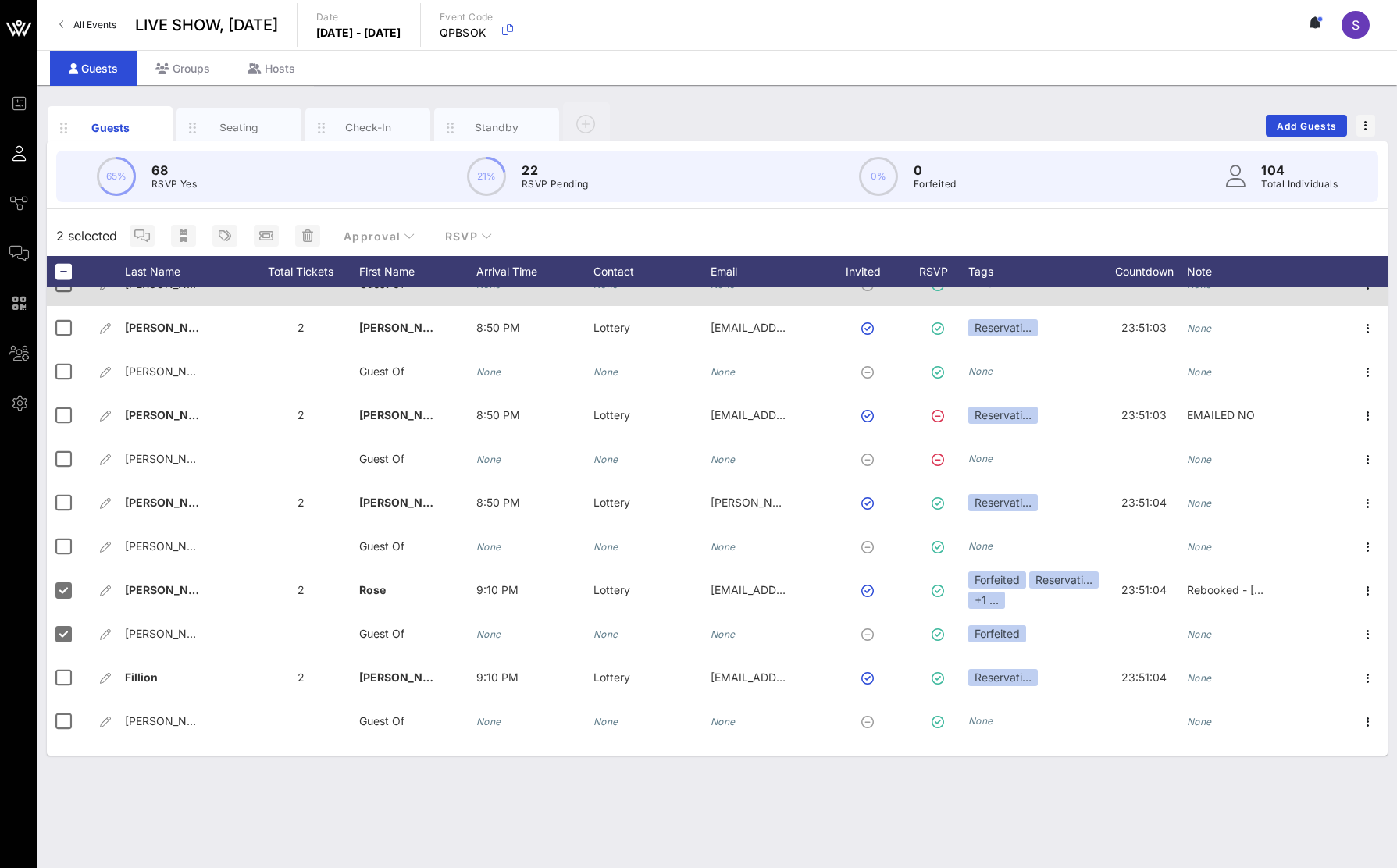
drag, startPoint x: 897, startPoint y: 228, endPoint x: 895, endPoint y: 302, distance: 74.0
click at [895, 228] on div "2 selected Approval RSVP" at bounding box center [717, 235] width 1341 height 41
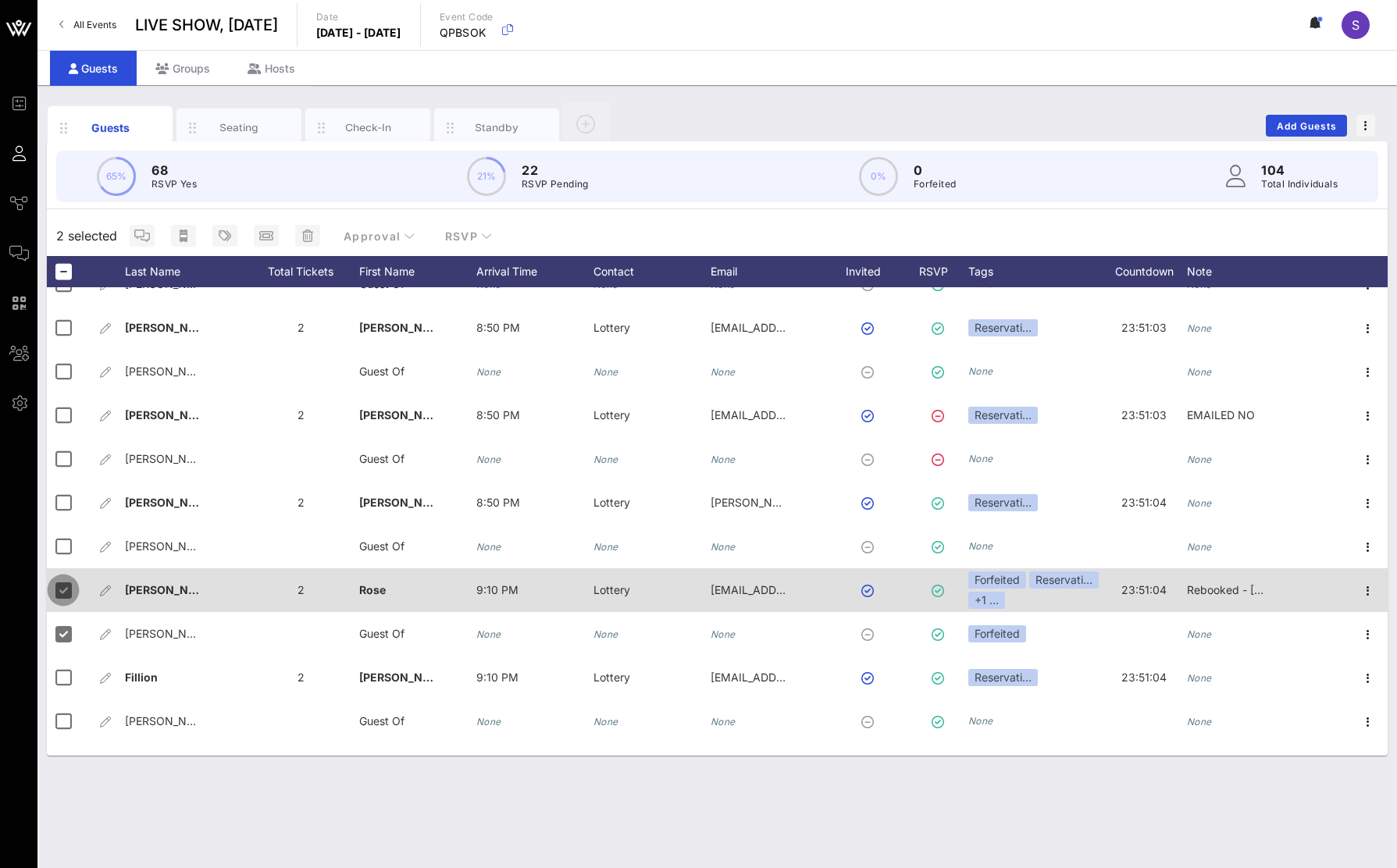
click at [66, 595] on div at bounding box center [63, 590] width 27 height 27
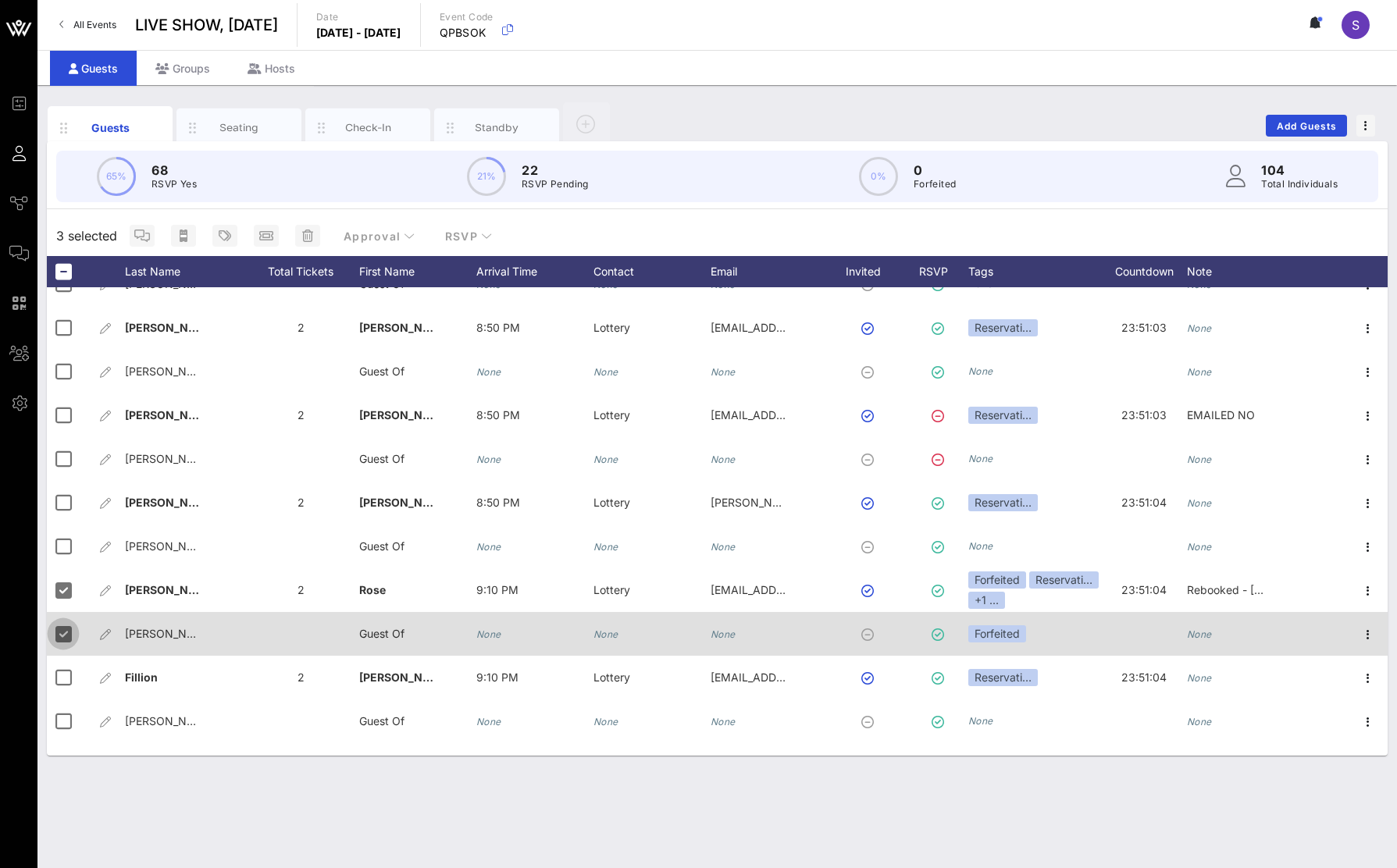
click at [58, 625] on div at bounding box center [63, 635] width 27 height 27
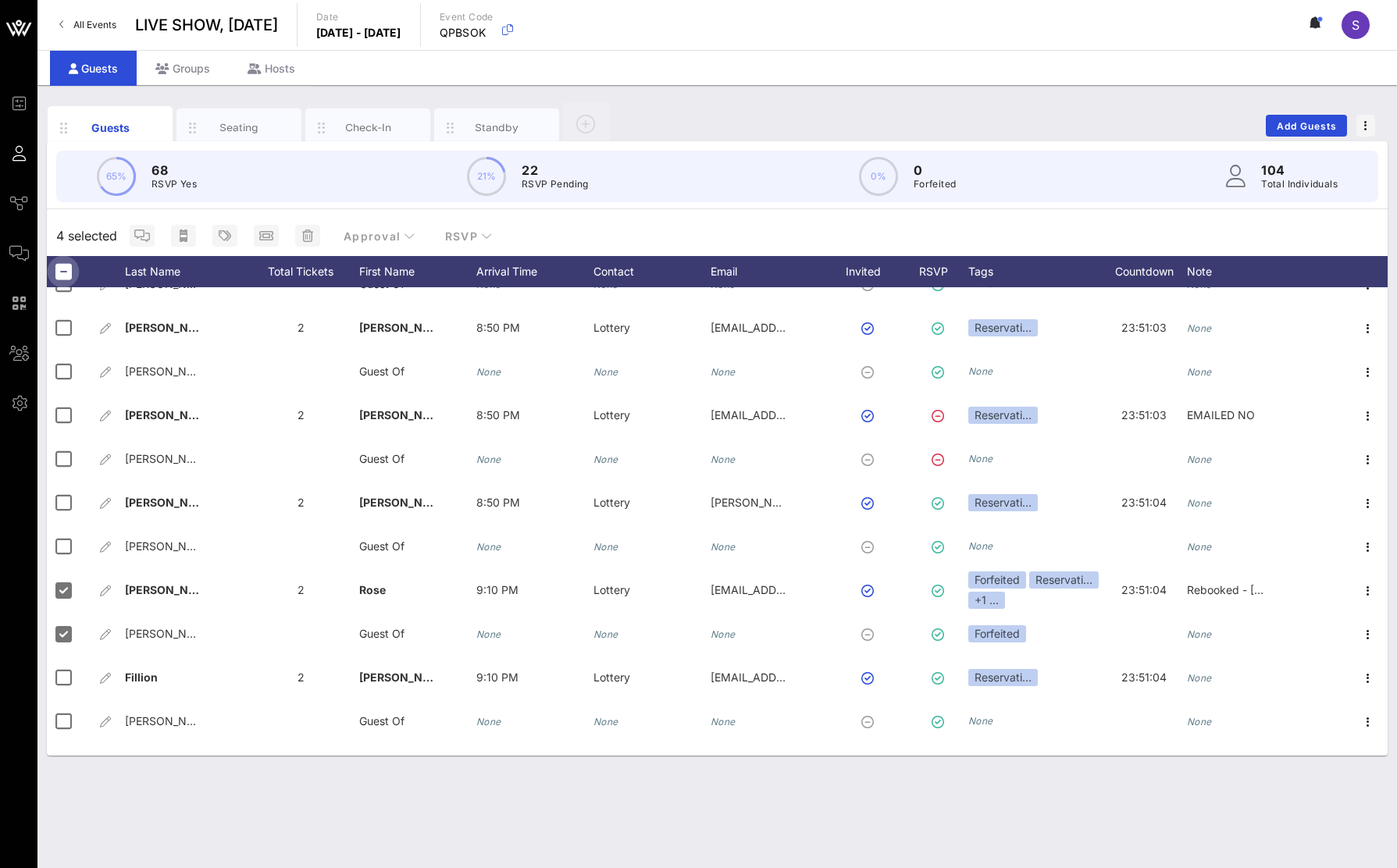
click at [64, 273] on div at bounding box center [63, 272] width 27 height 27
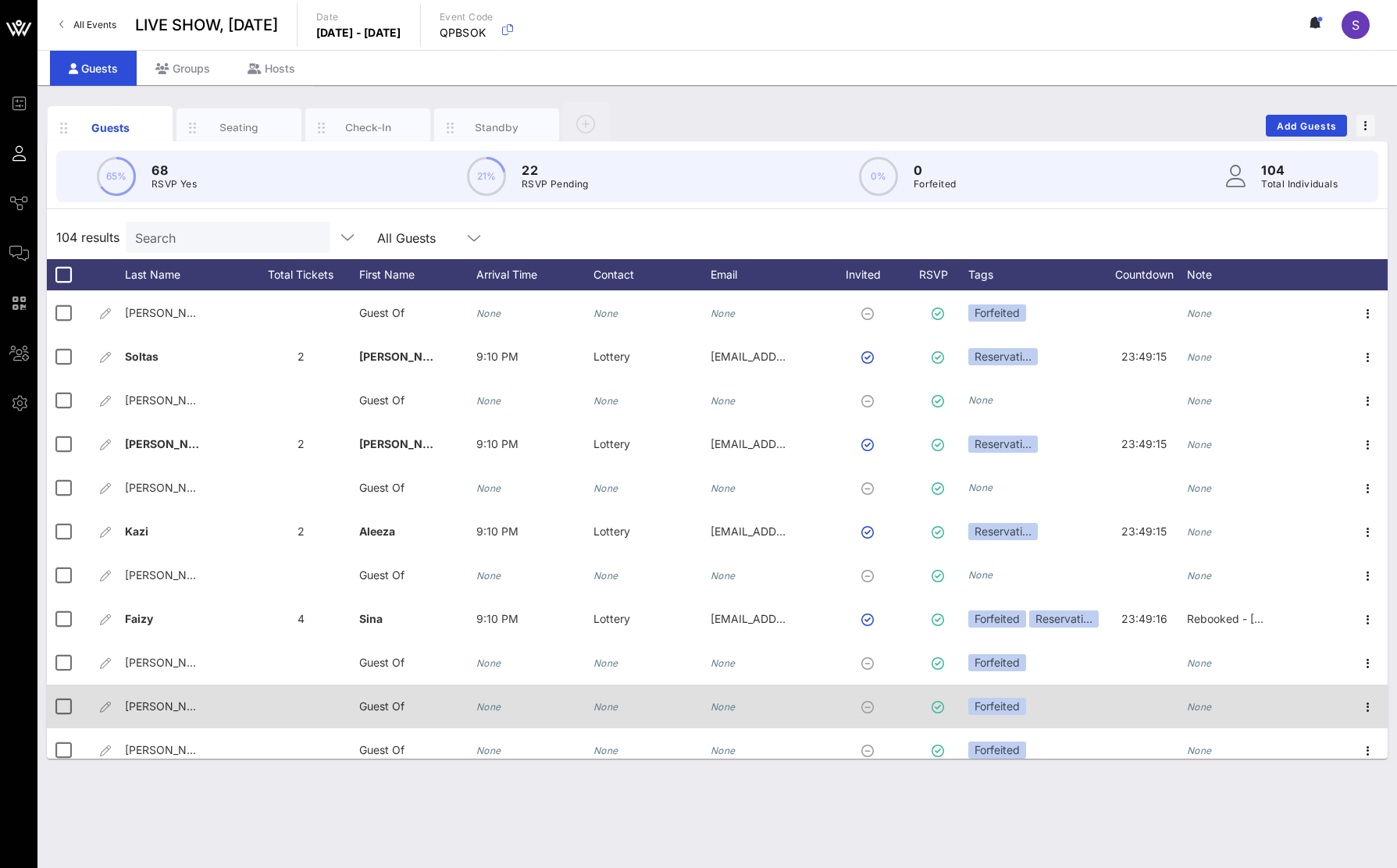
scroll to position [2499, 0]
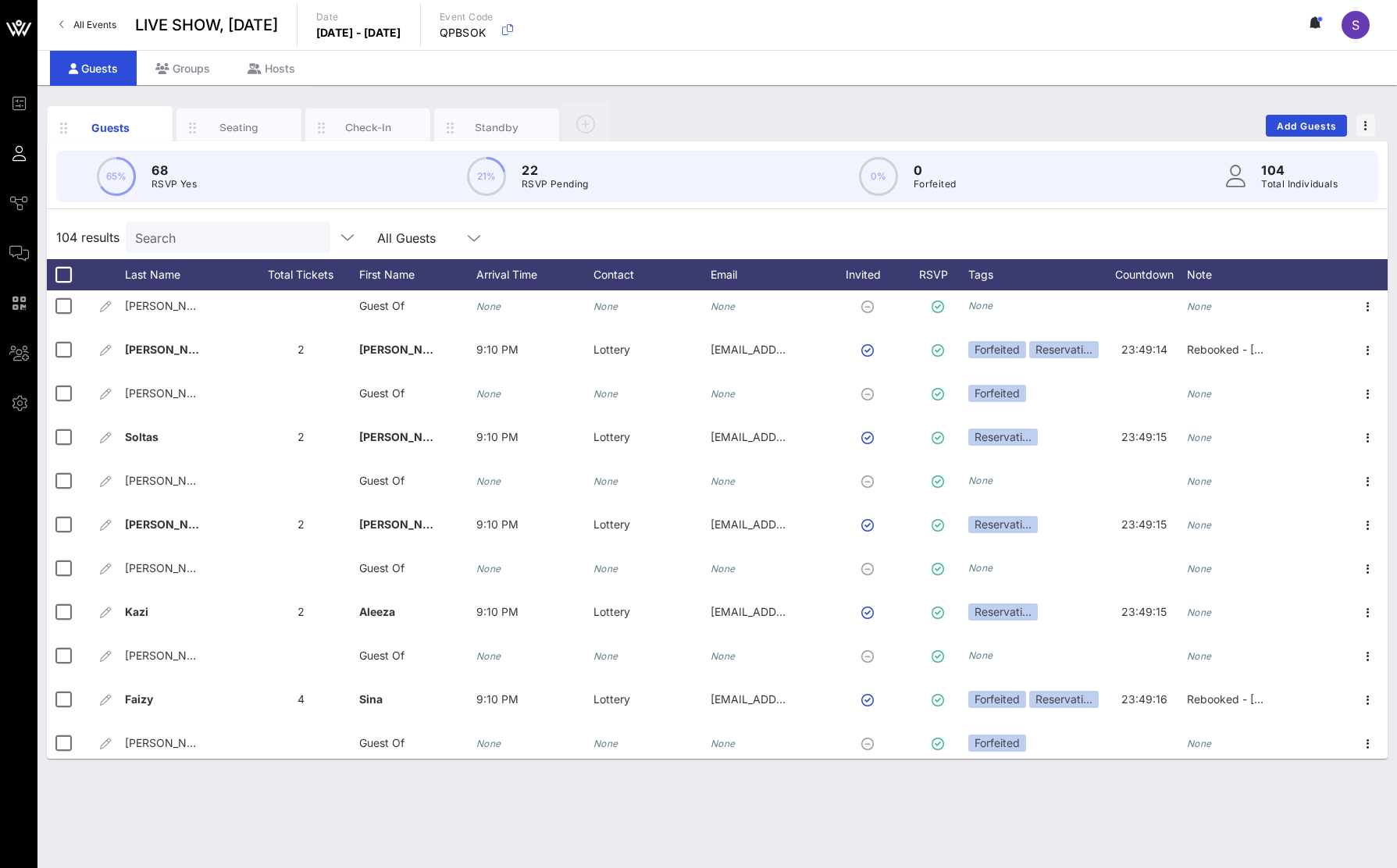
click at [244, 241] on input "Search" at bounding box center [226, 238] width 183 height 20
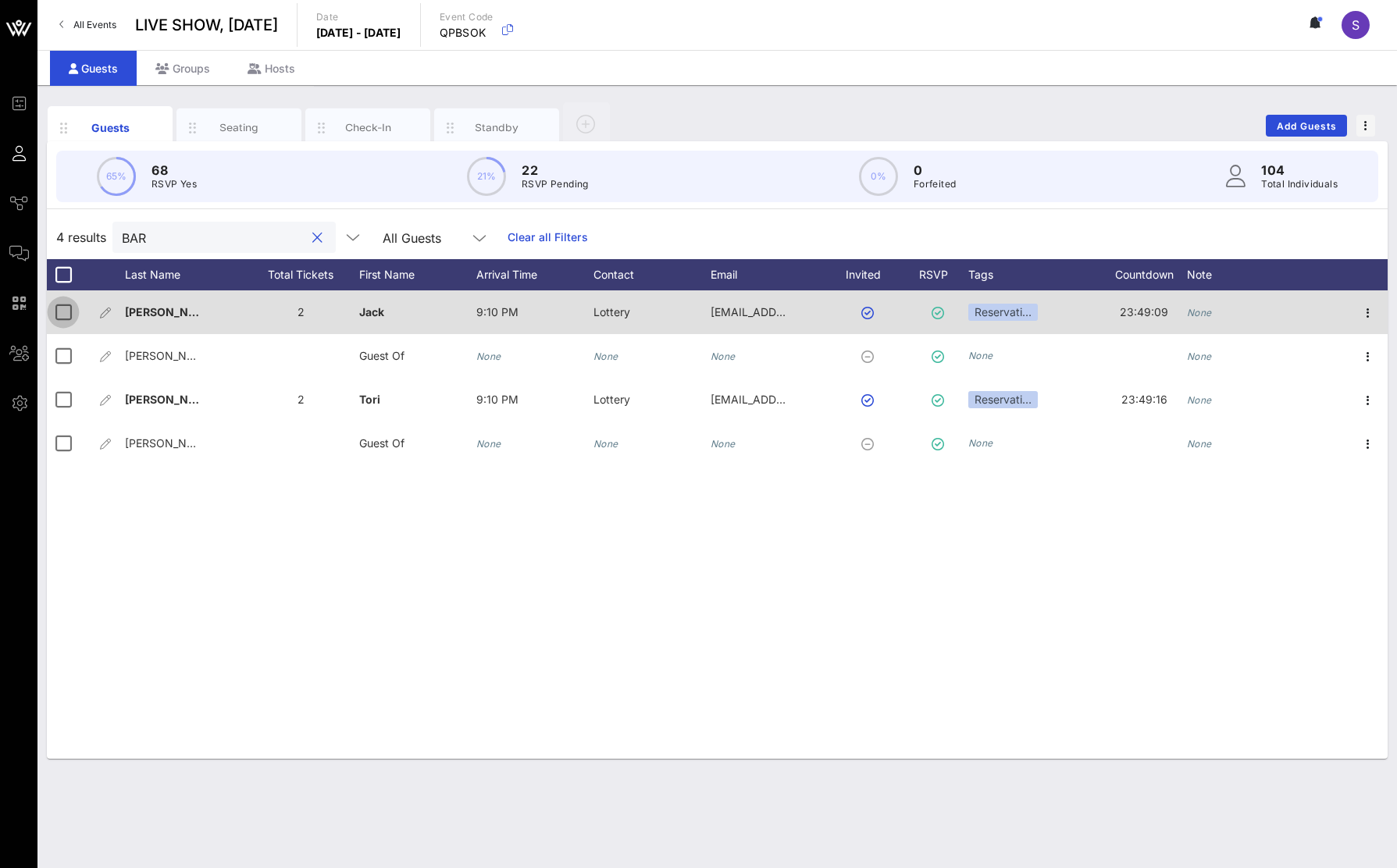
type input "BAR"
click at [68, 310] on div at bounding box center [63, 313] width 27 height 27
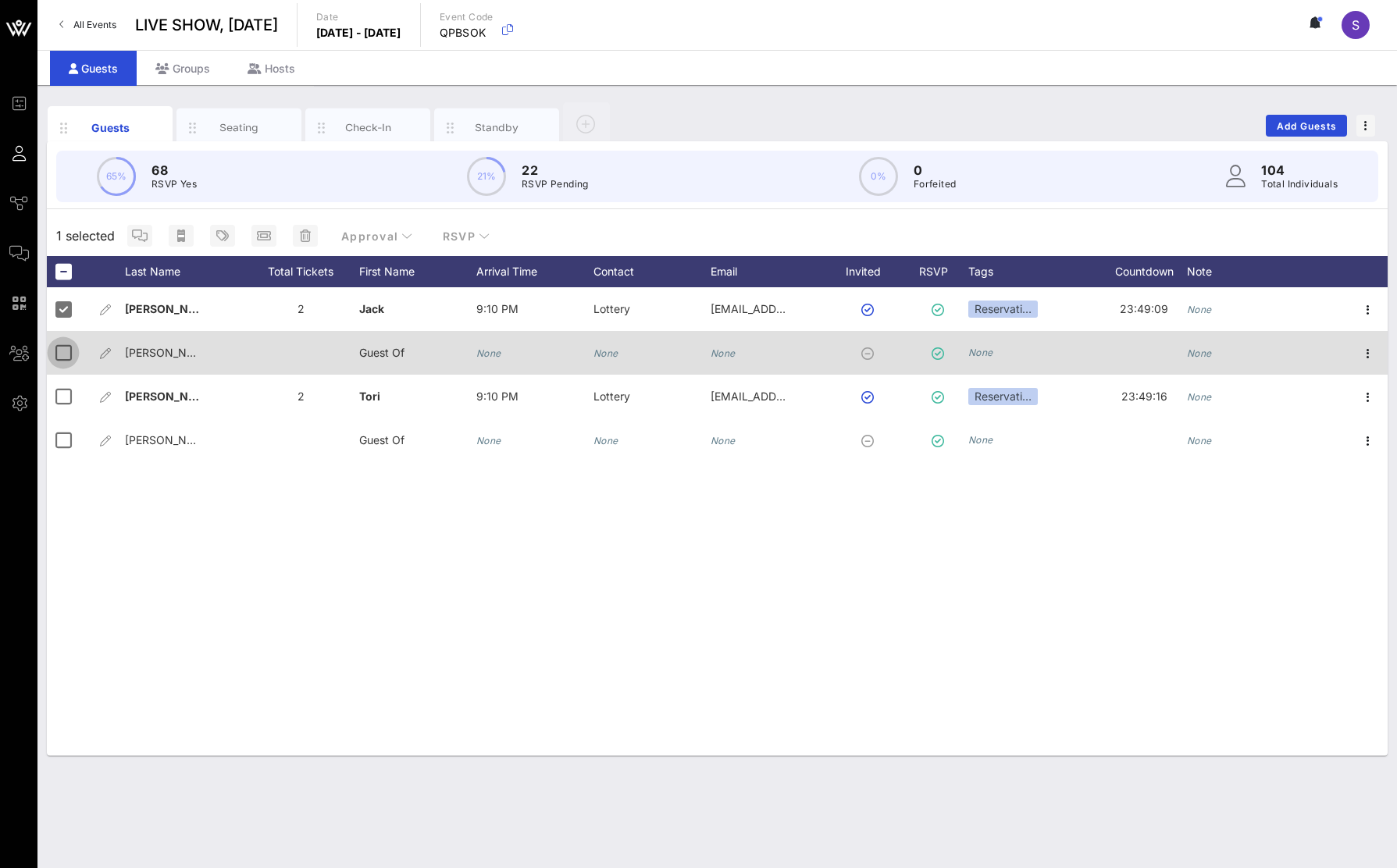
click at [67, 360] on div at bounding box center [63, 353] width 27 height 27
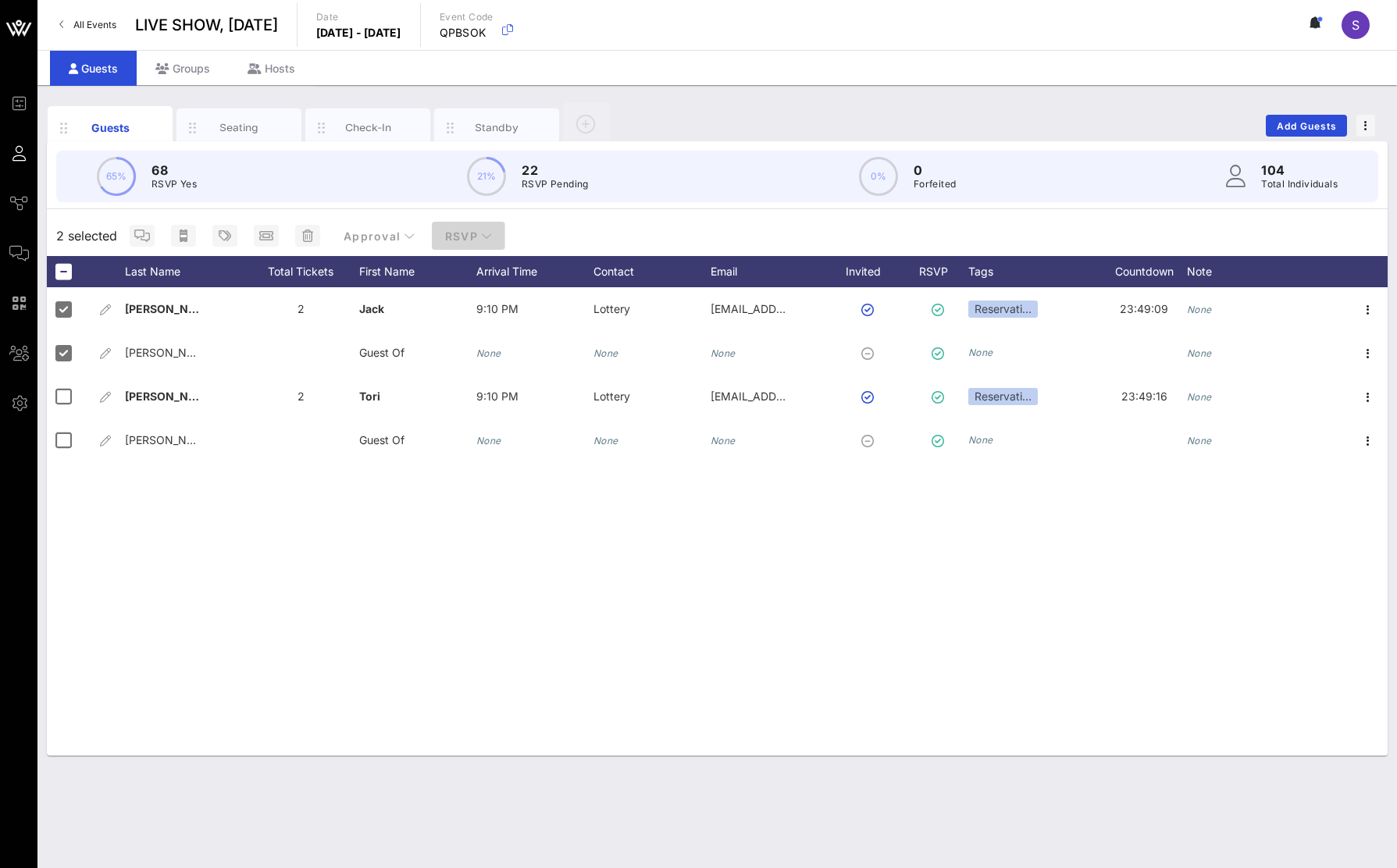
click at [472, 229] on span "RSVP" at bounding box center [469, 236] width 48 height 13
click at [498, 310] on div "No" at bounding box center [480, 312] width 104 height 38
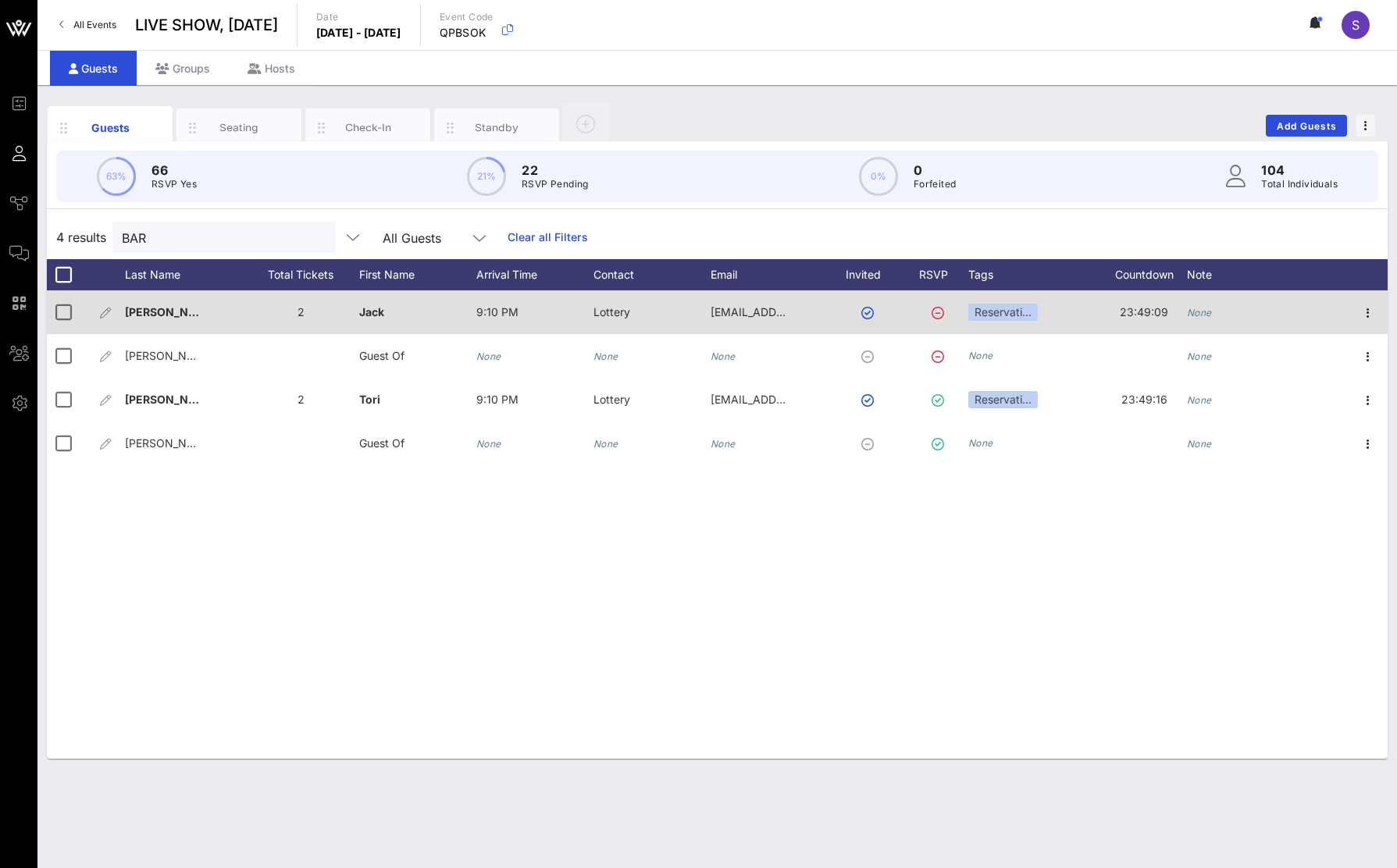
click at [1203, 324] on div "None" at bounding box center [1199, 312] width 25 height 43
type input "M"
type input "m"
type input "Mom tickets"
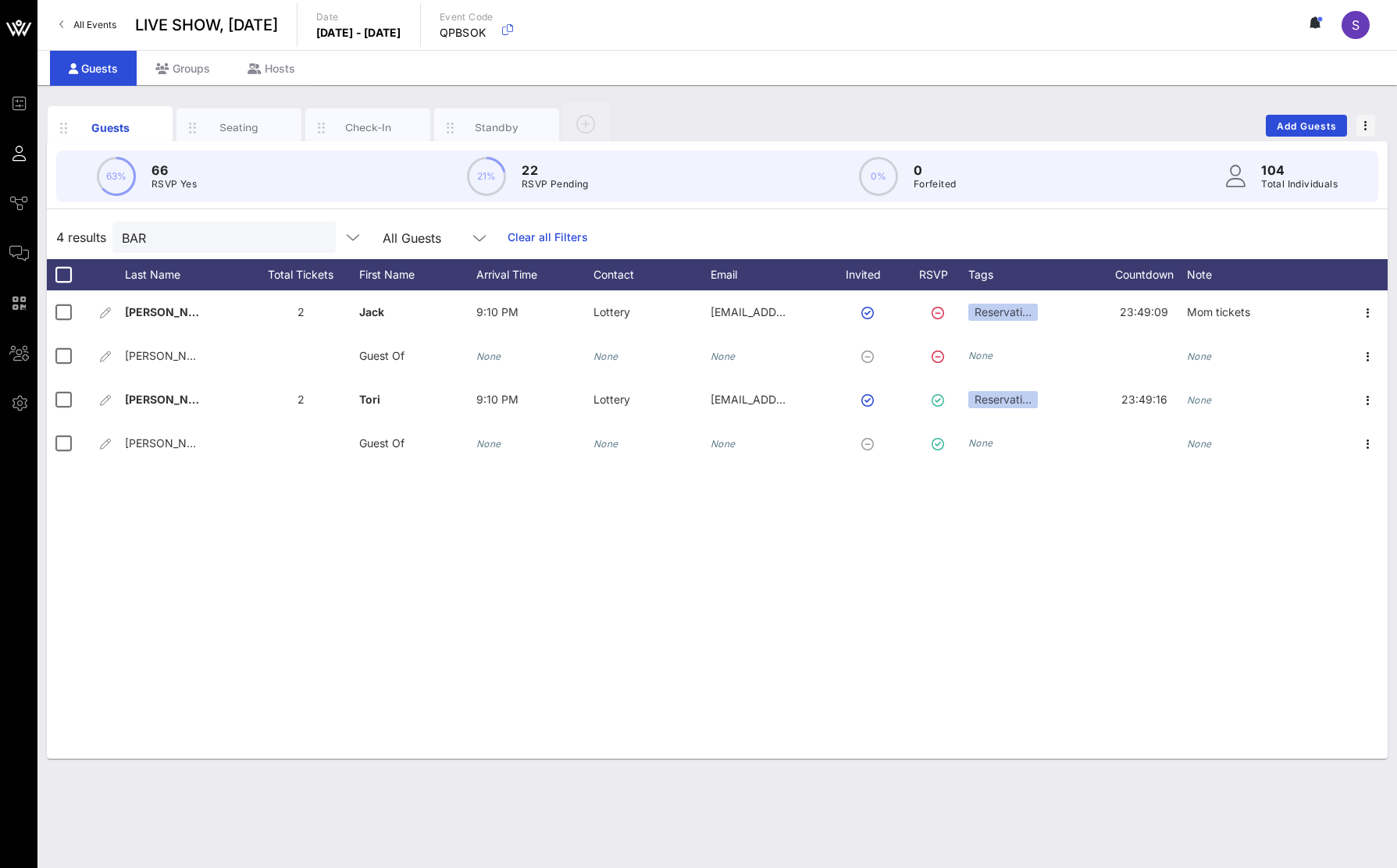
click at [552, 236] on link "Clear all Filters" at bounding box center [548, 237] width 80 height 18
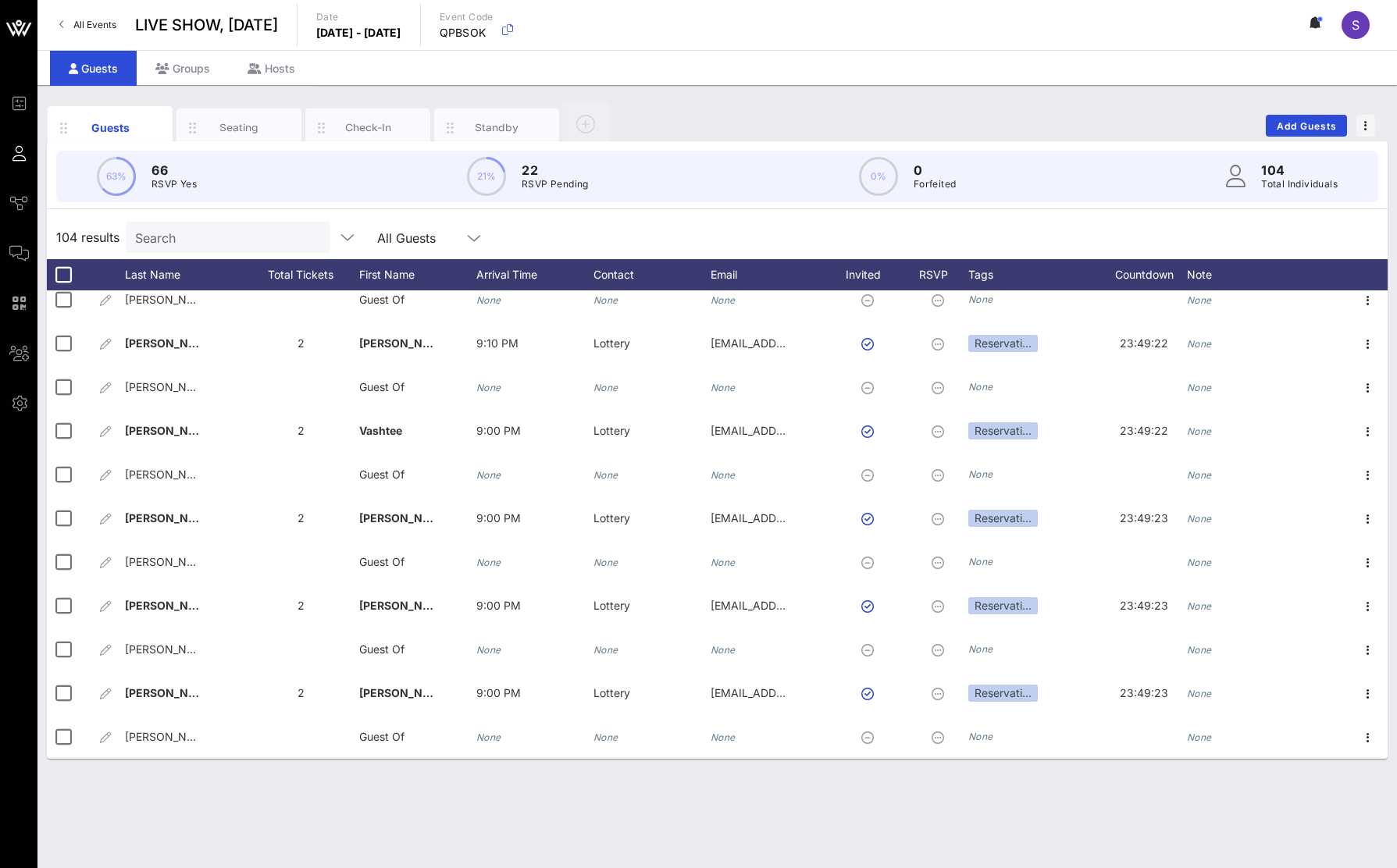
scroll to position [4079, 0]
click at [198, 246] on input "text" at bounding box center [226, 238] width 183 height 20
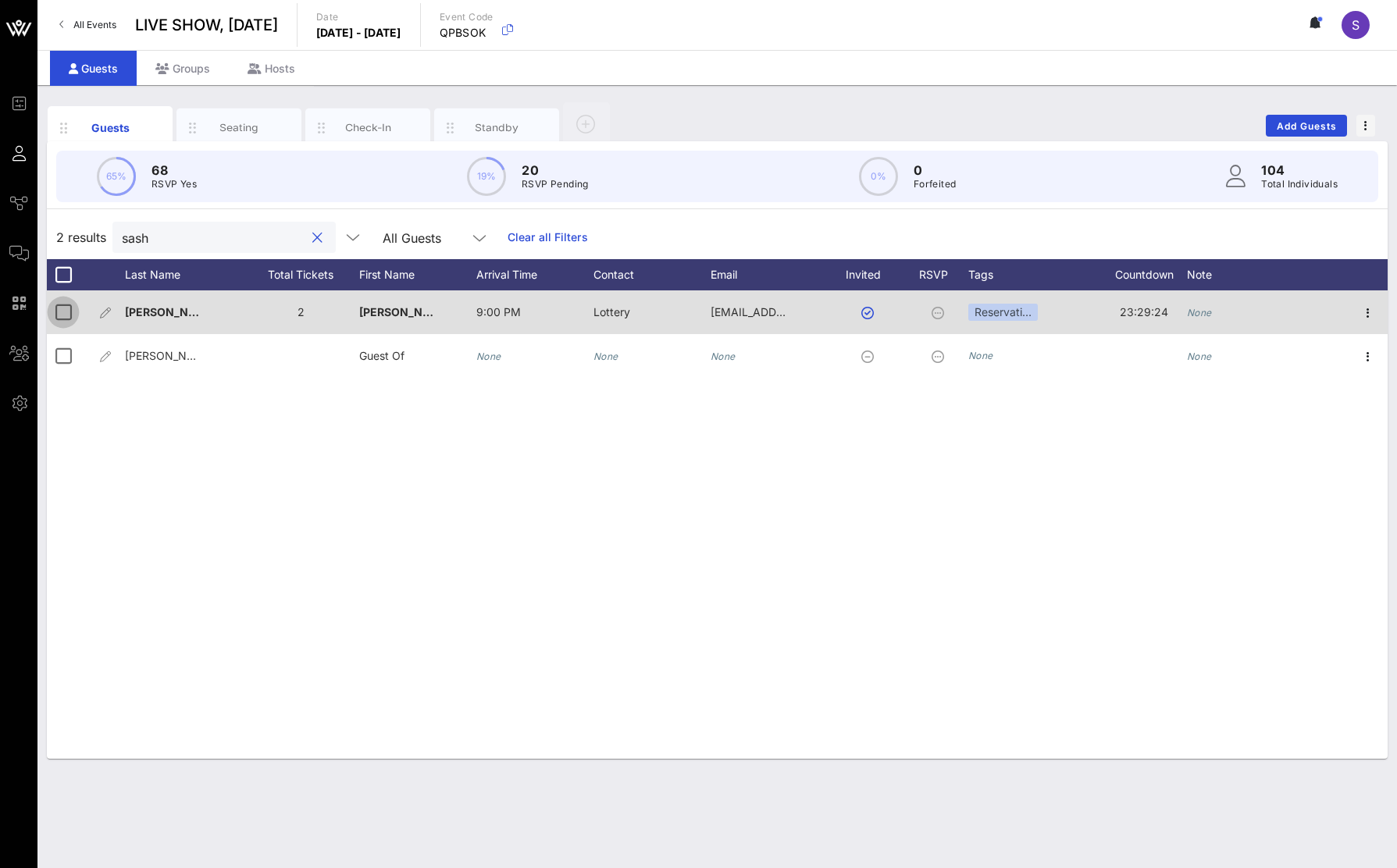
type input "sash"
click at [73, 316] on div at bounding box center [63, 313] width 27 height 27
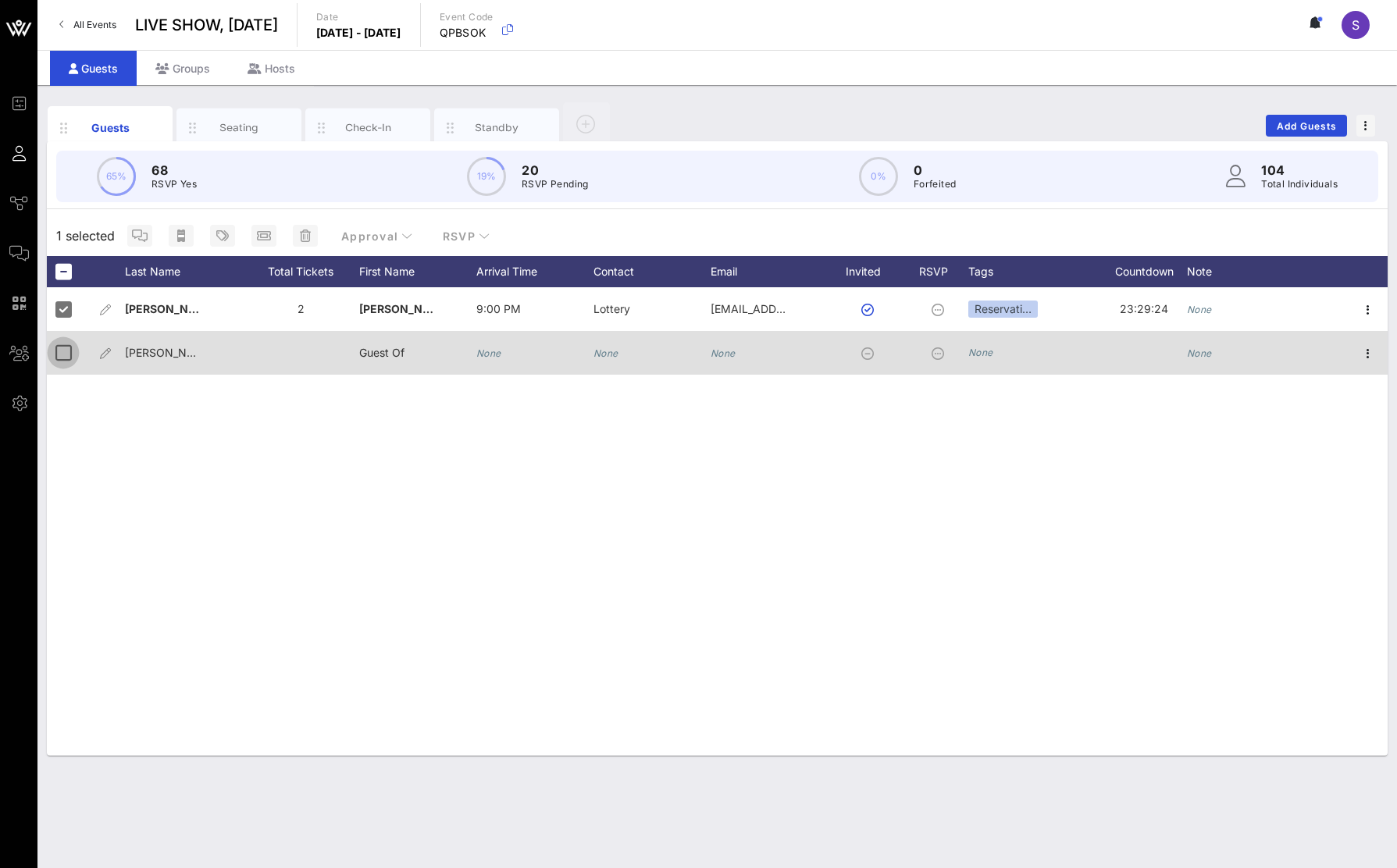
click at [62, 350] on div at bounding box center [63, 353] width 27 height 27
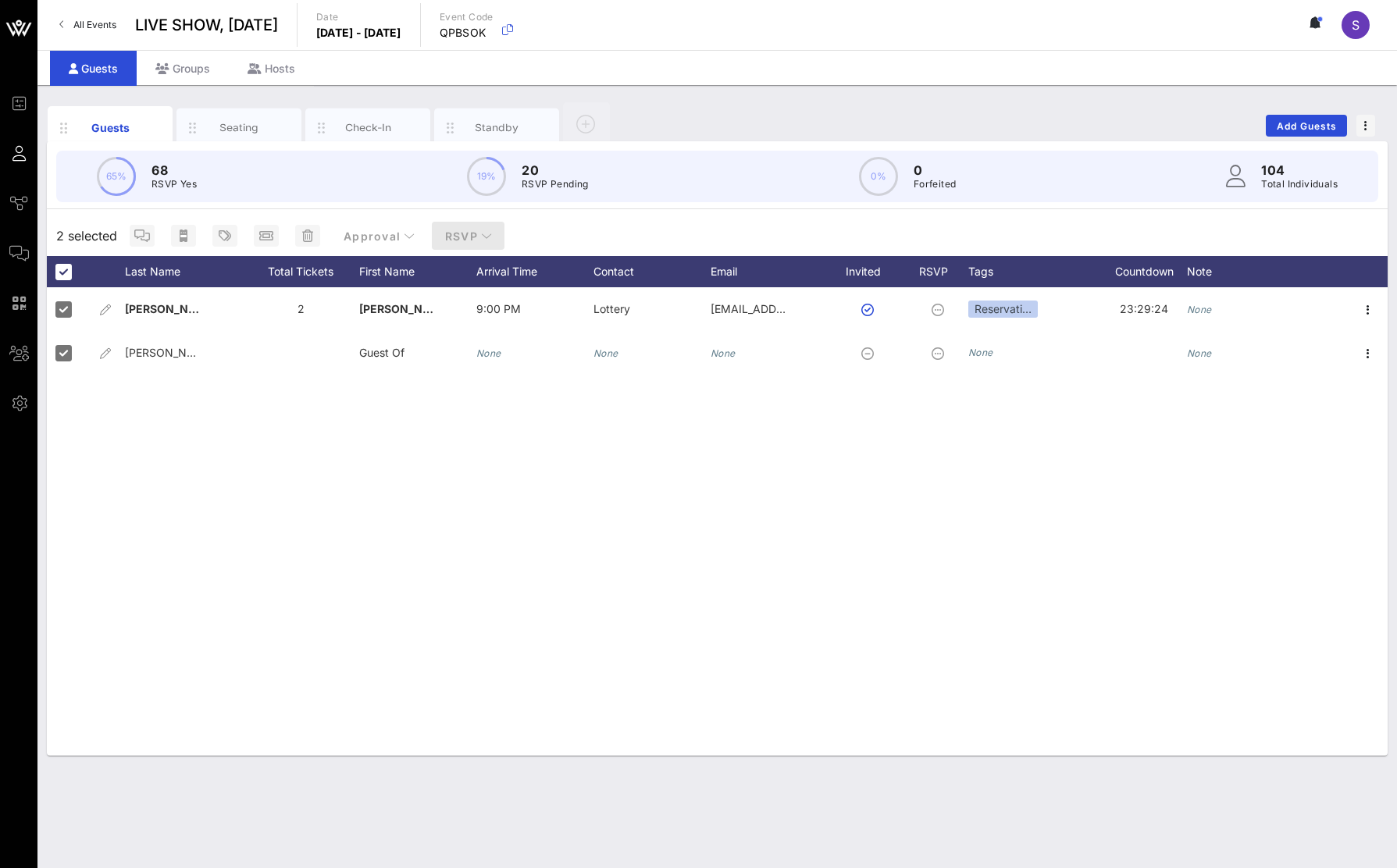
click at [459, 237] on span "RSVP" at bounding box center [469, 236] width 48 height 13
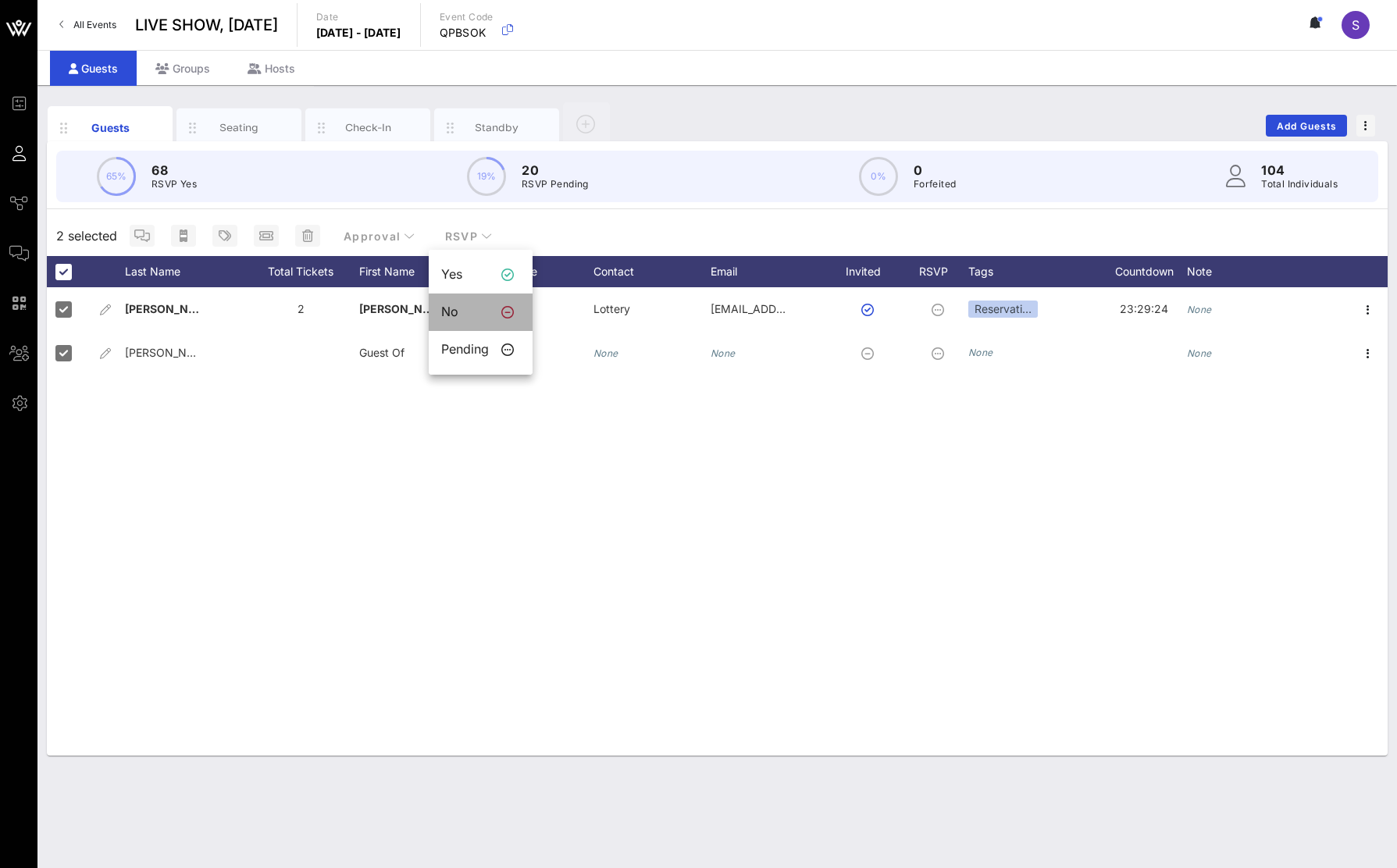
click at [465, 315] on div "No" at bounding box center [465, 312] width 48 height 15
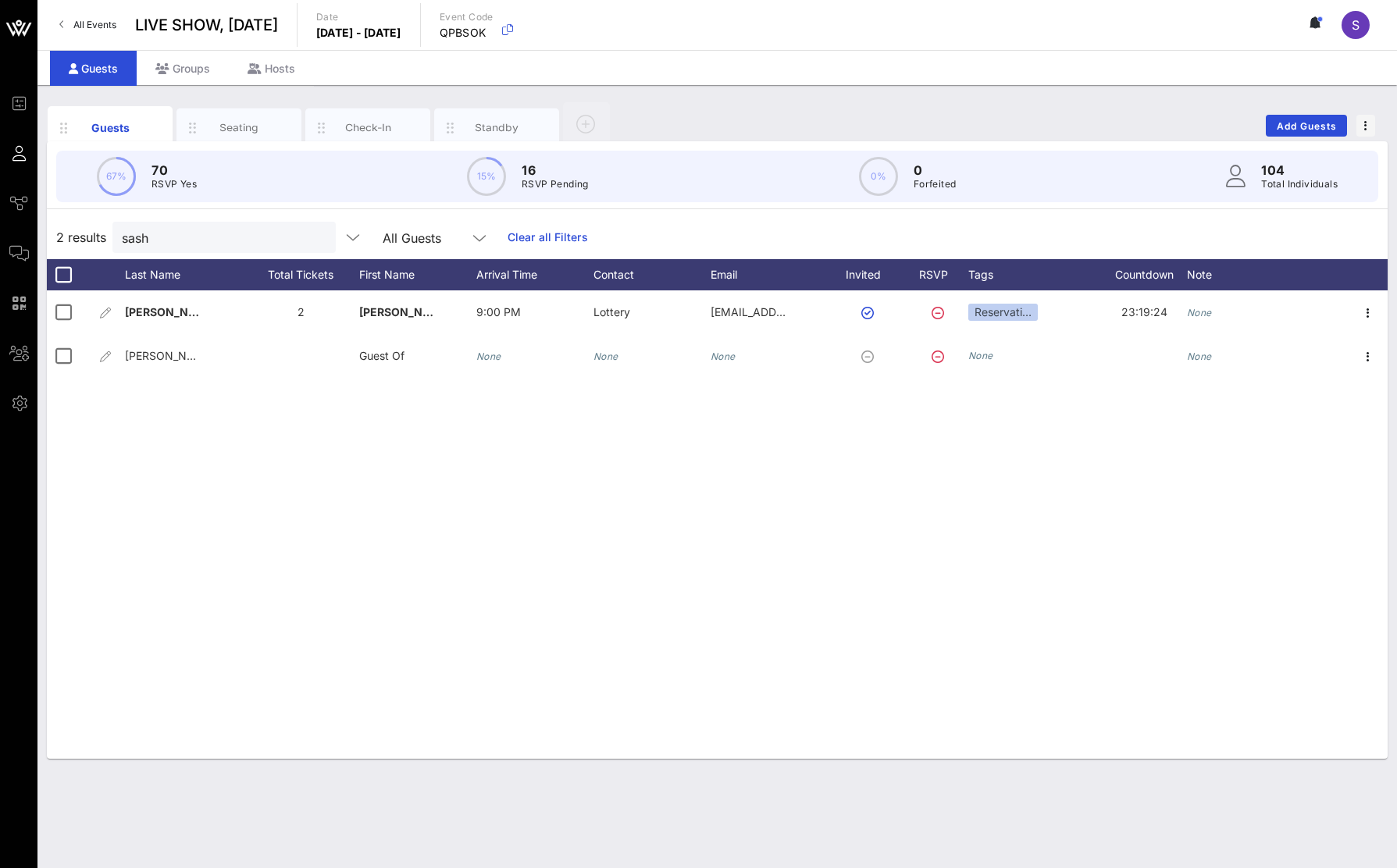
click at [508, 238] on link "Clear all Filters" at bounding box center [548, 237] width 80 height 18
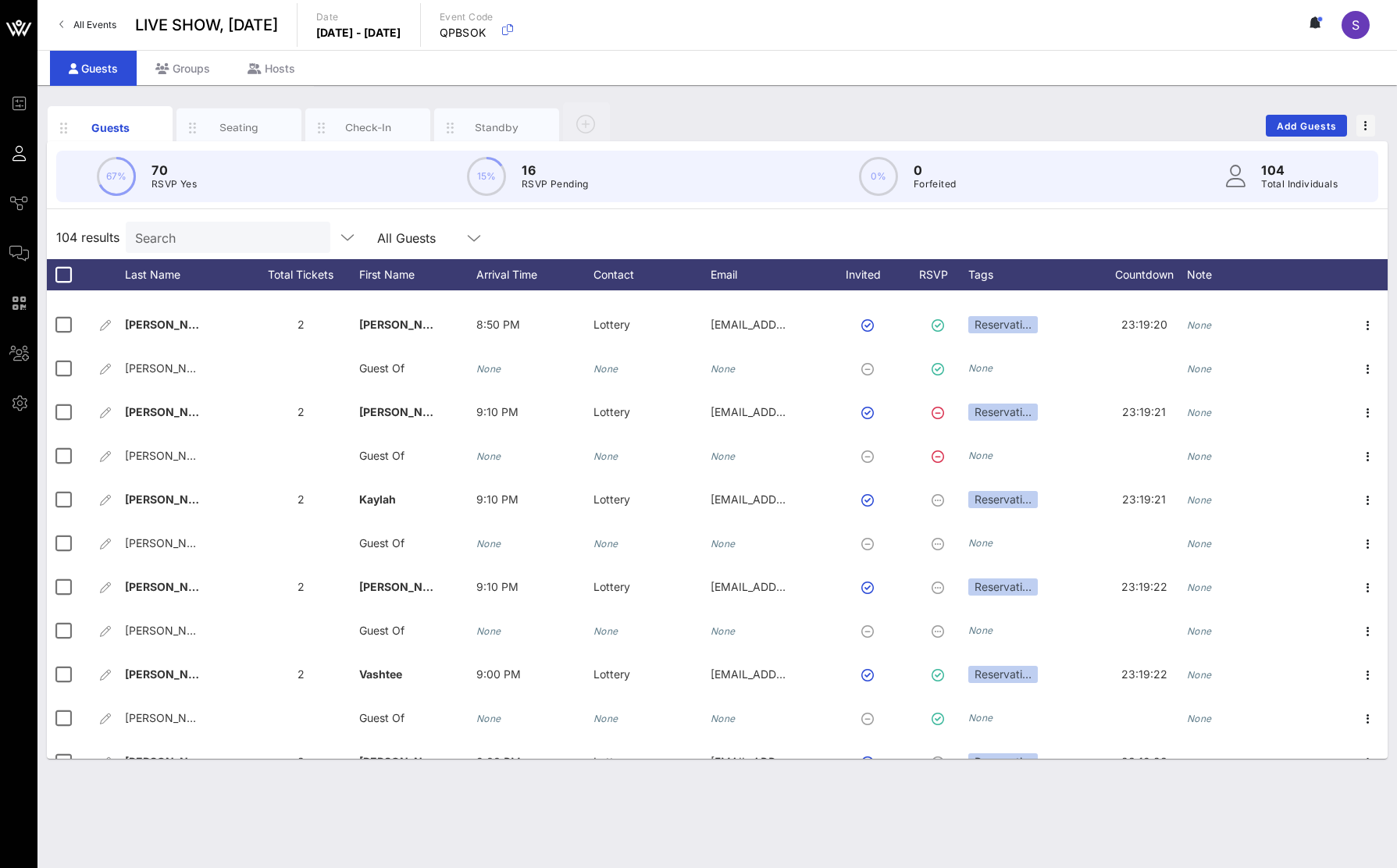
scroll to position [4079, 0]
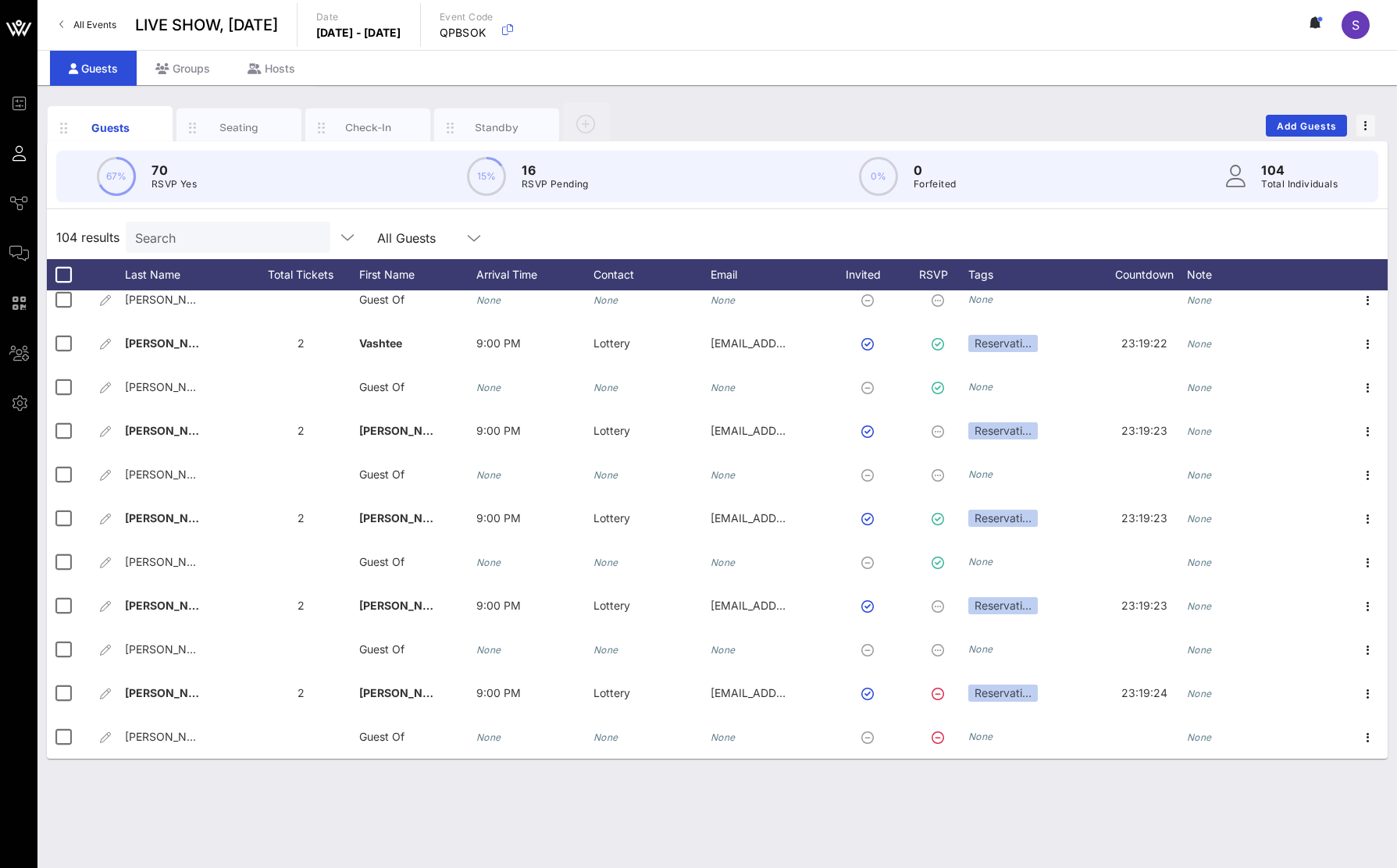
click at [729, 232] on div "104 results Search All Guests" at bounding box center [717, 237] width 1341 height 43
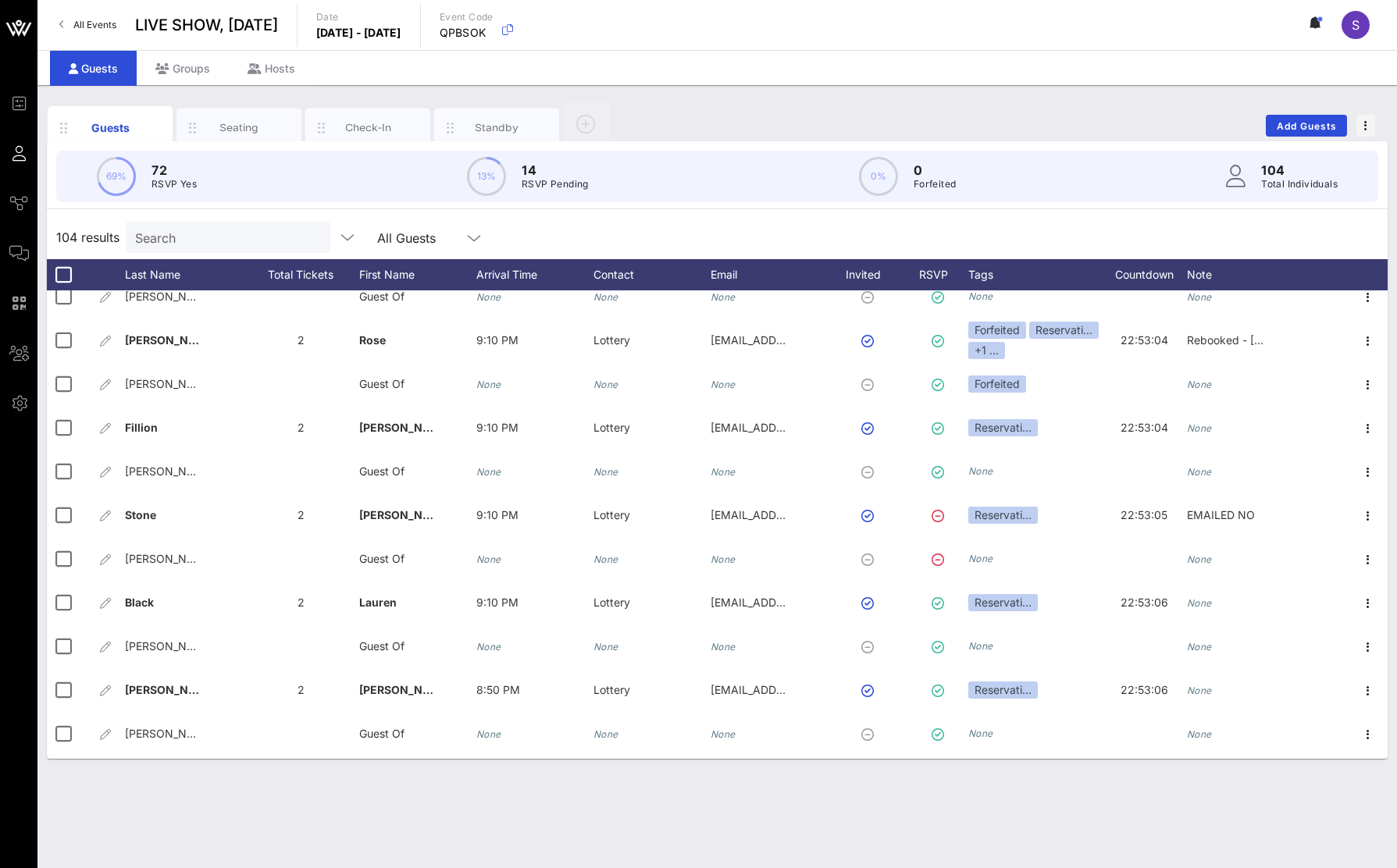
scroll to position [0, 0]
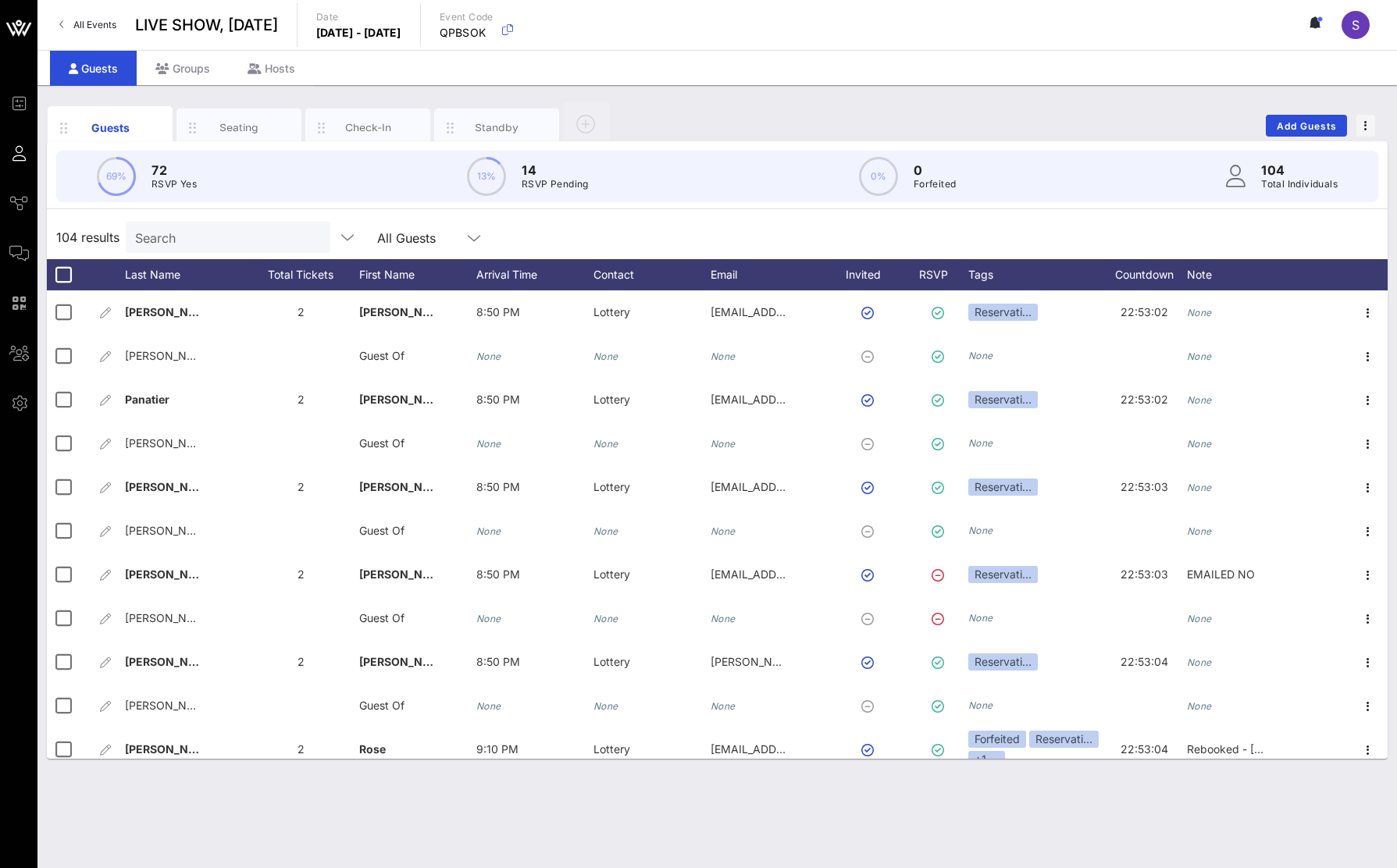
click at [236, 234] on input "Search" at bounding box center [226, 238] width 183 height 20
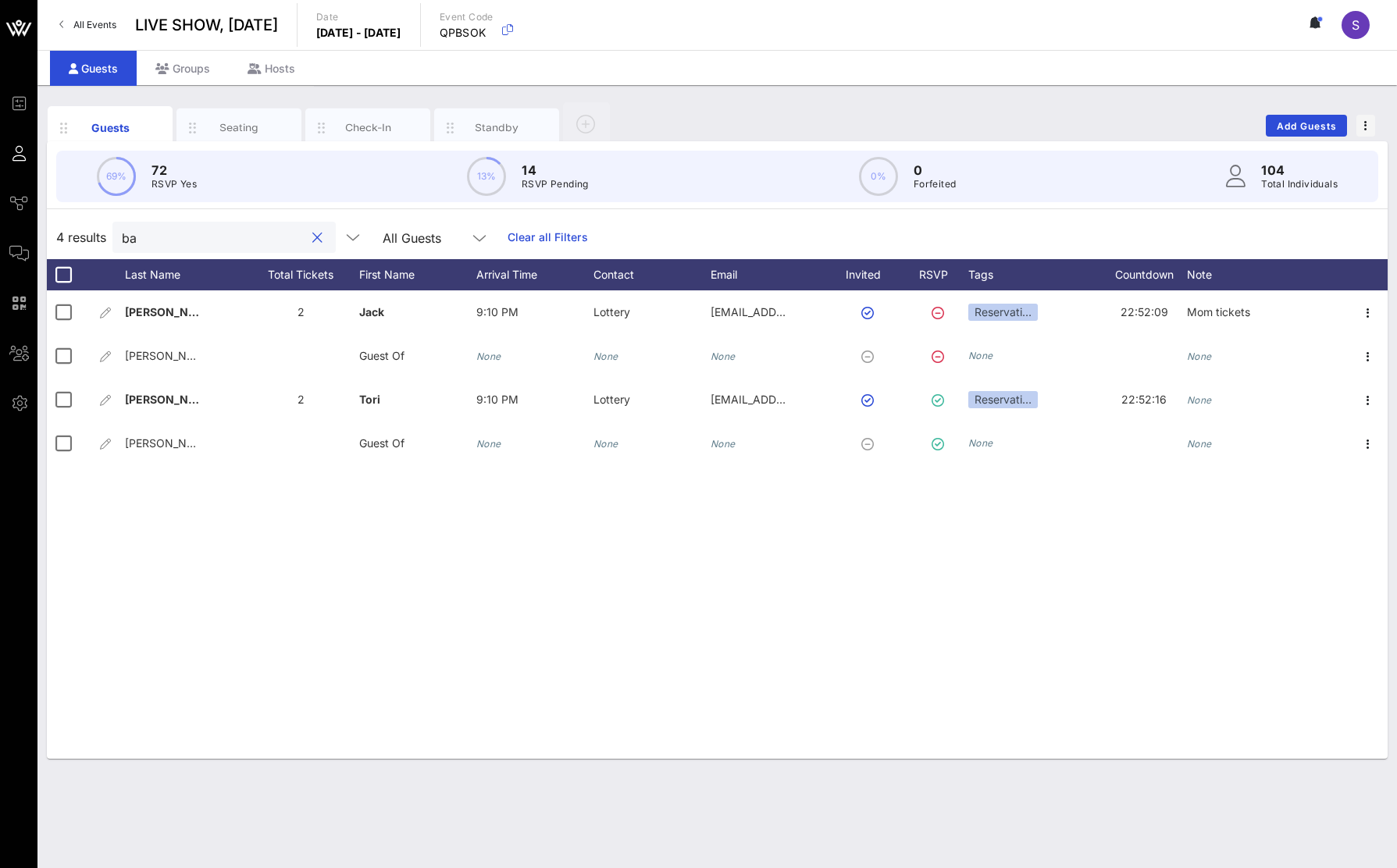
type input "b"
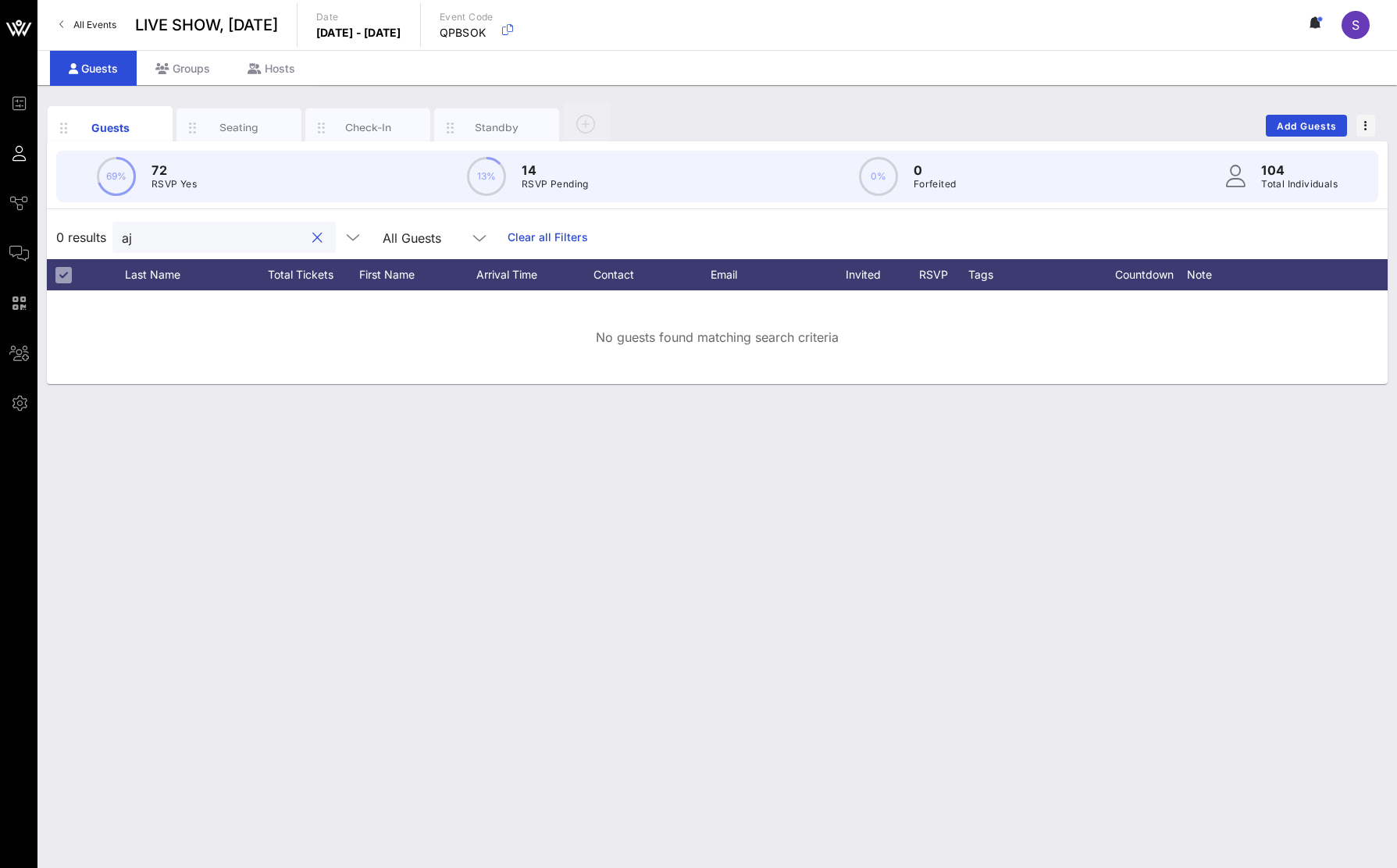
type input "a"
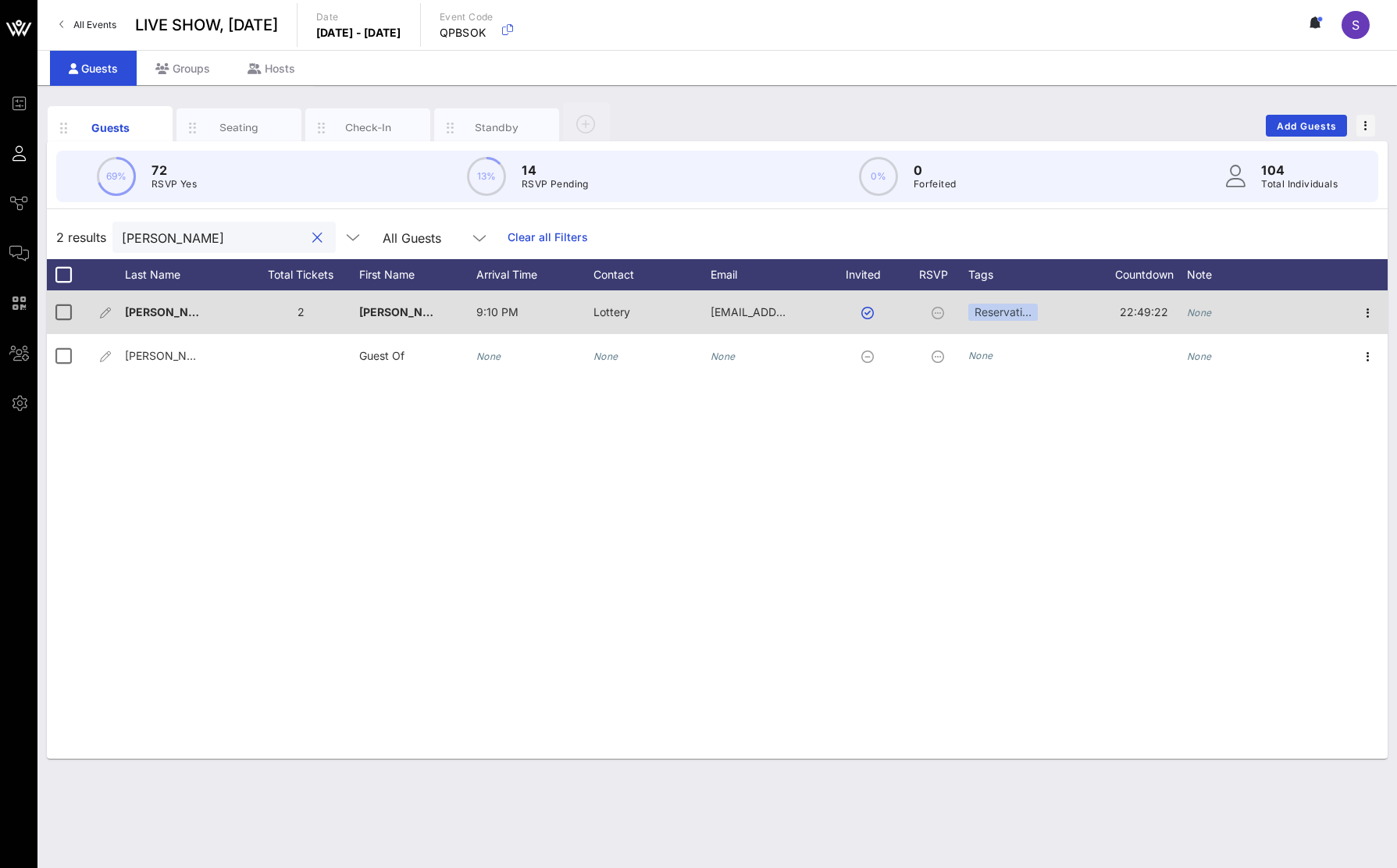
type input "jackie"
click at [1231, 308] on div "None" at bounding box center [1245, 321] width 117 height 62
type input "EMAILED NO - rebooked (11/15/25)"
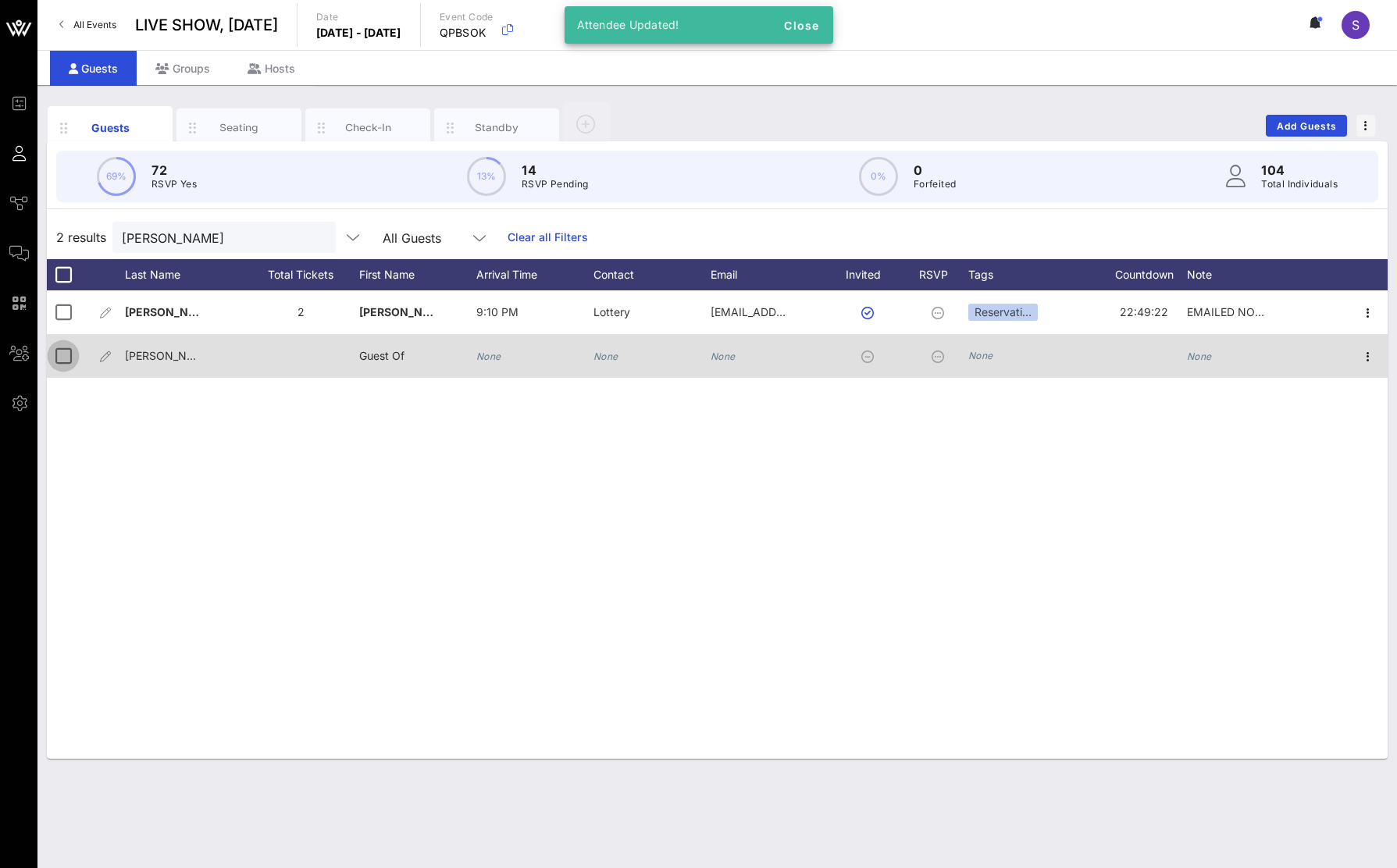
drag, startPoint x: 69, startPoint y: 311, endPoint x: 76, endPoint y: 354, distance: 43.6
click at [68, 311] on div at bounding box center [63, 313] width 27 height 27
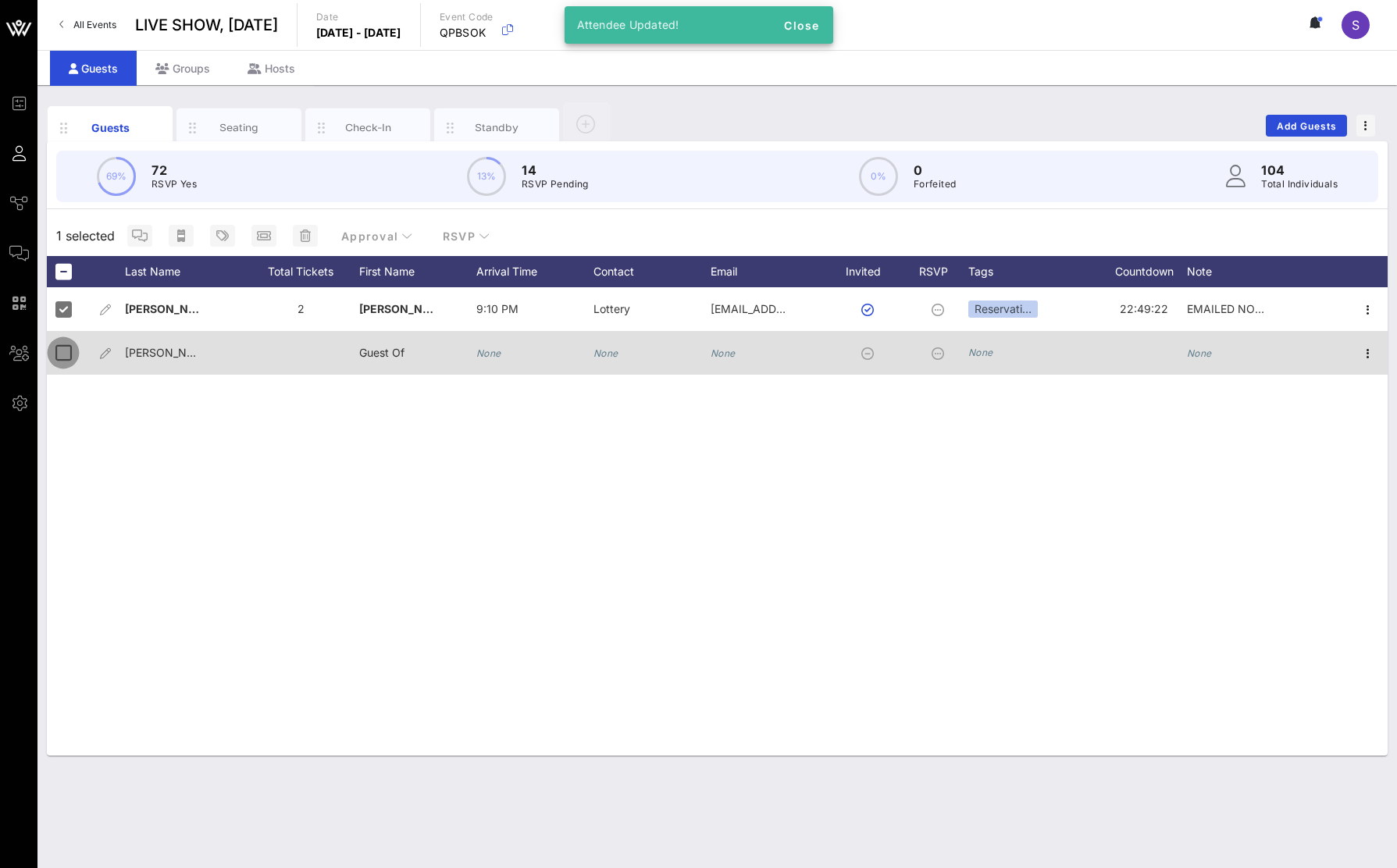
click at [76, 359] on div at bounding box center [63, 353] width 27 height 27
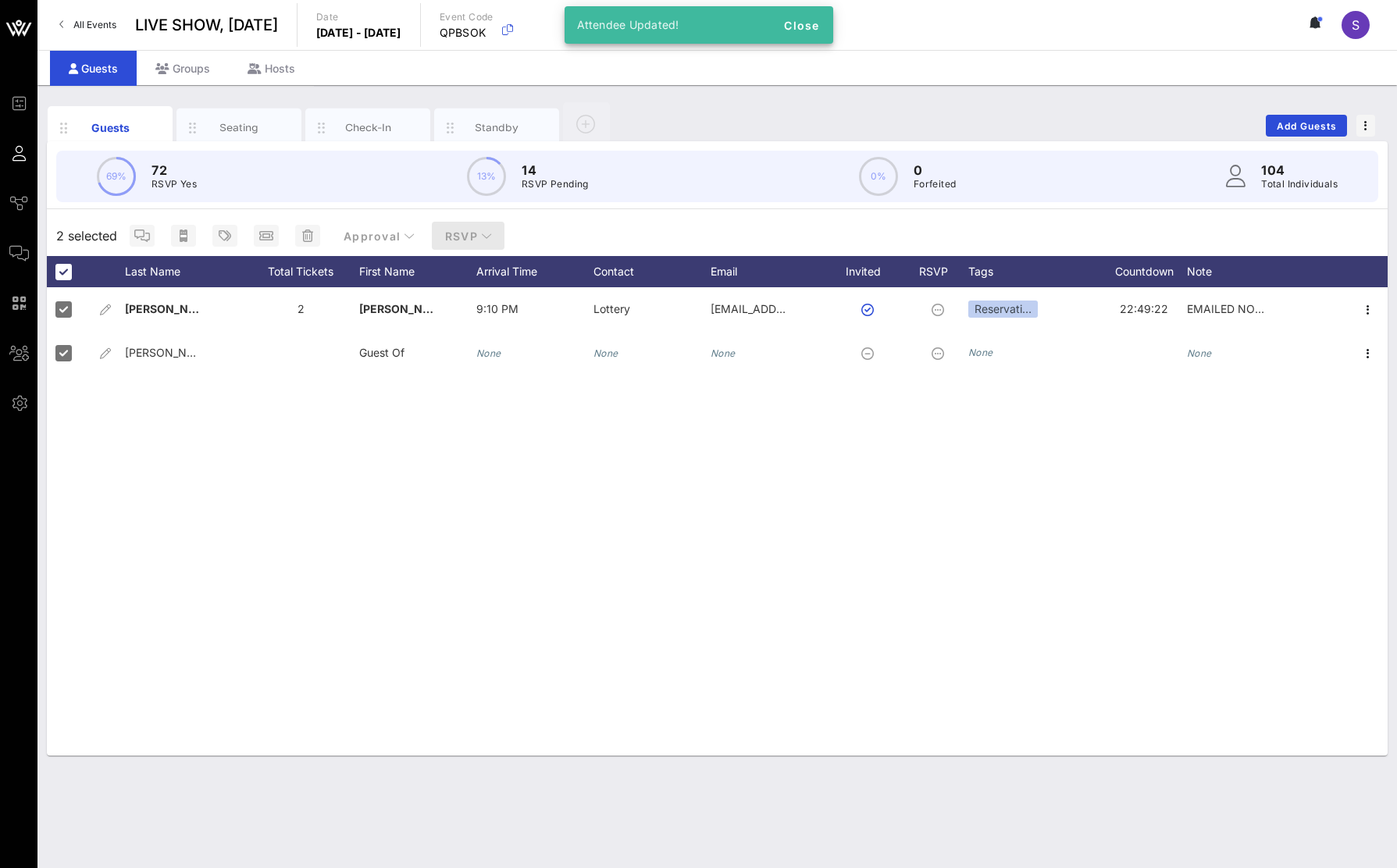
click at [462, 235] on span "RSVP" at bounding box center [469, 236] width 48 height 13
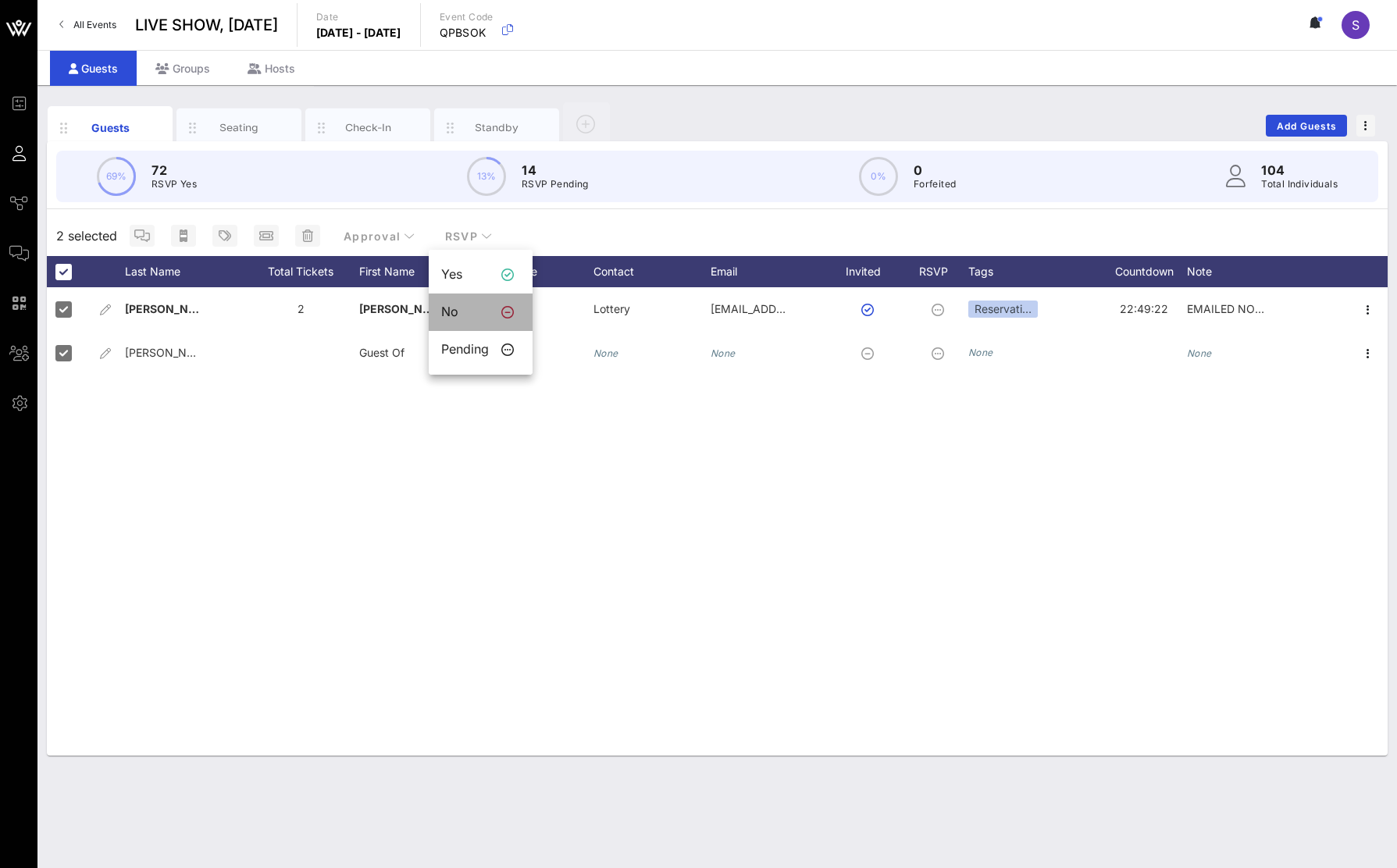
click at [471, 317] on div "No" at bounding box center [465, 312] width 48 height 15
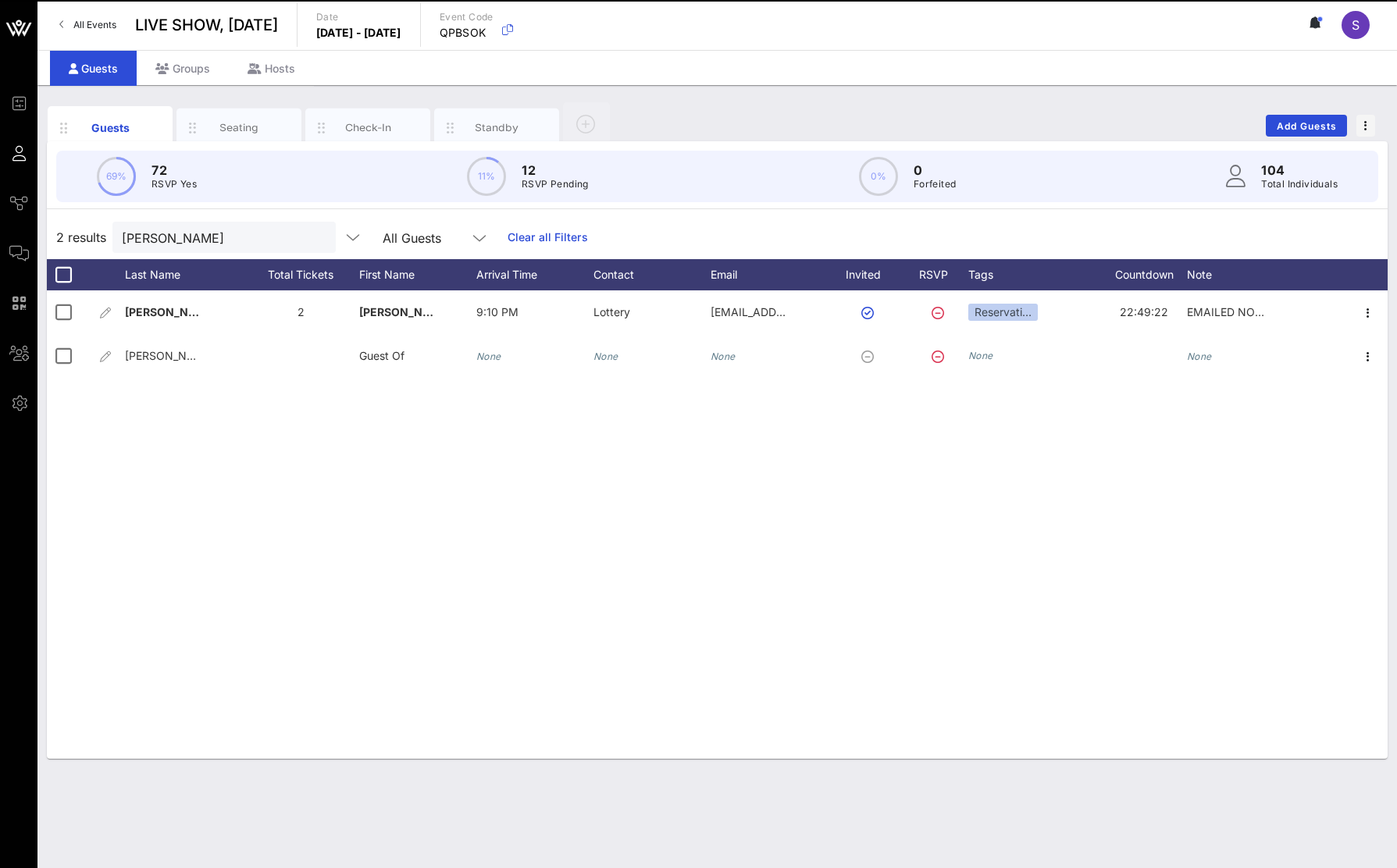
click at [1009, 588] on div "Mogensen 2 Jackie 9:10 PM Lottery jmogie4@gmail.com Reservati… 22:49:22 EMAILED…" at bounding box center [717, 524] width 1341 height 469
